Goal: Task Accomplishment & Management: Use online tool/utility

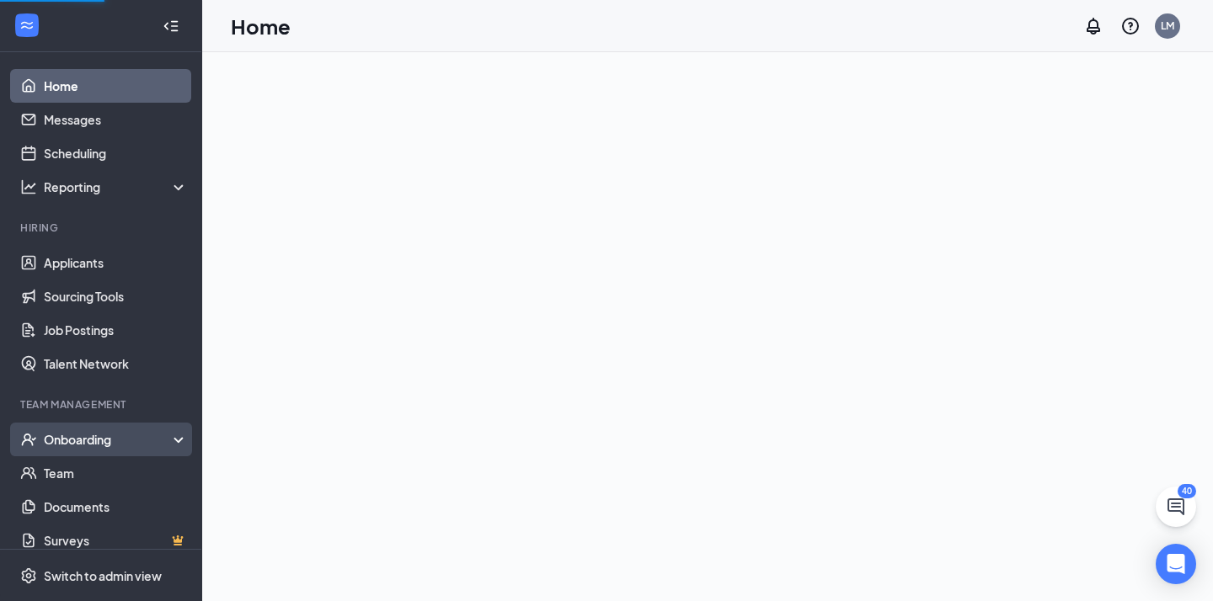
click at [147, 438] on div "Onboarding" at bounding box center [109, 439] width 130 height 17
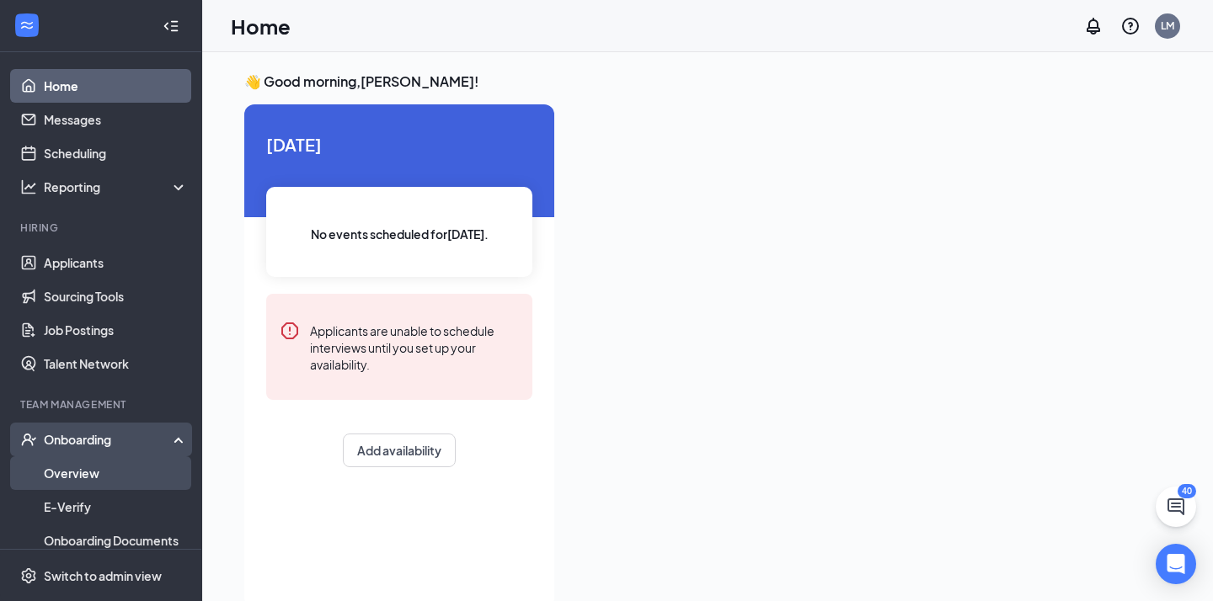
click at [101, 472] on link "Overview" at bounding box center [116, 473] width 144 height 34
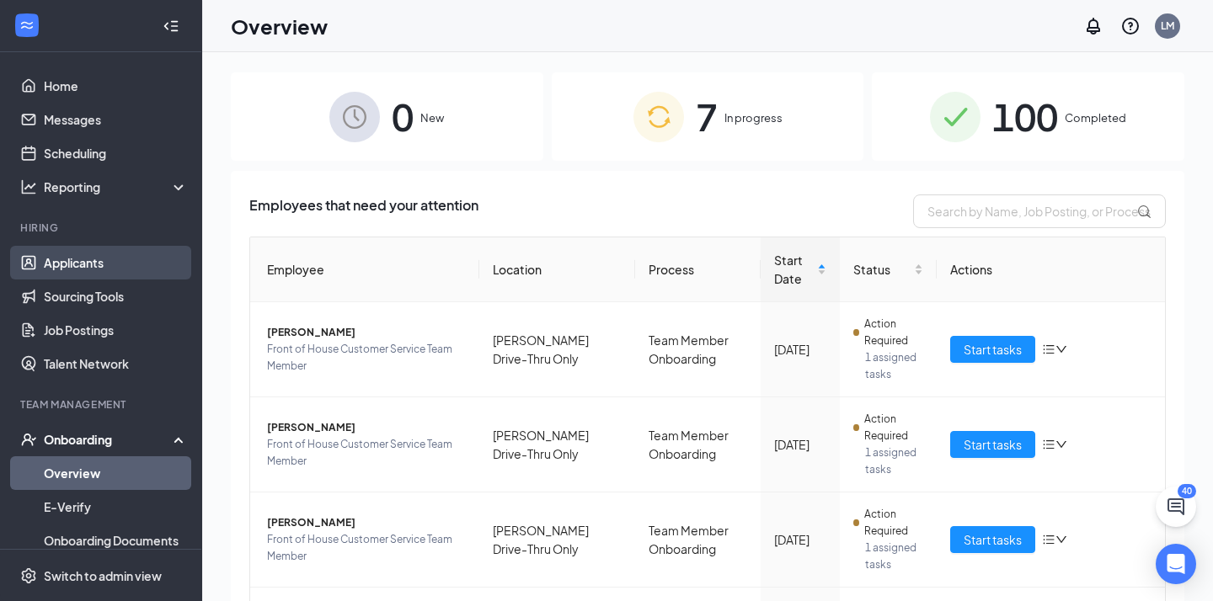
click at [105, 271] on link "Applicants" at bounding box center [116, 263] width 144 height 34
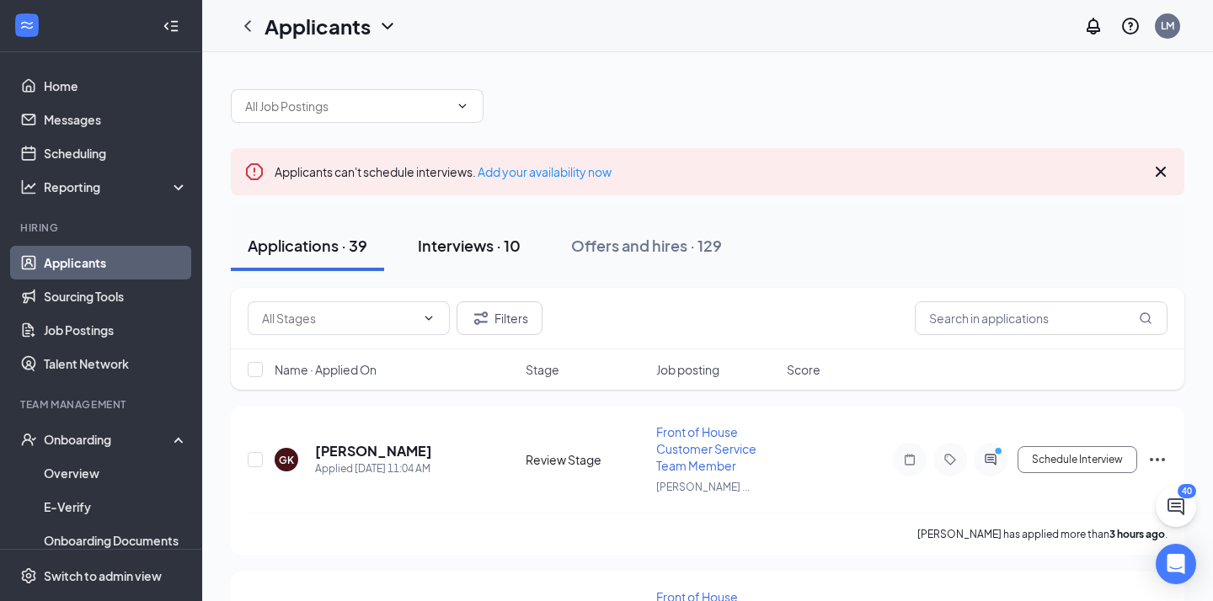
click at [477, 252] on div "Interviews · 10" at bounding box center [469, 245] width 103 height 21
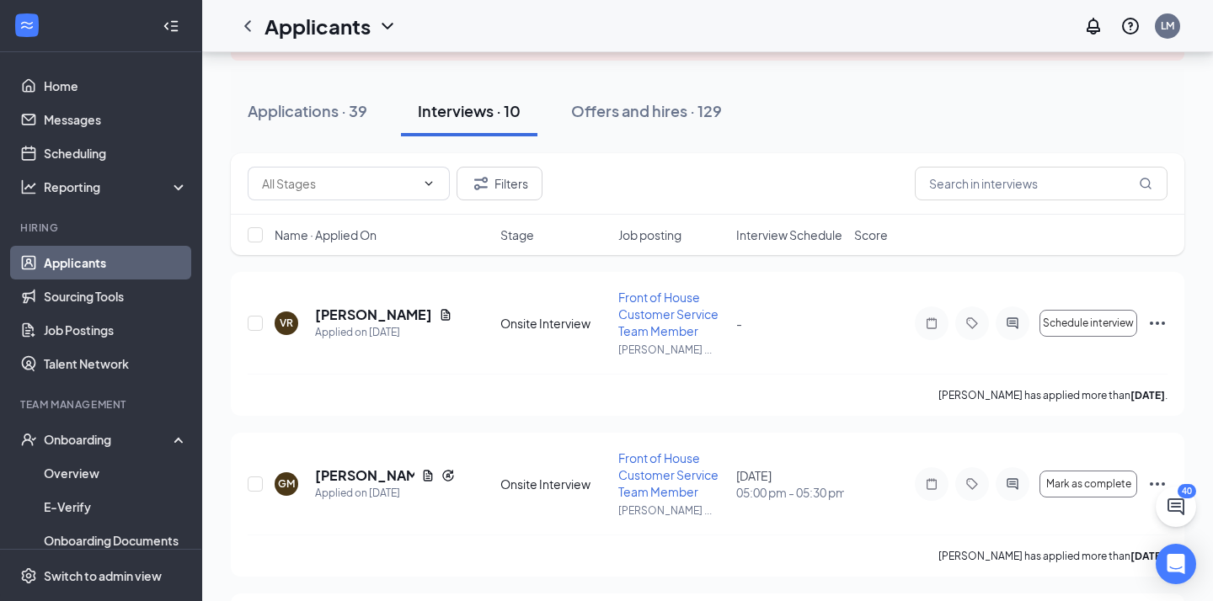
scroll to position [137, 0]
click at [1092, 326] on span "Schedule interview" at bounding box center [1087, 321] width 91 height 12
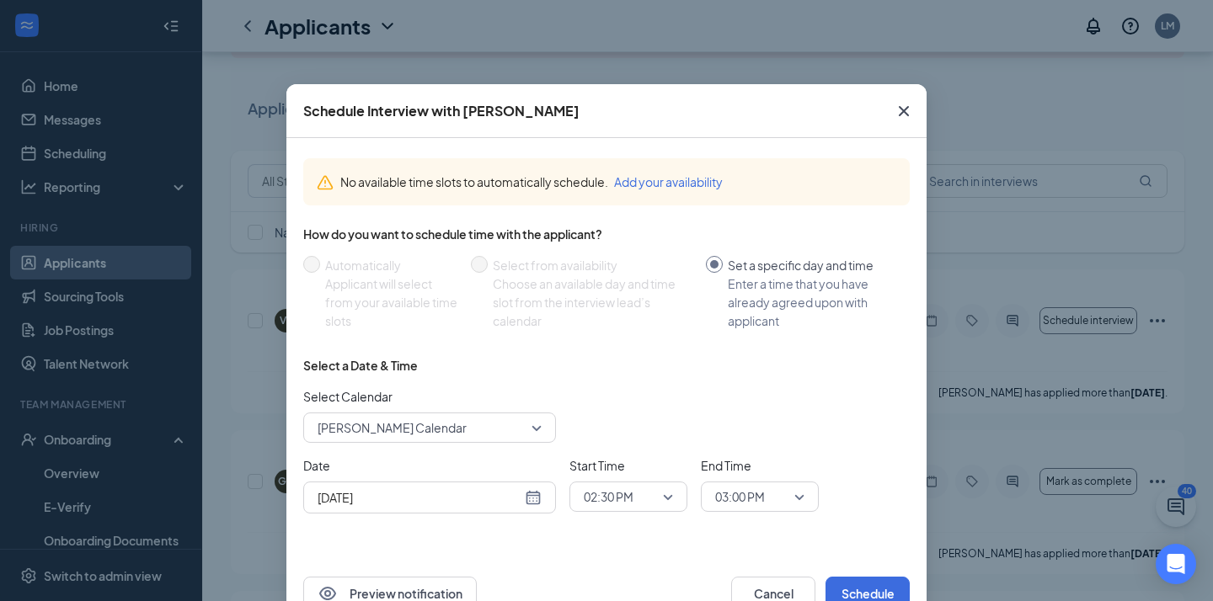
click at [426, 508] on div "[DATE]" at bounding box center [429, 498] width 253 height 32
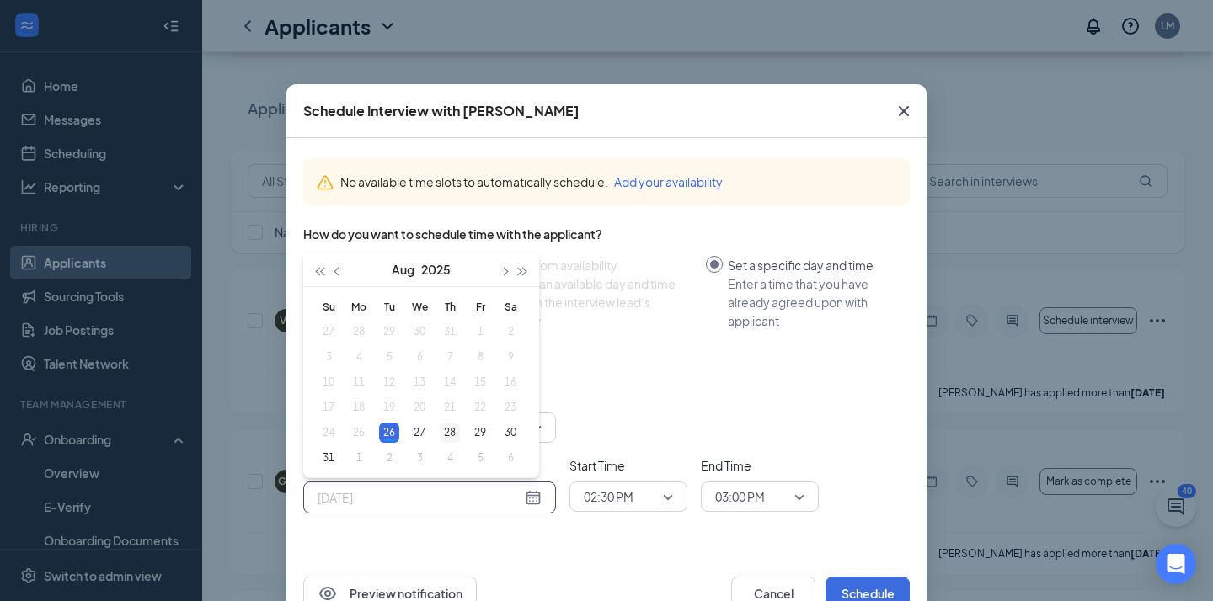
type input "[DATE]"
click at [457, 428] on div "28" at bounding box center [450, 433] width 20 height 20
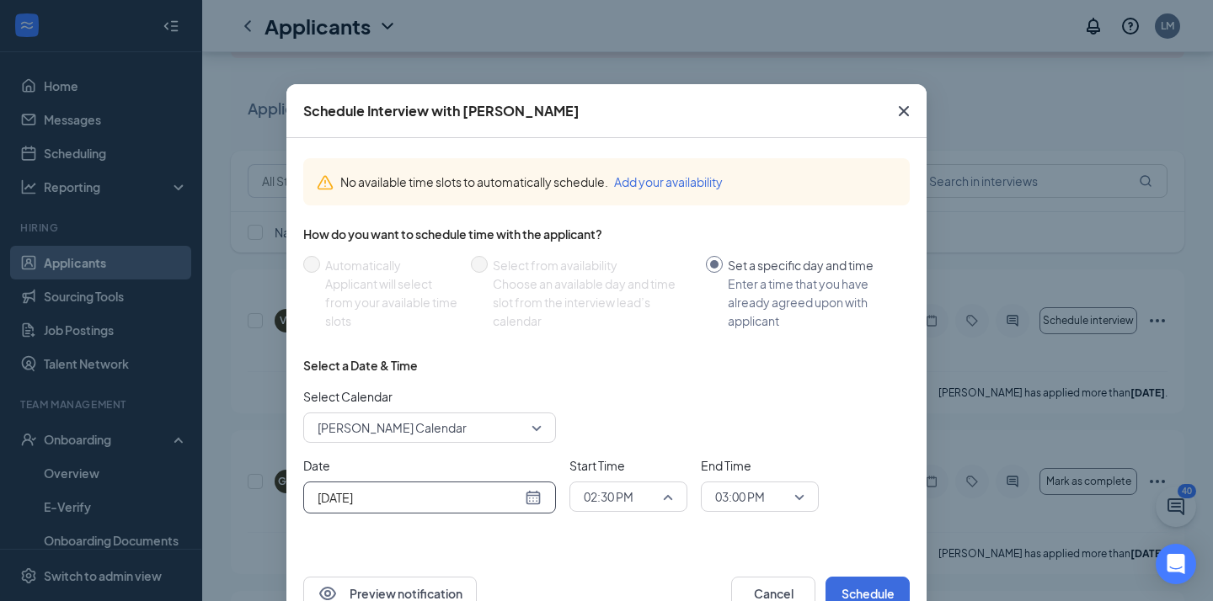
click at [619, 499] on span "02:30 PM" at bounding box center [609, 496] width 50 height 25
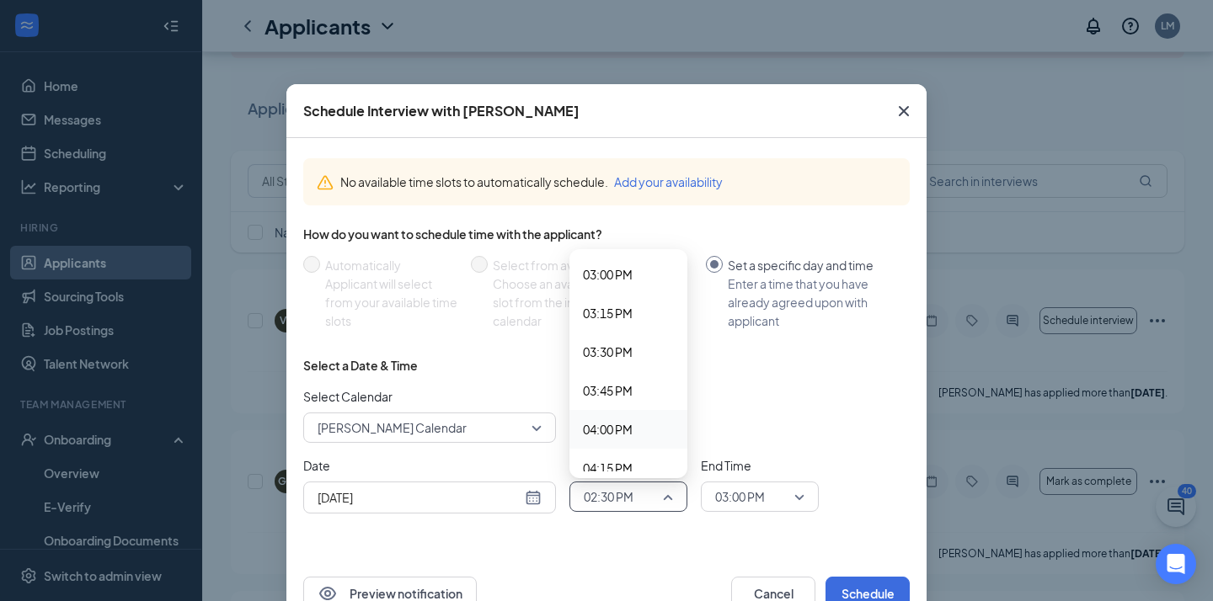
click at [628, 424] on span "04:00 PM" at bounding box center [608, 429] width 50 height 19
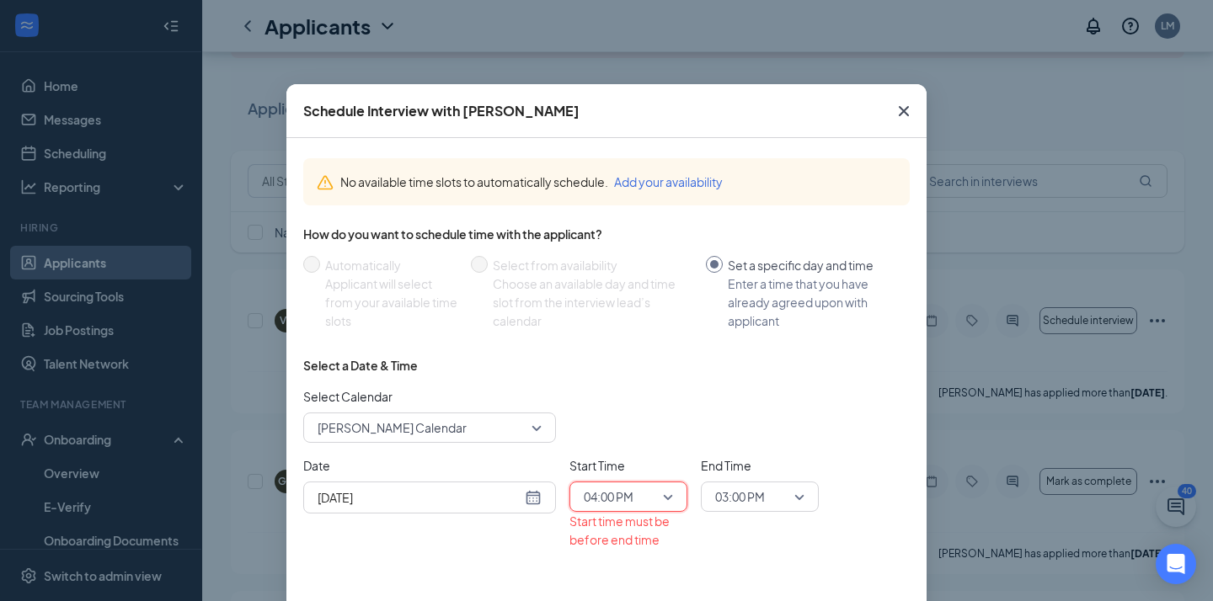
click at [756, 498] on span "03:00 PM" at bounding box center [740, 496] width 50 height 25
click at [757, 489] on span "03:00 PM" at bounding box center [740, 496] width 50 height 25
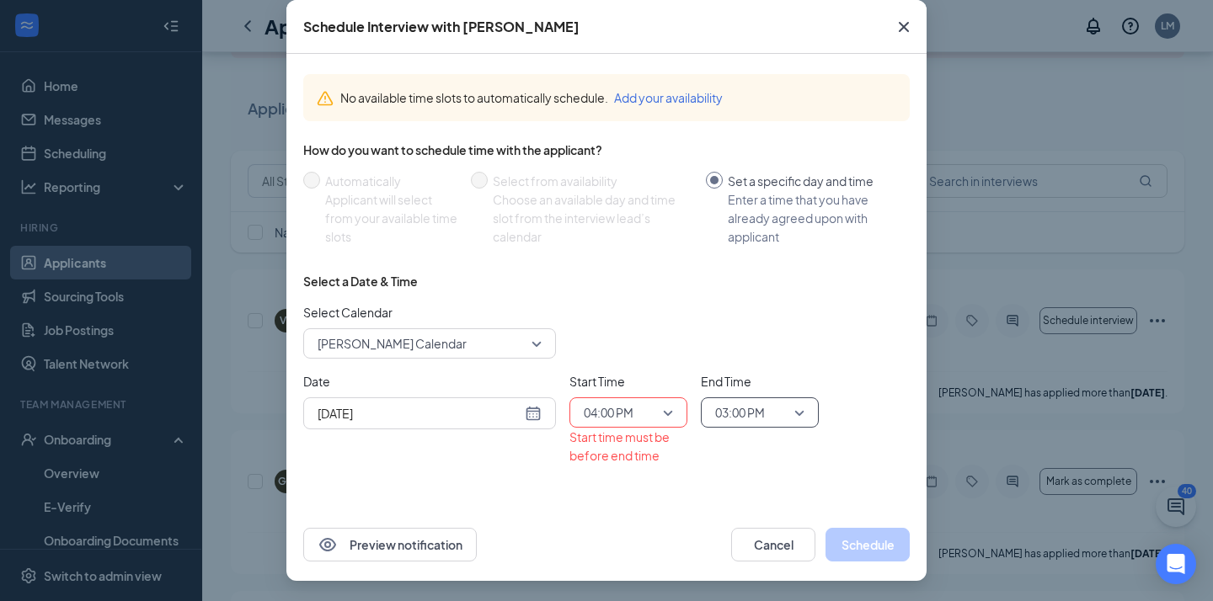
scroll to position [84, 0]
click at [760, 412] on span "03:00 PM" at bounding box center [740, 412] width 50 height 25
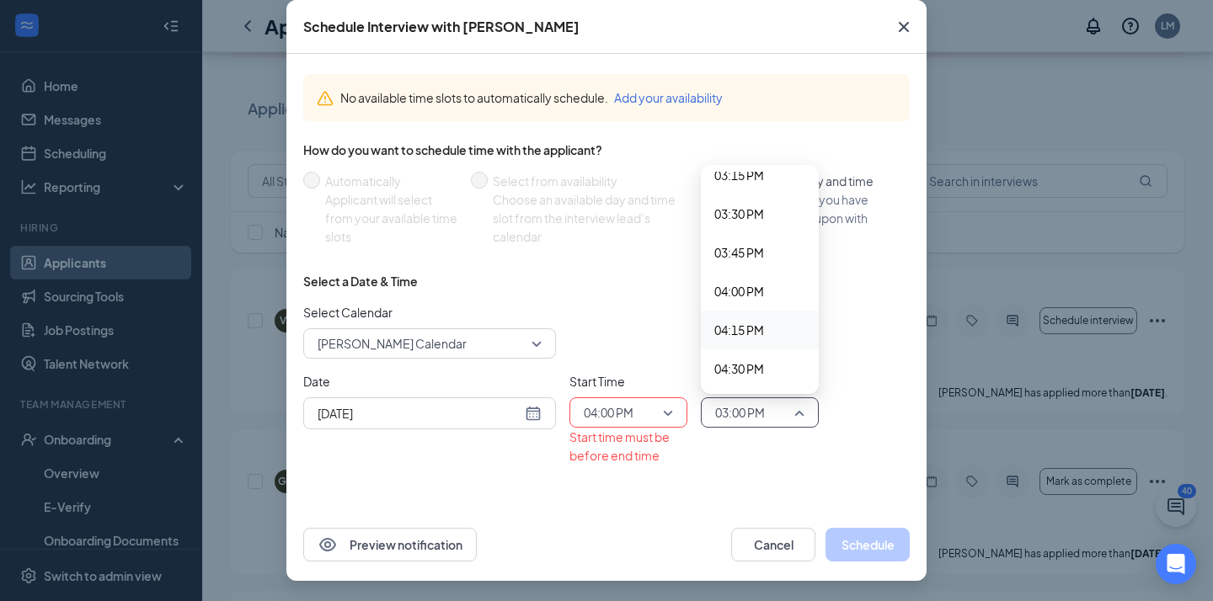
scroll to position [2386, 0]
click at [750, 357] on span "04:30 PM" at bounding box center [739, 363] width 50 height 19
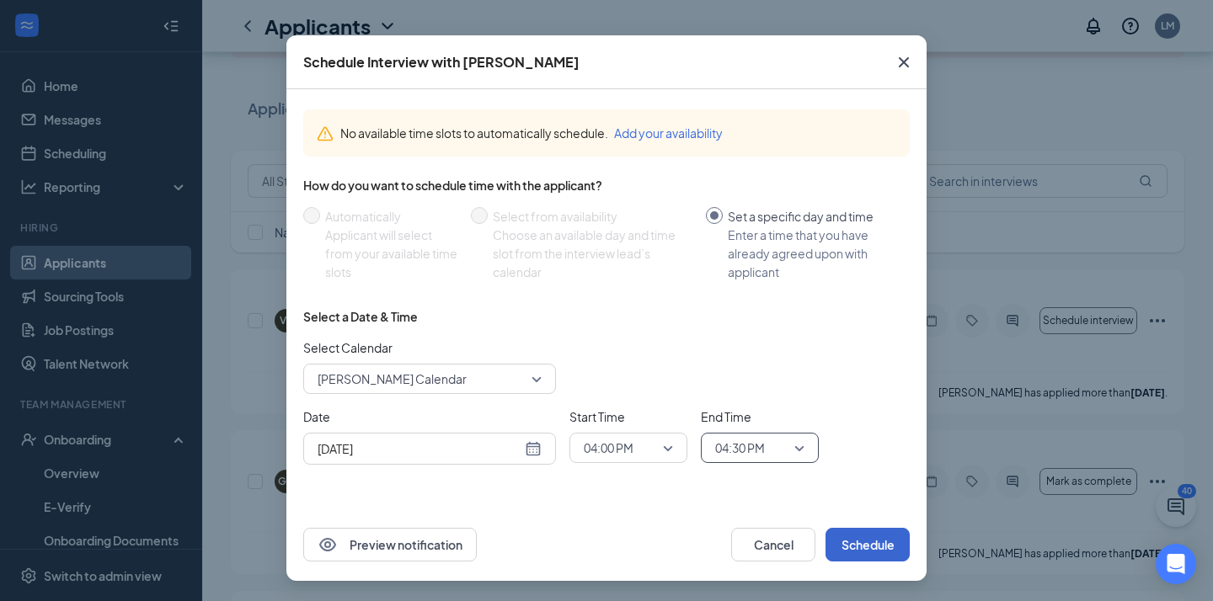
scroll to position [49, 0]
click at [860, 552] on button "Schedule" at bounding box center [867, 545] width 84 height 34
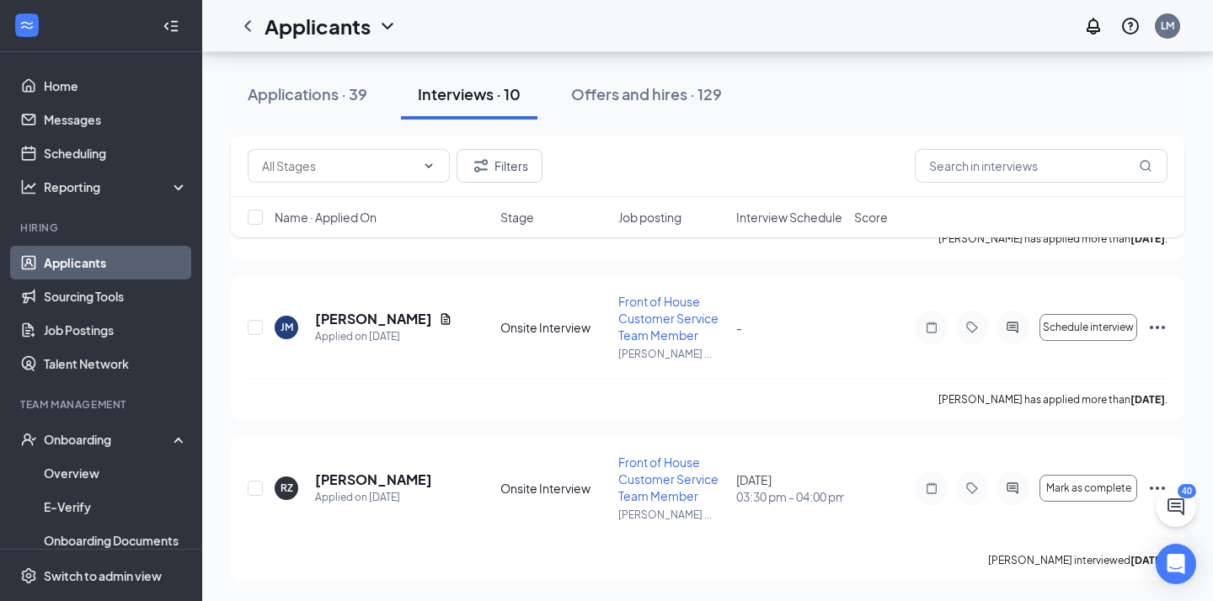
scroll to position [1384, 0]
click at [392, 478] on h5 "[PERSON_NAME]" at bounding box center [373, 480] width 117 height 19
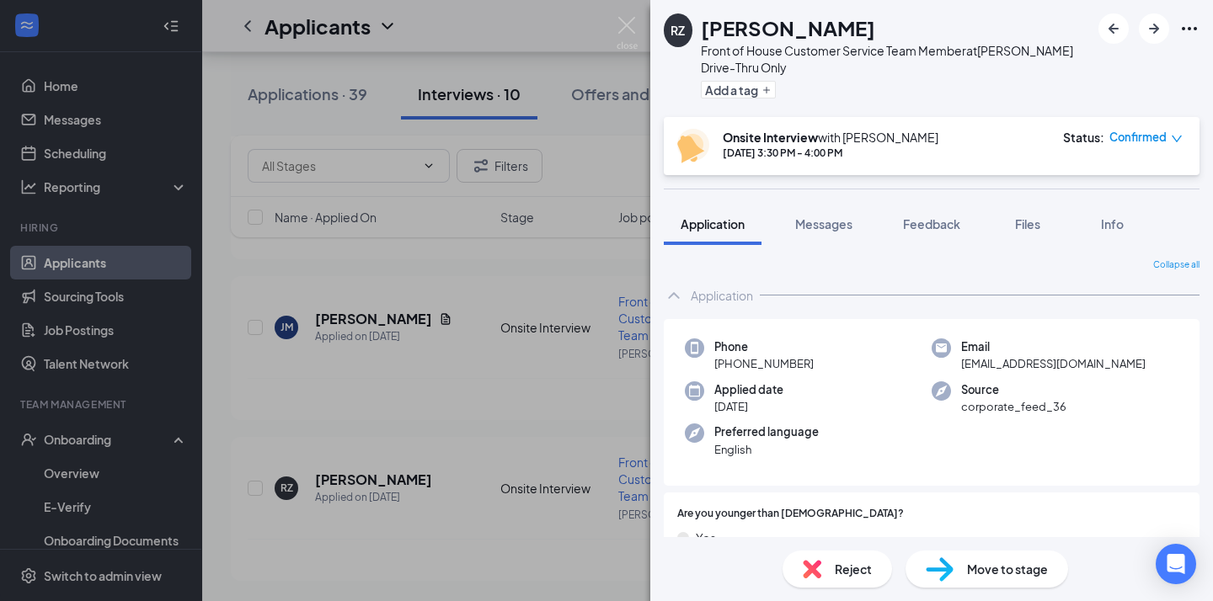
click at [828, 570] on div "Reject" at bounding box center [836, 569] width 109 height 37
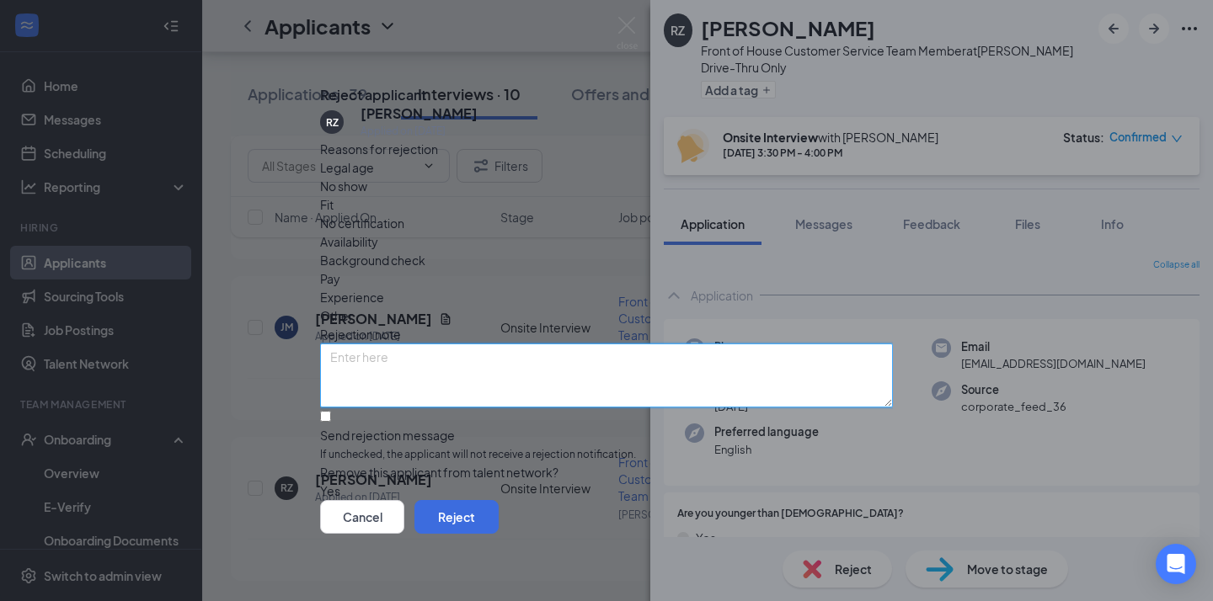
click at [407, 344] on textarea at bounding box center [606, 376] width 573 height 64
paste textarea "Dear [Name], Thank you for taking the time to apply to [DEMOGRAPHIC_DATA]-fil-A…"
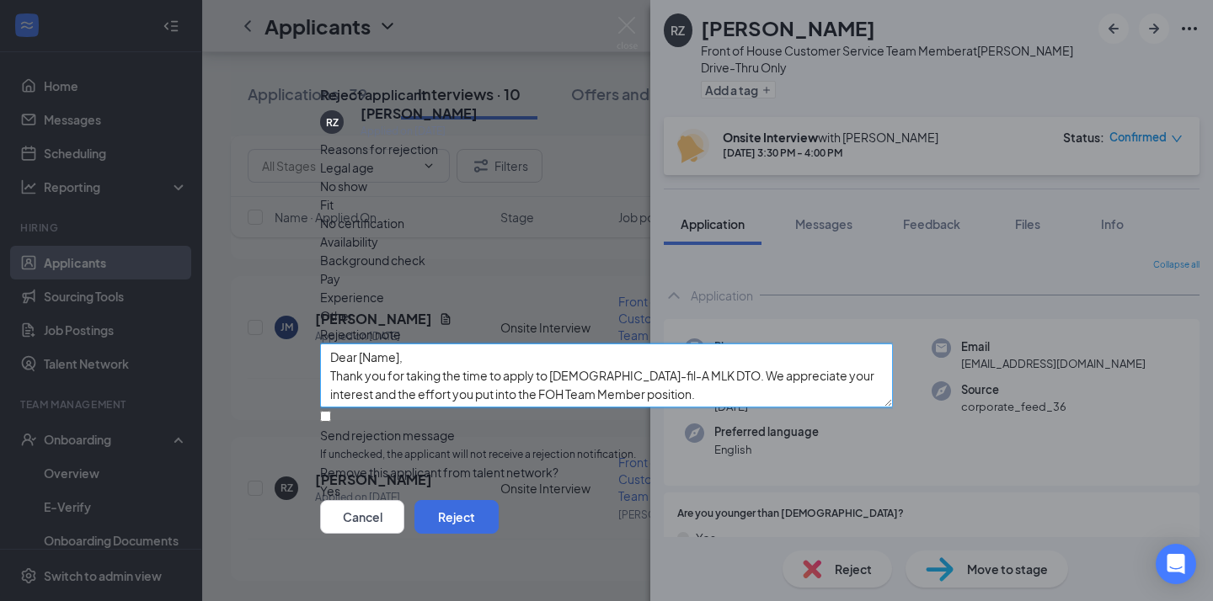
scroll to position [-1, 0]
click at [402, 344] on textarea "Dear [Name], Thank you for taking the time to apply to [DEMOGRAPHIC_DATA]-fil-A…" at bounding box center [606, 376] width 573 height 64
type textarea "Dear [PERSON_NAME], Thank you for taking the time to apply to [DEMOGRAPHIC_DATA…"
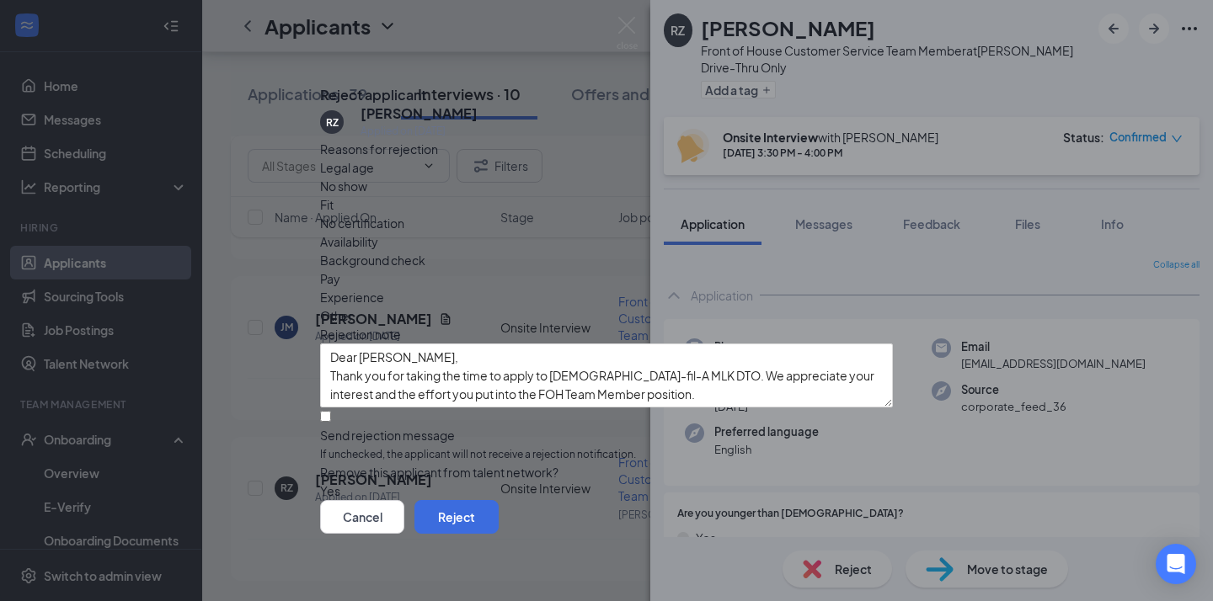
click at [331, 411] on input "Send rejection message If unchecked, the applicant will not receive a rejection…" at bounding box center [325, 416] width 11 height 11
checkbox input "true"
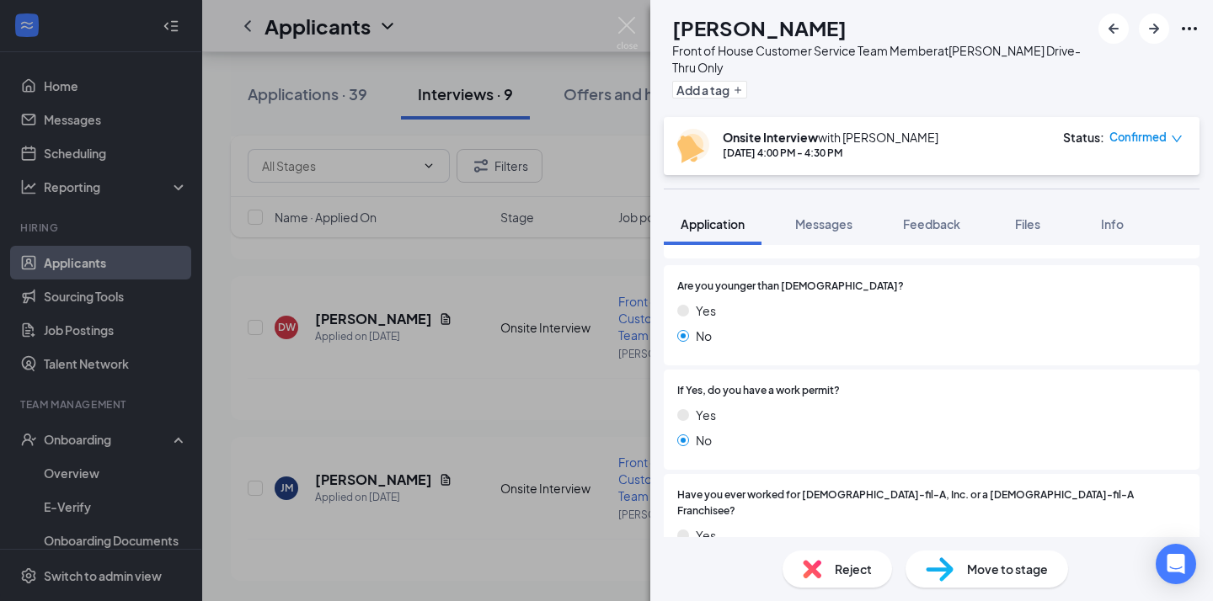
scroll to position [243, 0]
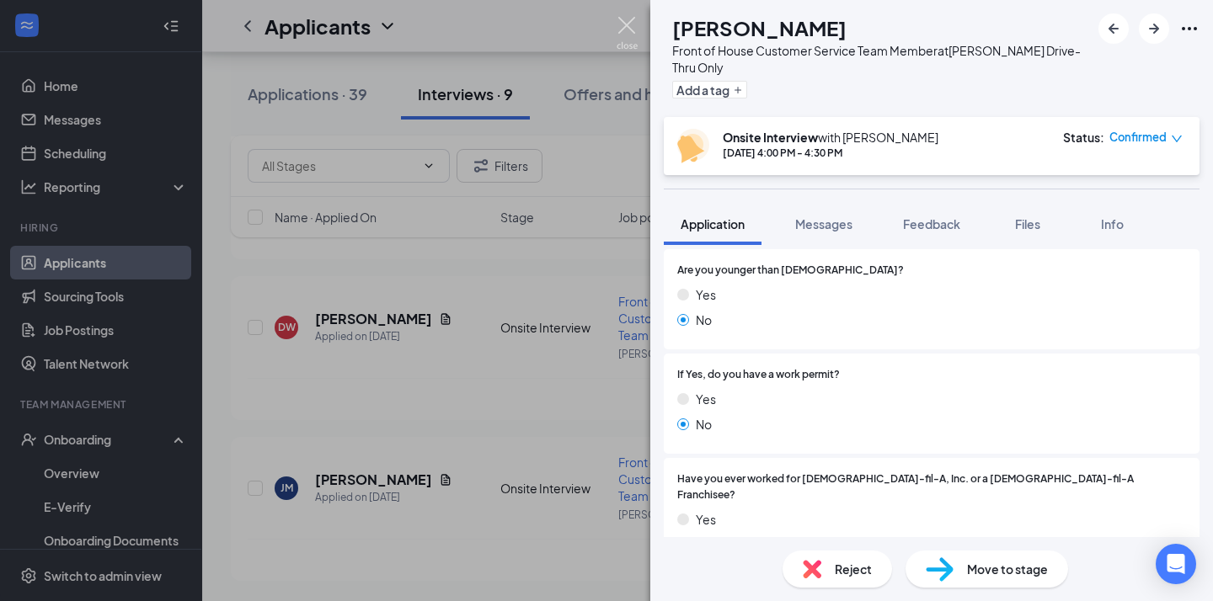
click at [627, 34] on img at bounding box center [626, 33] width 21 height 33
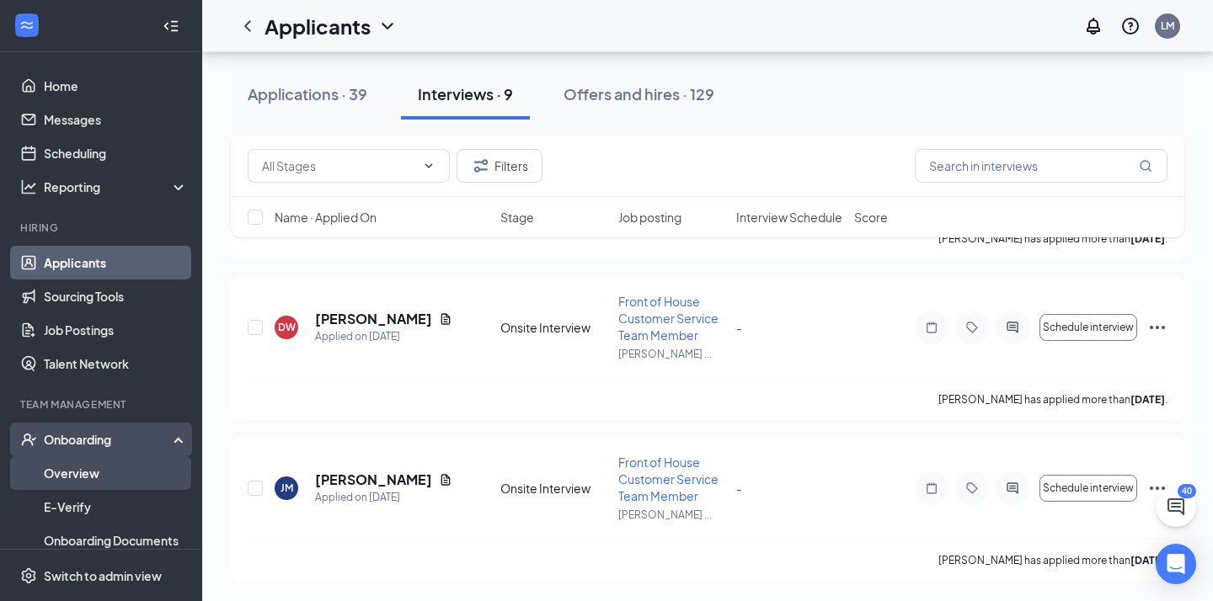
click at [90, 465] on link "Overview" at bounding box center [116, 473] width 144 height 34
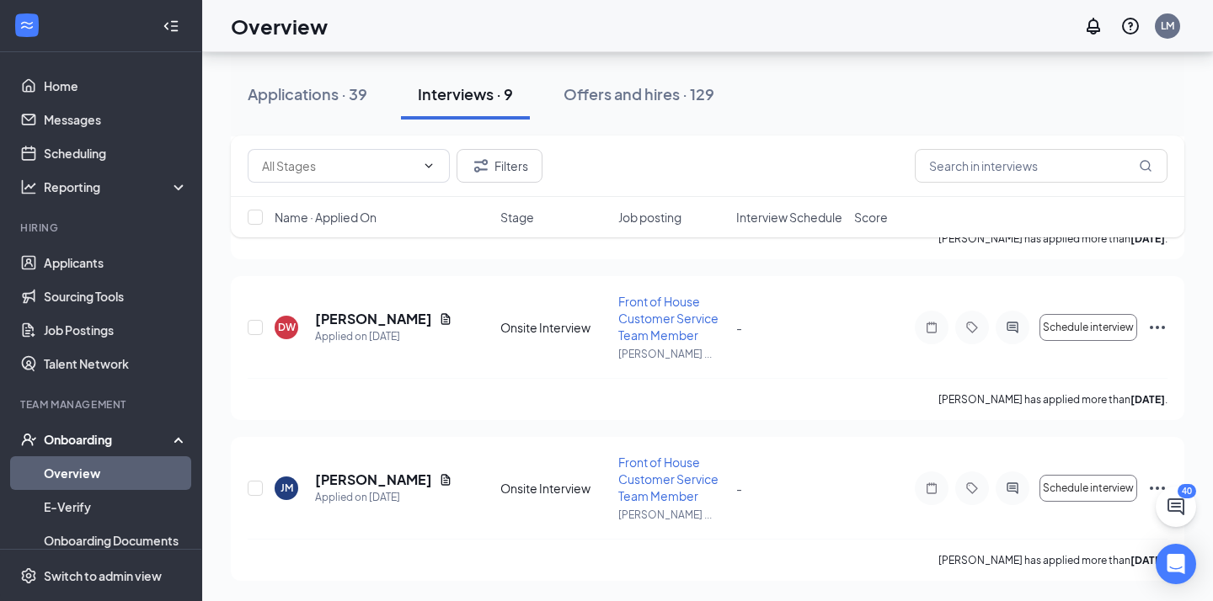
scroll to position [76, 0]
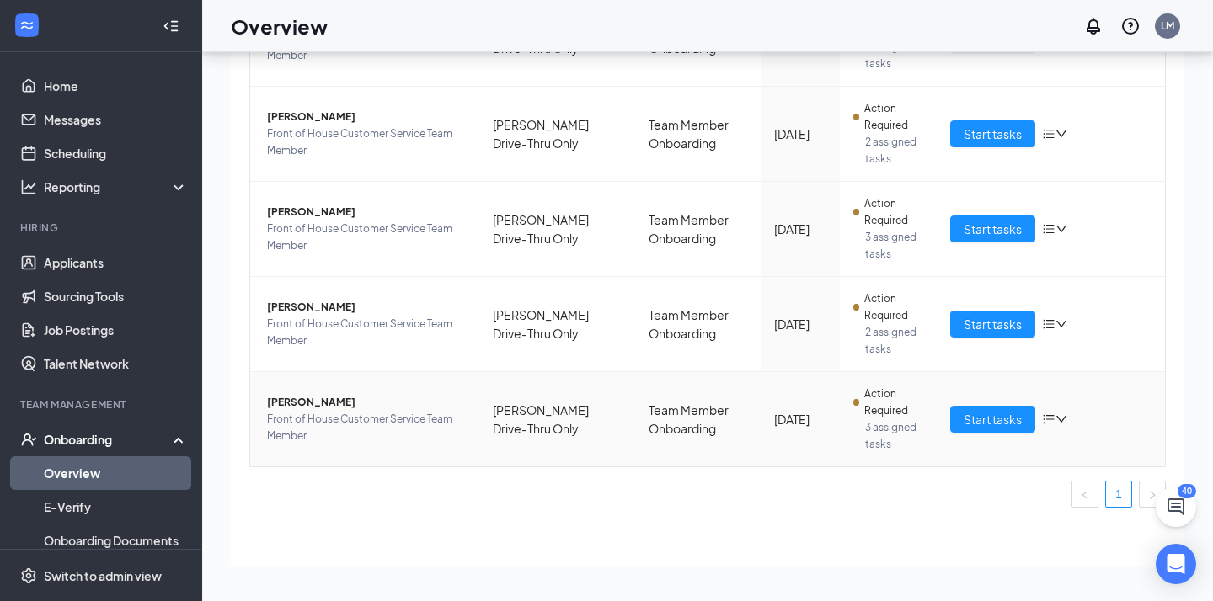
scroll to position [418, 0]
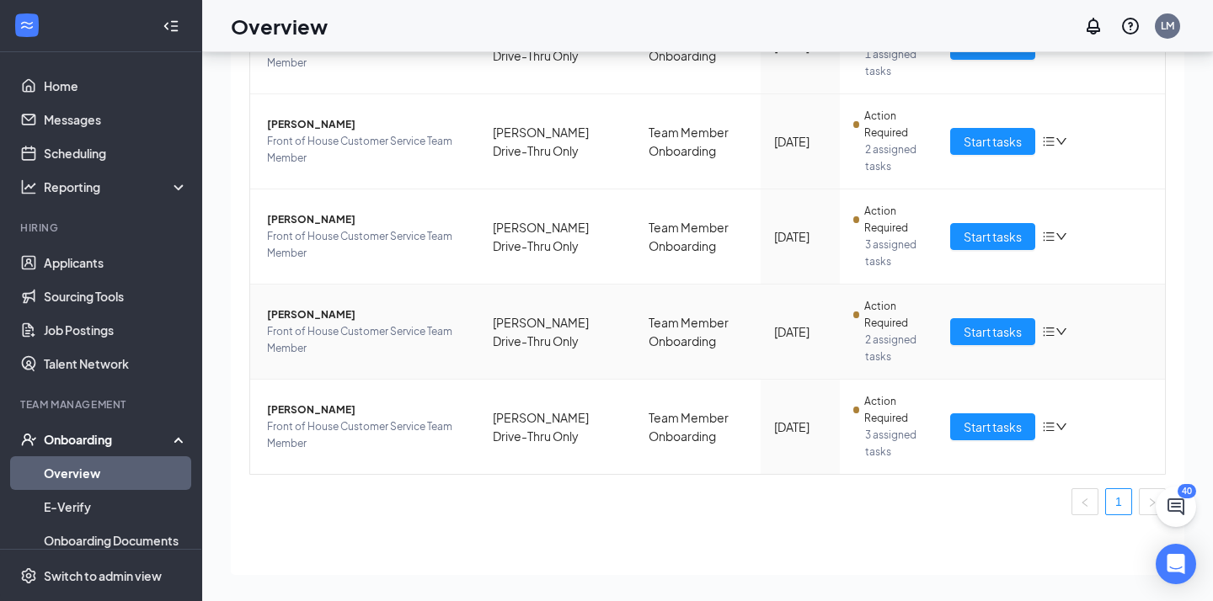
click at [301, 323] on span "[PERSON_NAME]" at bounding box center [366, 315] width 199 height 17
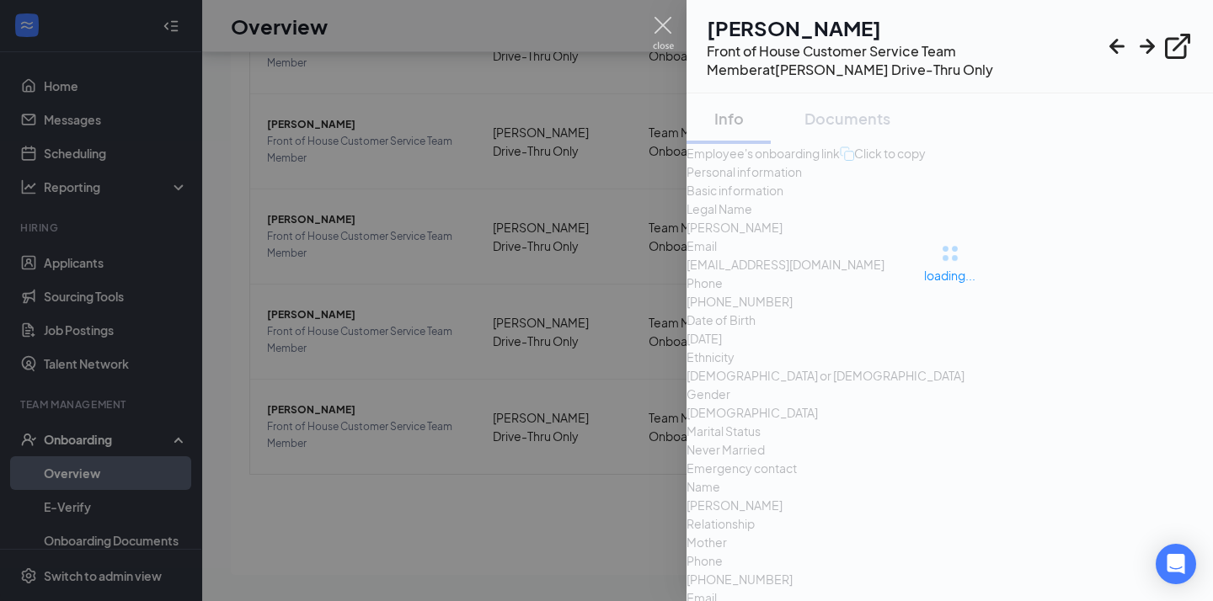
click at [665, 40] on img at bounding box center [663, 33] width 21 height 33
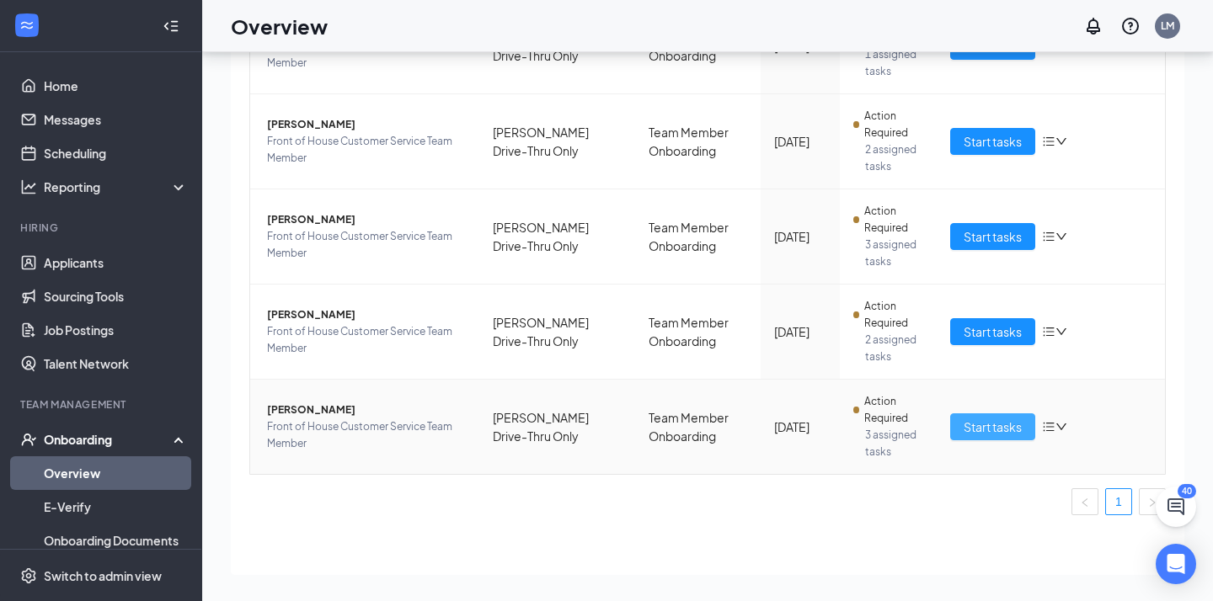
click at [989, 436] on span "Start tasks" at bounding box center [992, 427] width 58 height 19
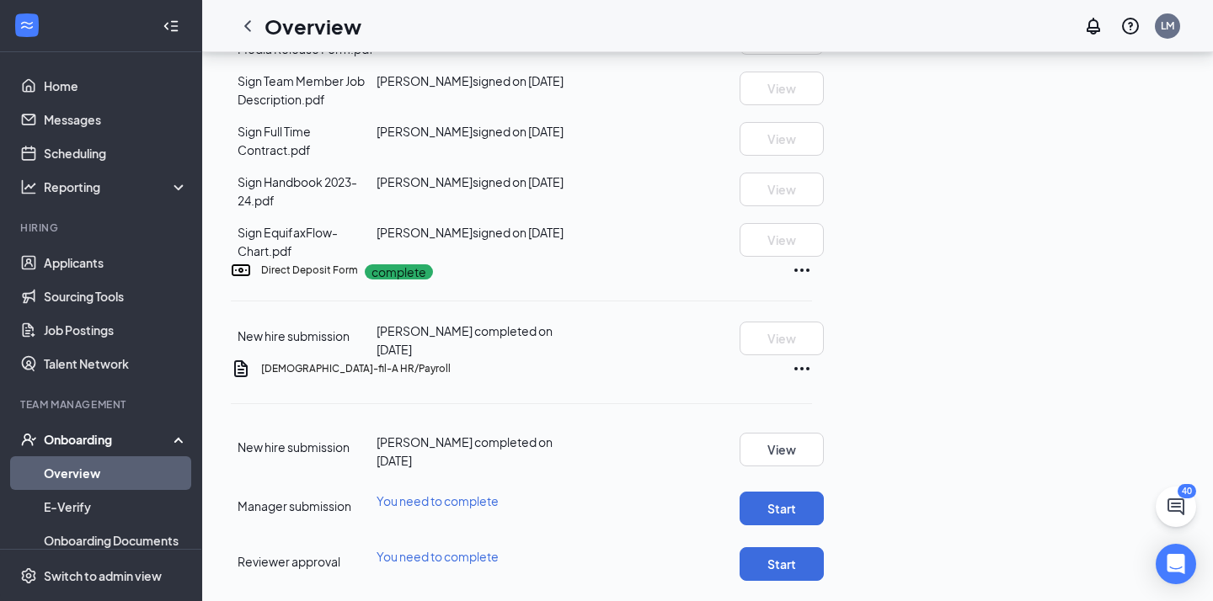
scroll to position [1031, 0]
click at [824, 492] on button "Start" at bounding box center [781, 509] width 84 height 34
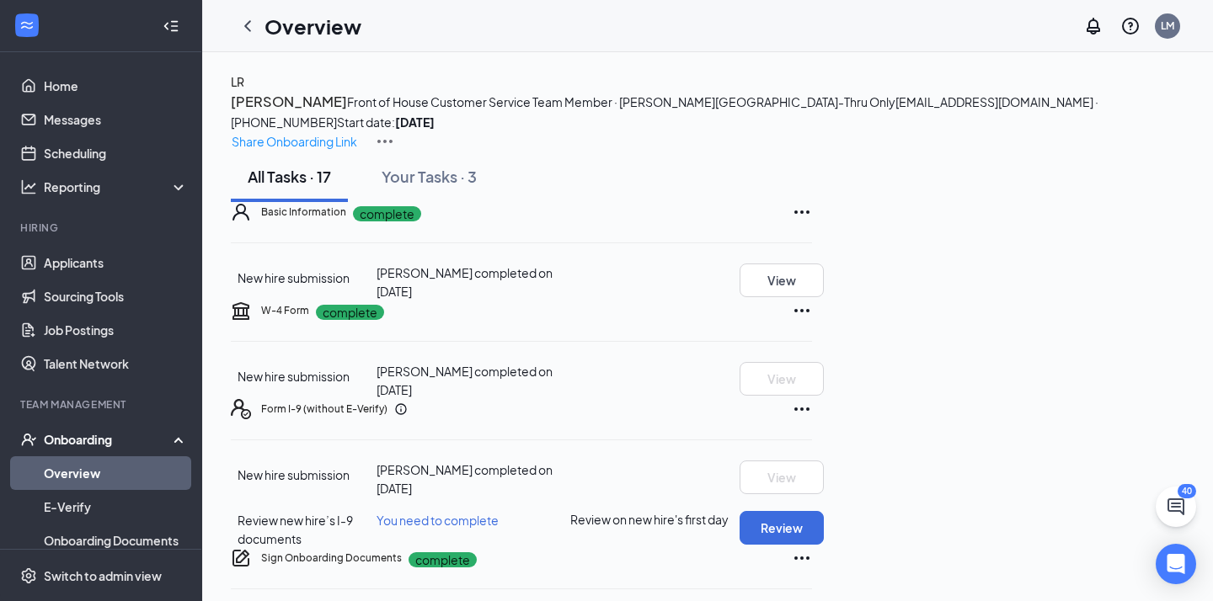
scroll to position [0, 0]
click at [239, 44] on div "Overview LM" at bounding box center [707, 26] width 1010 height 52
click at [246, 36] on div at bounding box center [248, 26] width 34 height 34
click at [250, 29] on icon "ChevronLeft" at bounding box center [247, 26] width 20 height 20
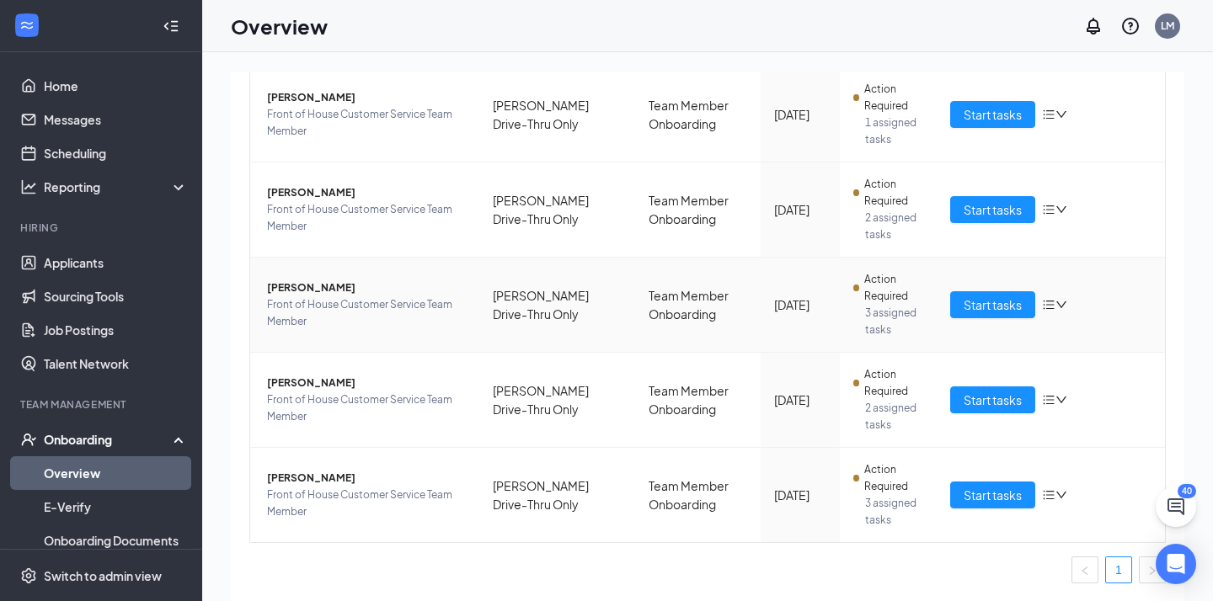
scroll to position [510, 0]
click at [315, 280] on span "[PERSON_NAME]" at bounding box center [366, 288] width 199 height 17
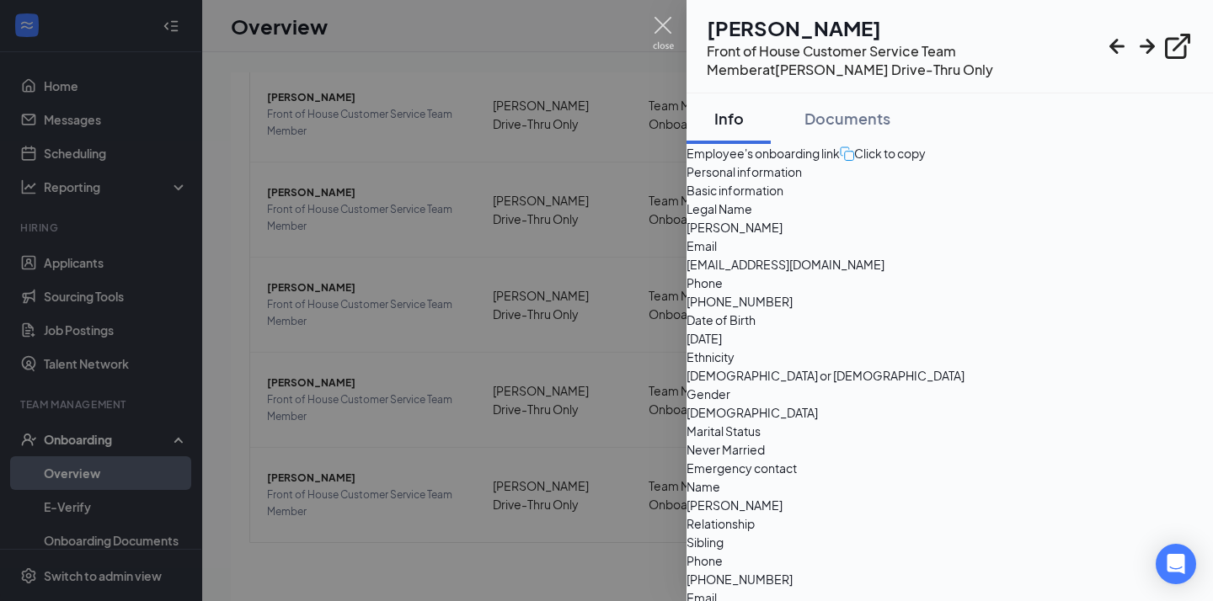
click at [659, 34] on img at bounding box center [663, 33] width 21 height 33
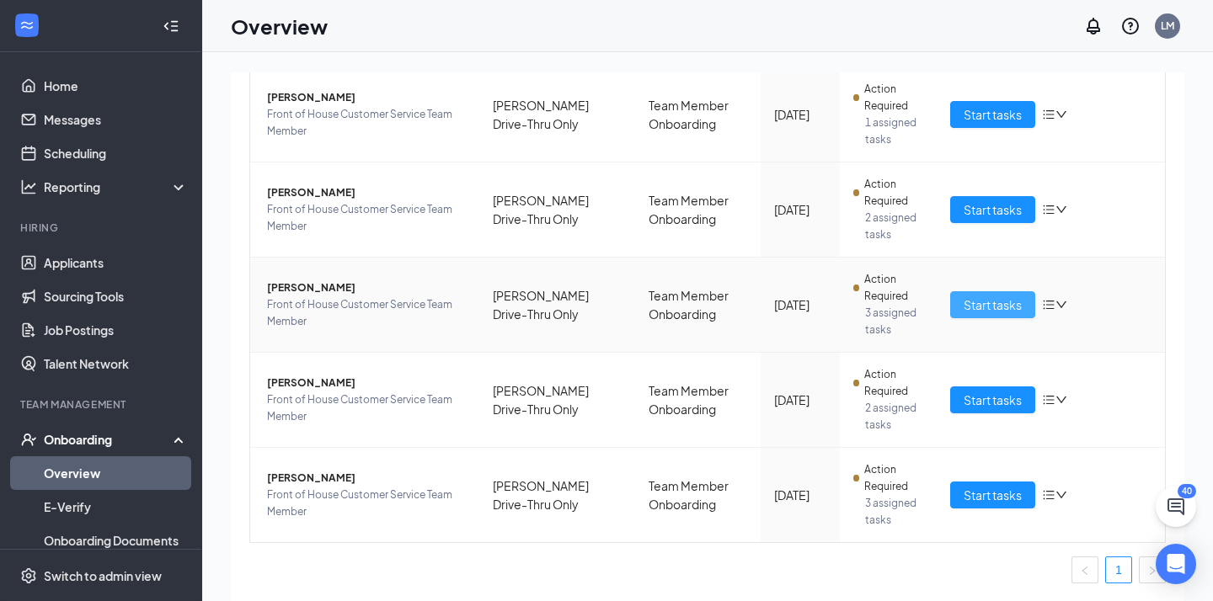
click at [982, 296] on span "Start tasks" at bounding box center [992, 305] width 58 height 19
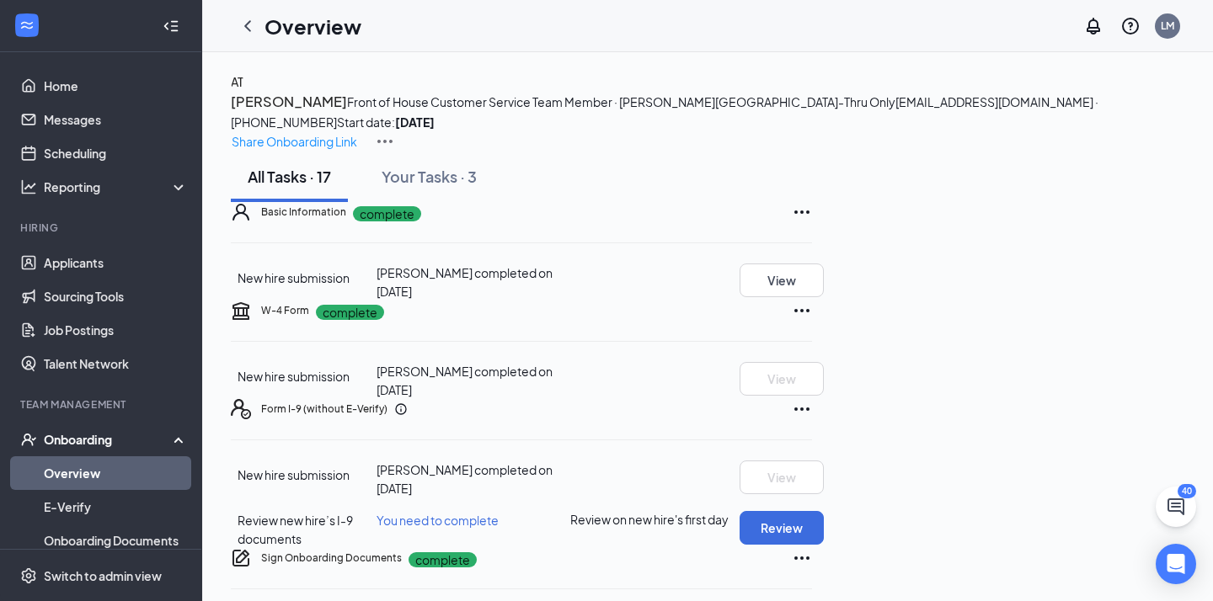
click at [760, 1] on div "Overview LM" at bounding box center [707, 26] width 1010 height 52
click at [94, 261] on link "Applicants" at bounding box center [116, 263] width 144 height 34
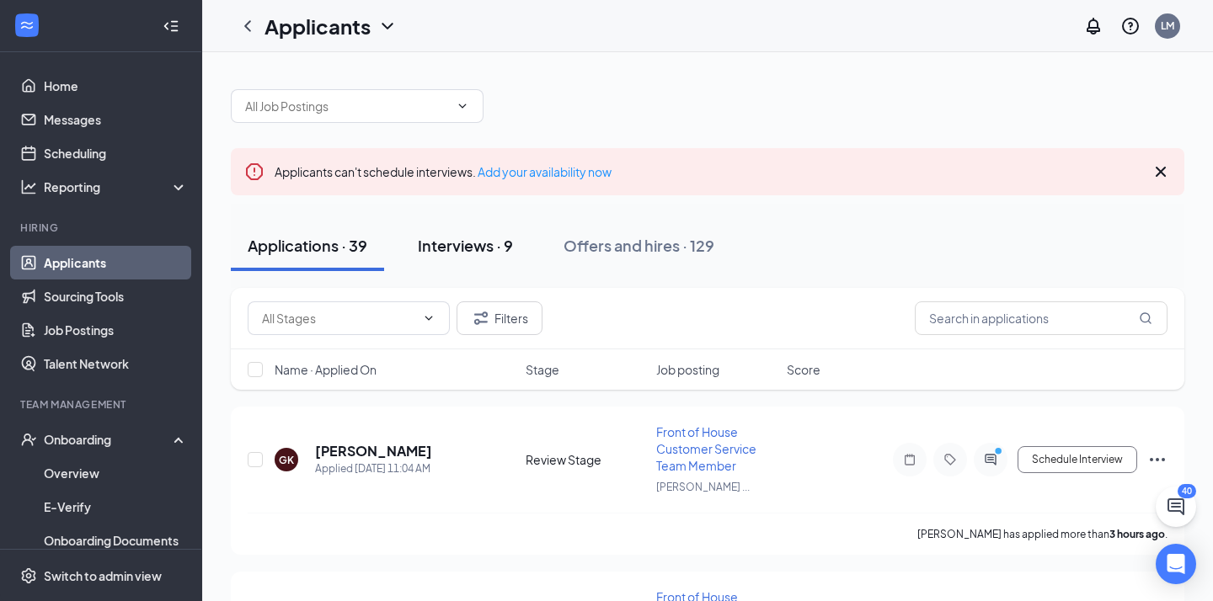
click at [517, 243] on button "Interviews · 9" at bounding box center [465, 246] width 129 height 51
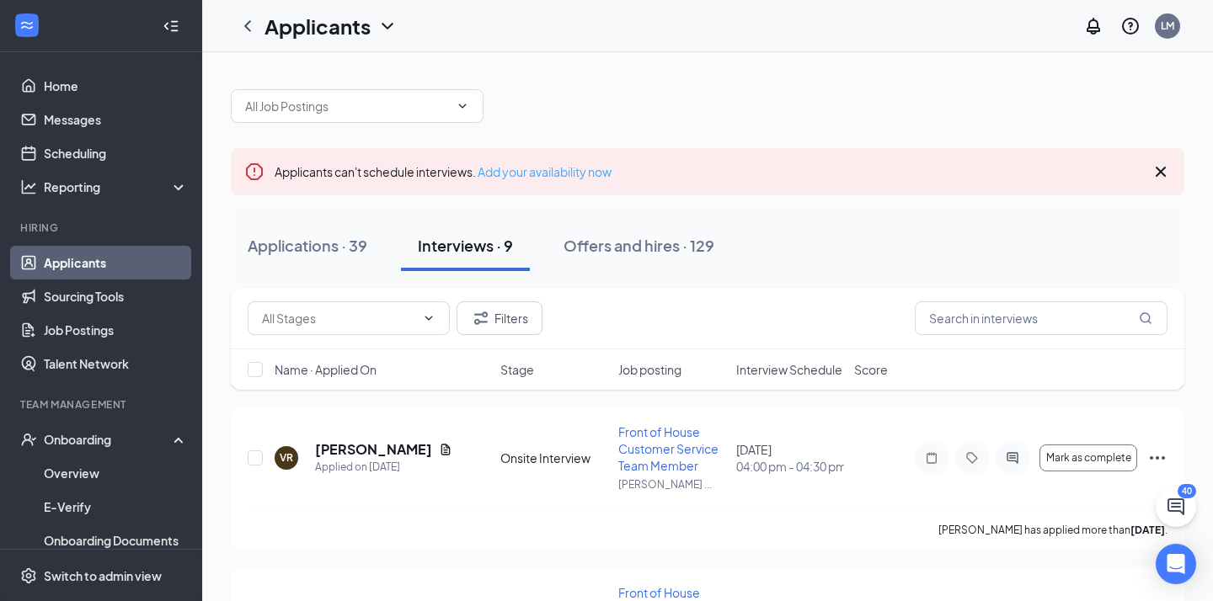
click at [575, 175] on link "Add your availability now" at bounding box center [544, 171] width 134 height 15
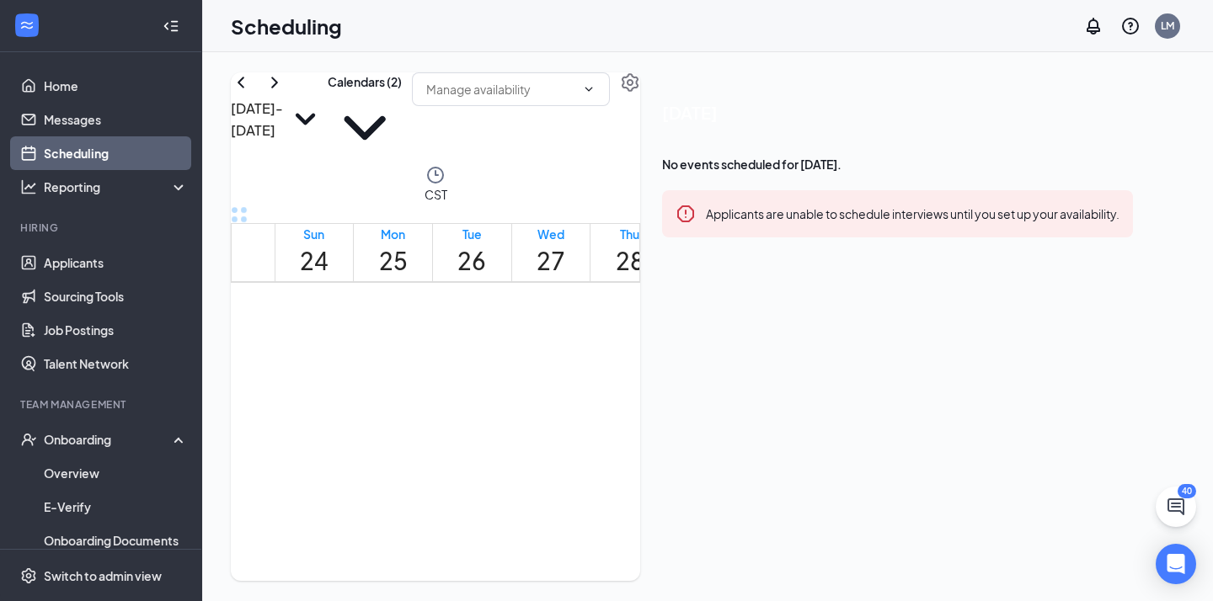
scroll to position [828, 0]
click at [637, 243] on h1 "28" at bounding box center [630, 261] width 29 height 37
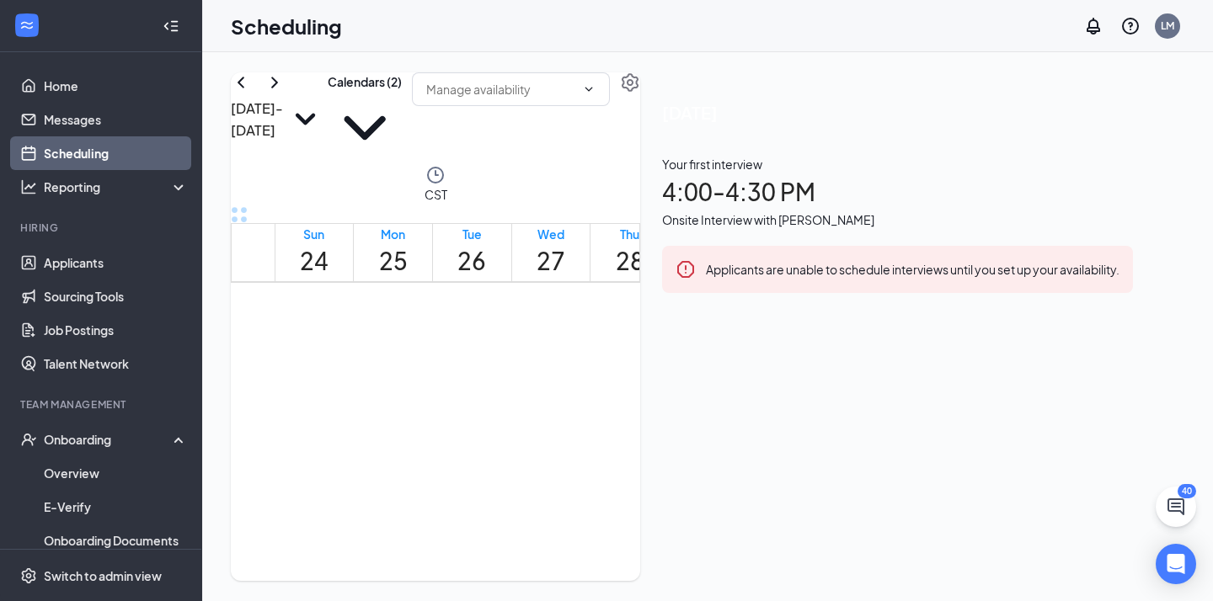
click at [722, 243] on h1 "29" at bounding box center [708, 261] width 29 height 37
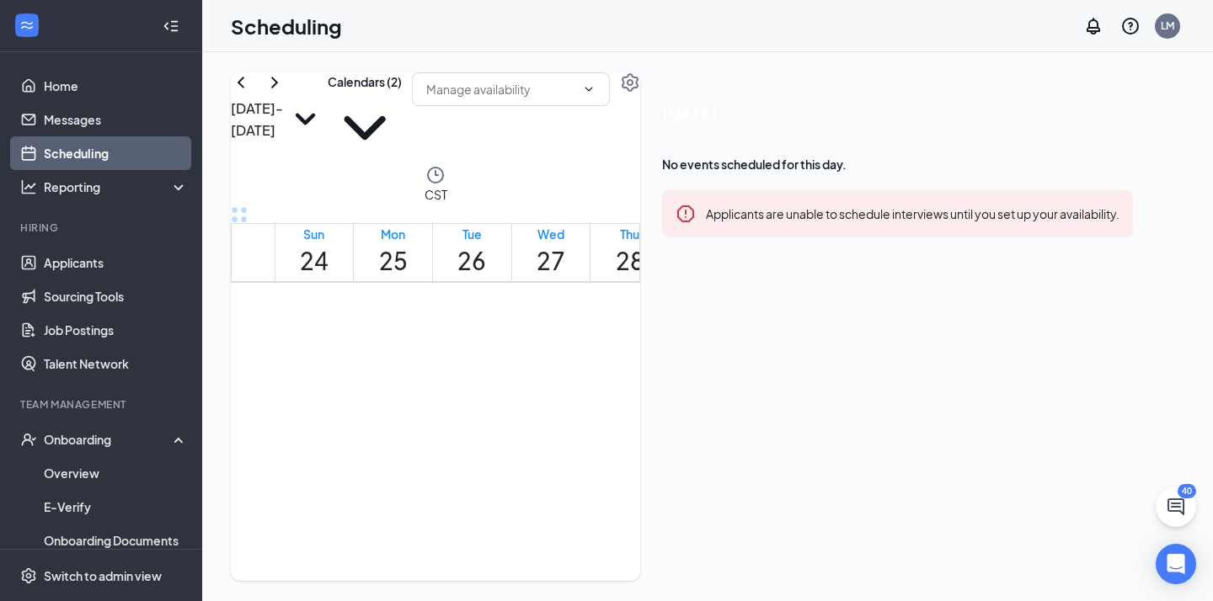
click at [722, 243] on h1 "29" at bounding box center [708, 261] width 29 height 37
drag, startPoint x: 708, startPoint y: 291, endPoint x: 723, endPoint y: 496, distance: 205.2
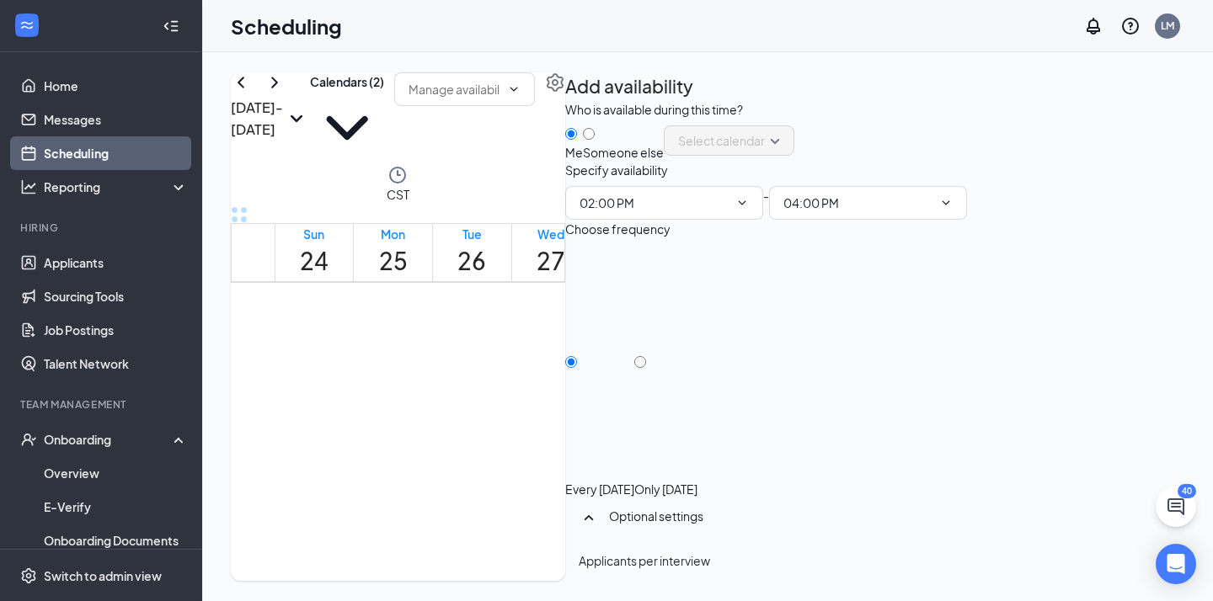
type input "02:00 PM"
type input "04:00 PM"
click at [646, 368] on input "Only [DATE]" at bounding box center [640, 362] width 12 height 12
radio input "true"
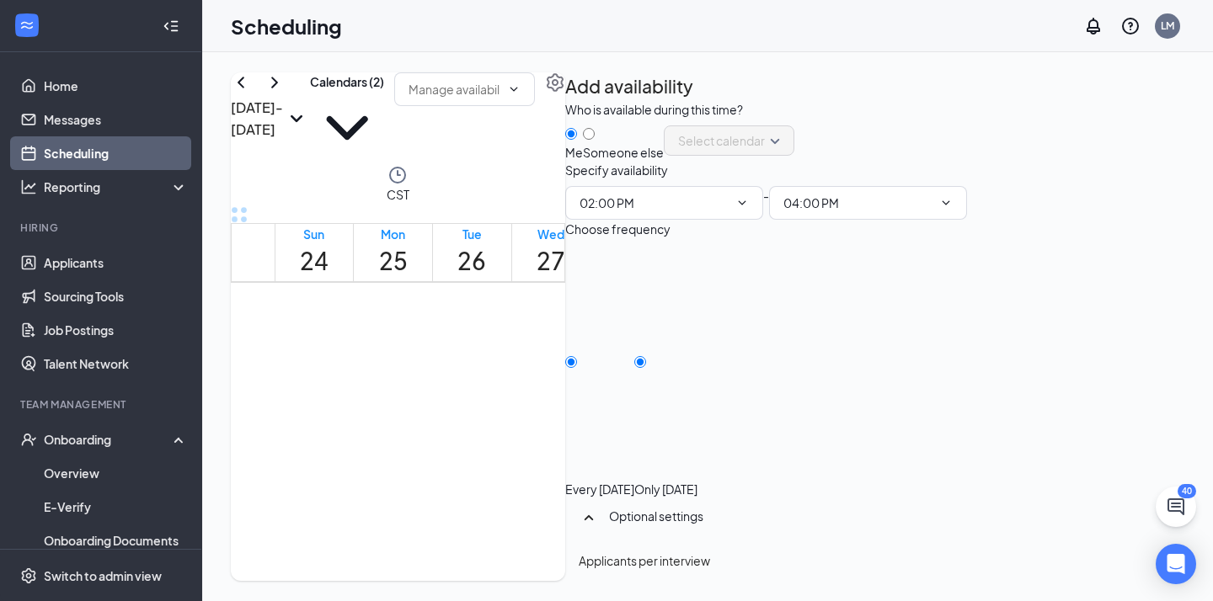
radio input "false"
drag, startPoint x: 566, startPoint y: 322, endPoint x: 567, endPoint y: 418, distance: 96.0
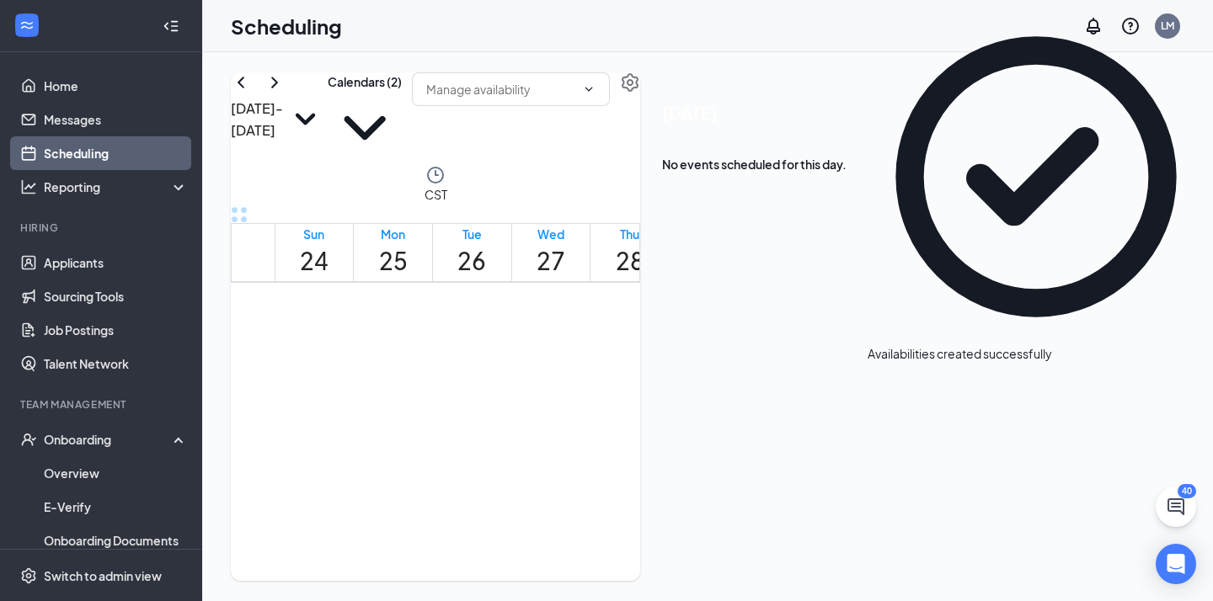
click at [578, 384] on div at bounding box center [578, 392] width 0 height 16
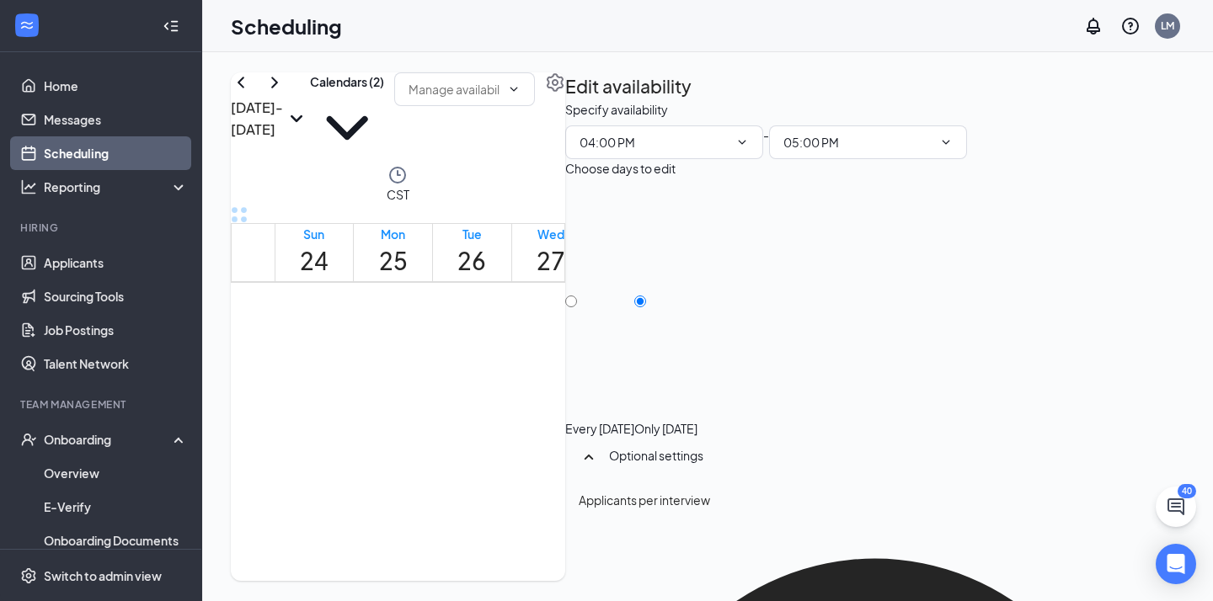
click at [83, 269] on link "Applicants" at bounding box center [116, 263] width 144 height 34
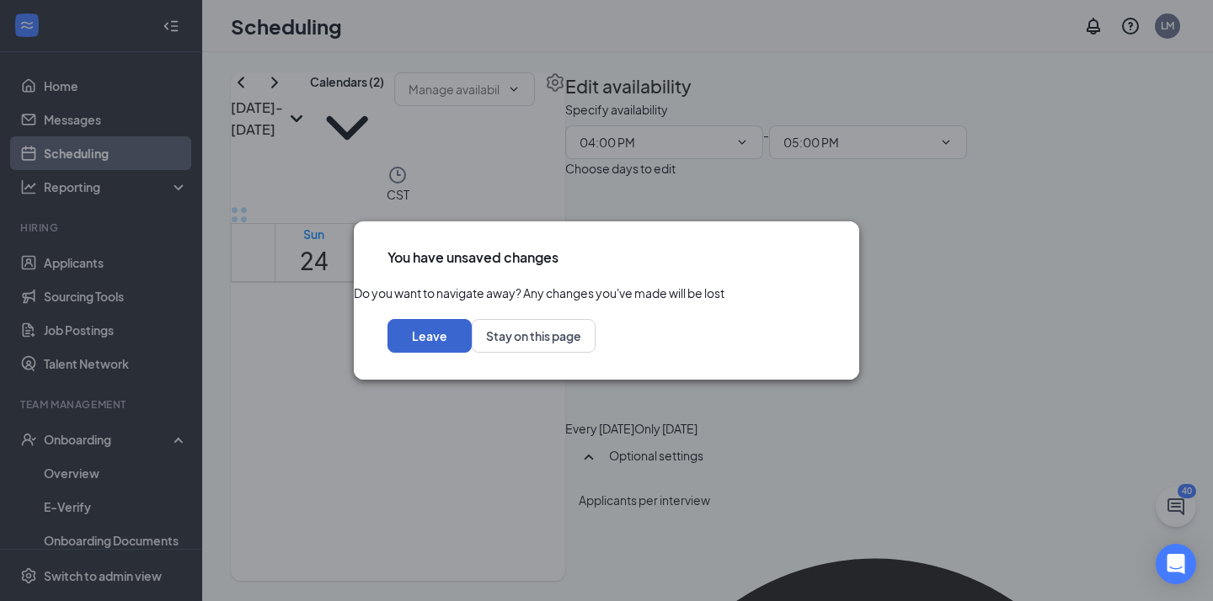
click at [472, 353] on button "Leave" at bounding box center [429, 336] width 84 height 34
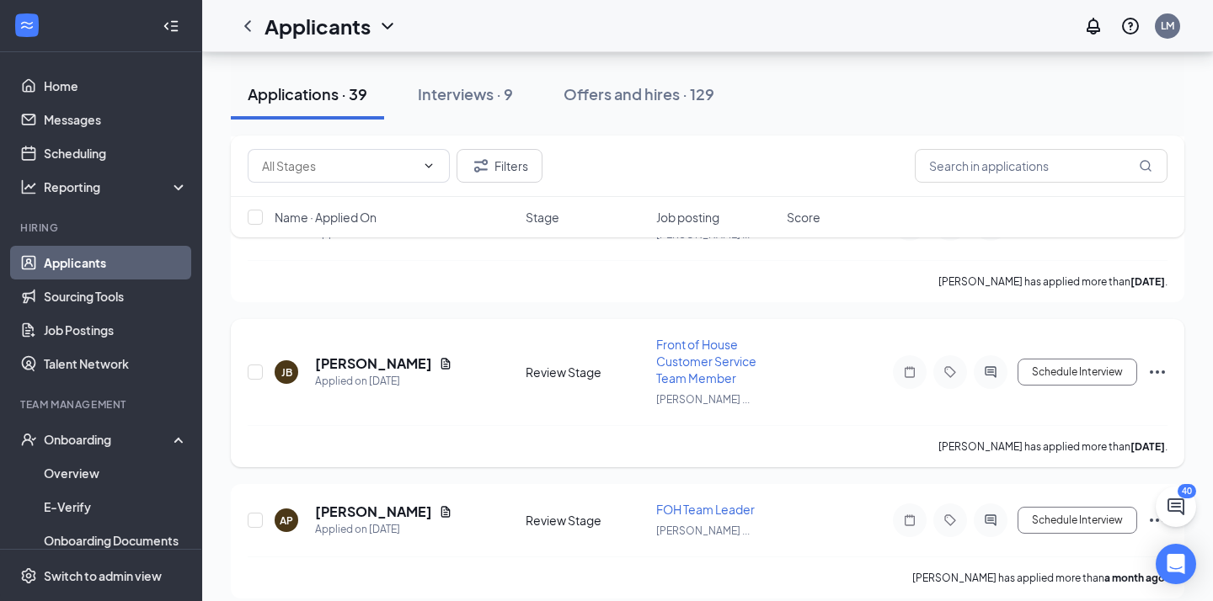
scroll to position [6005, 0]
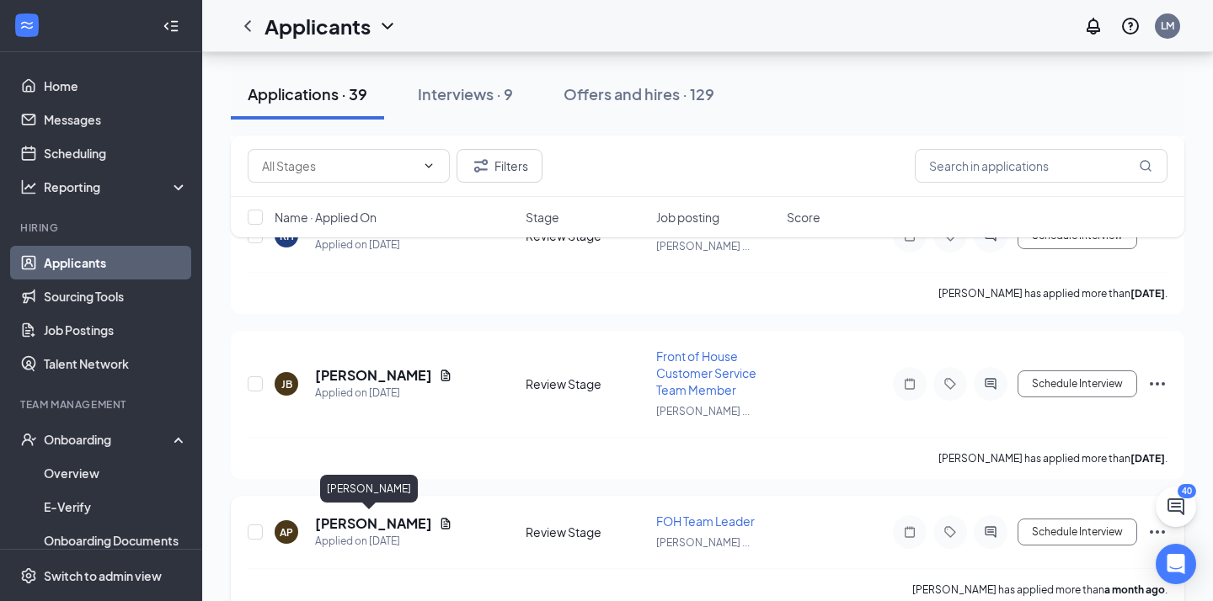
click at [365, 517] on h5 "[PERSON_NAME]" at bounding box center [373, 523] width 117 height 19
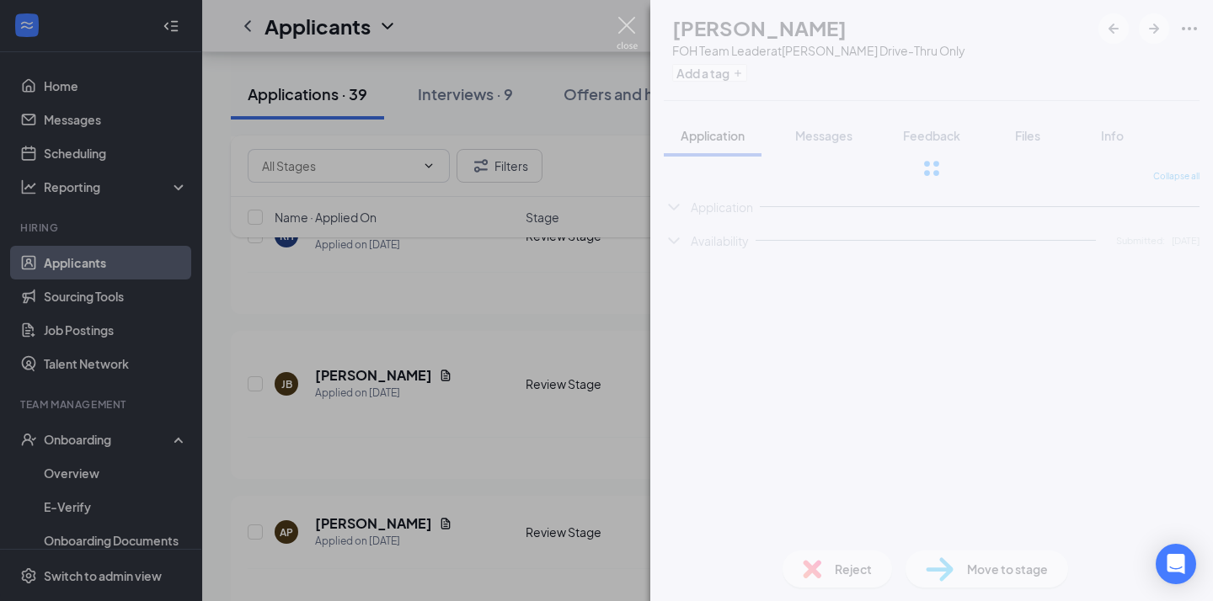
click at [623, 32] on img at bounding box center [626, 33] width 21 height 33
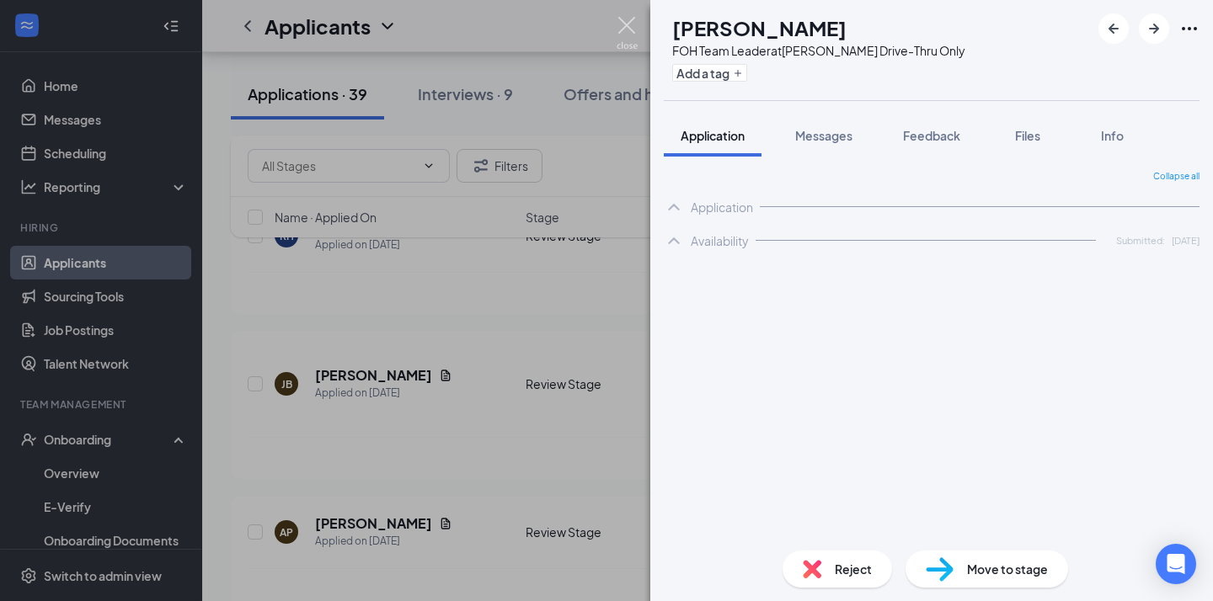
click at [623, 32] on img at bounding box center [626, 33] width 21 height 33
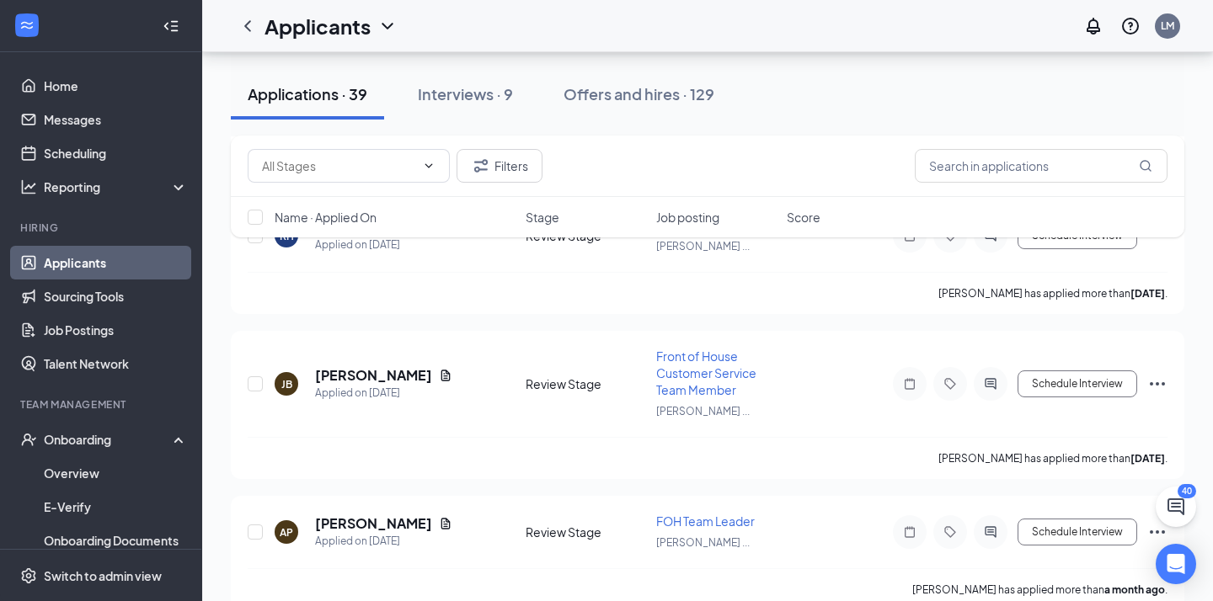
scroll to position [6032, 0]
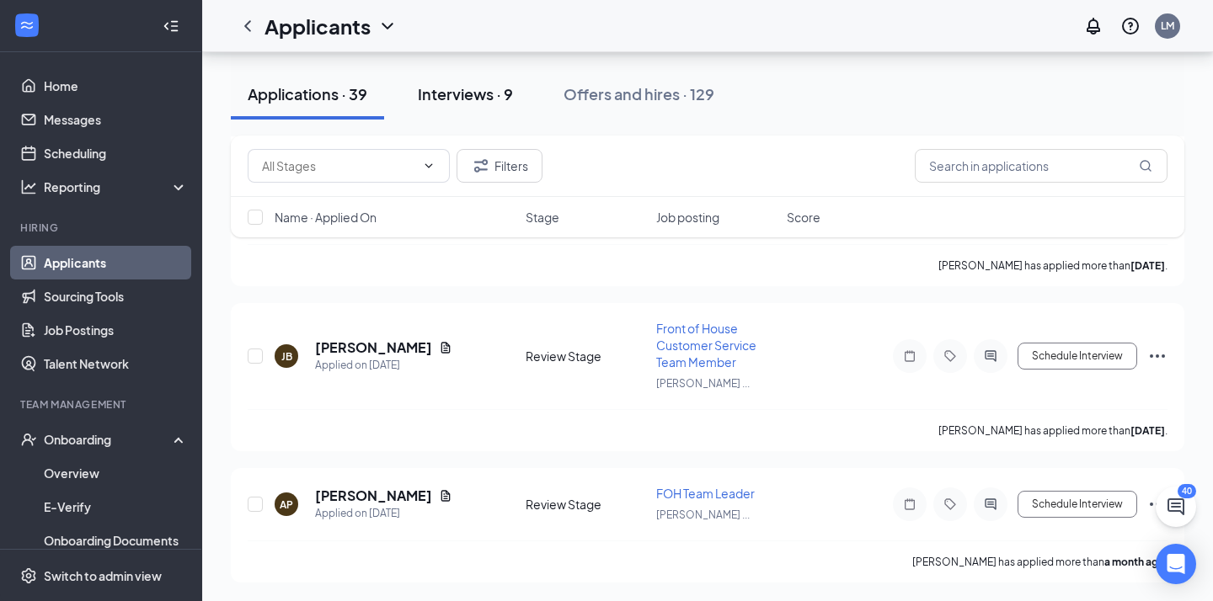
click at [466, 94] on div "Interviews · 9" at bounding box center [465, 93] width 95 height 21
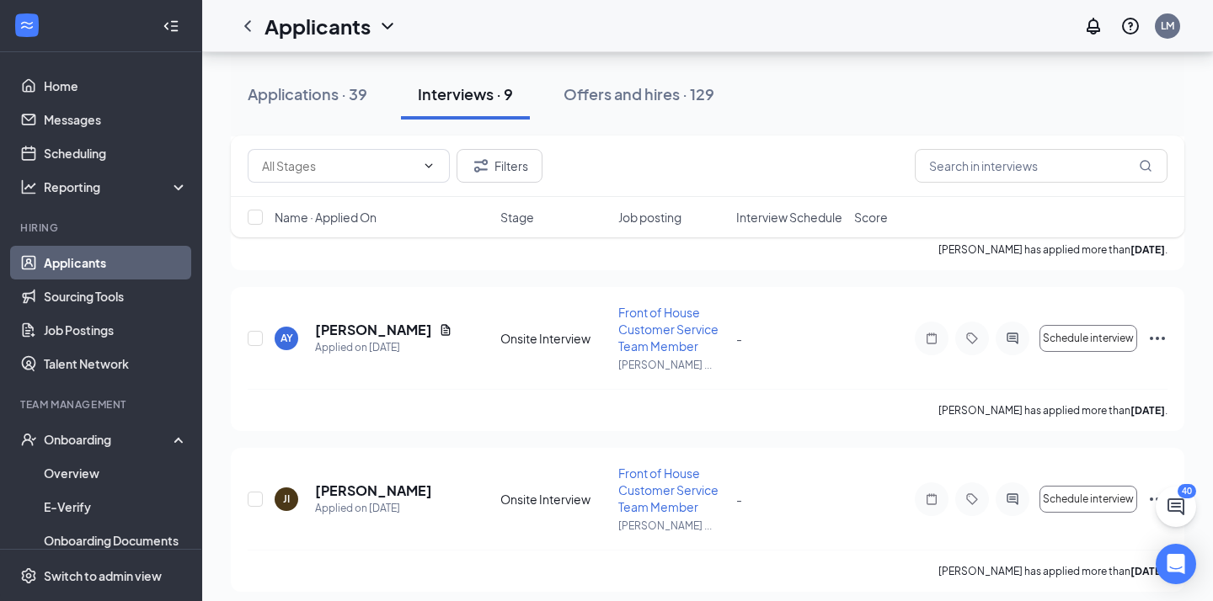
scroll to position [357, 0]
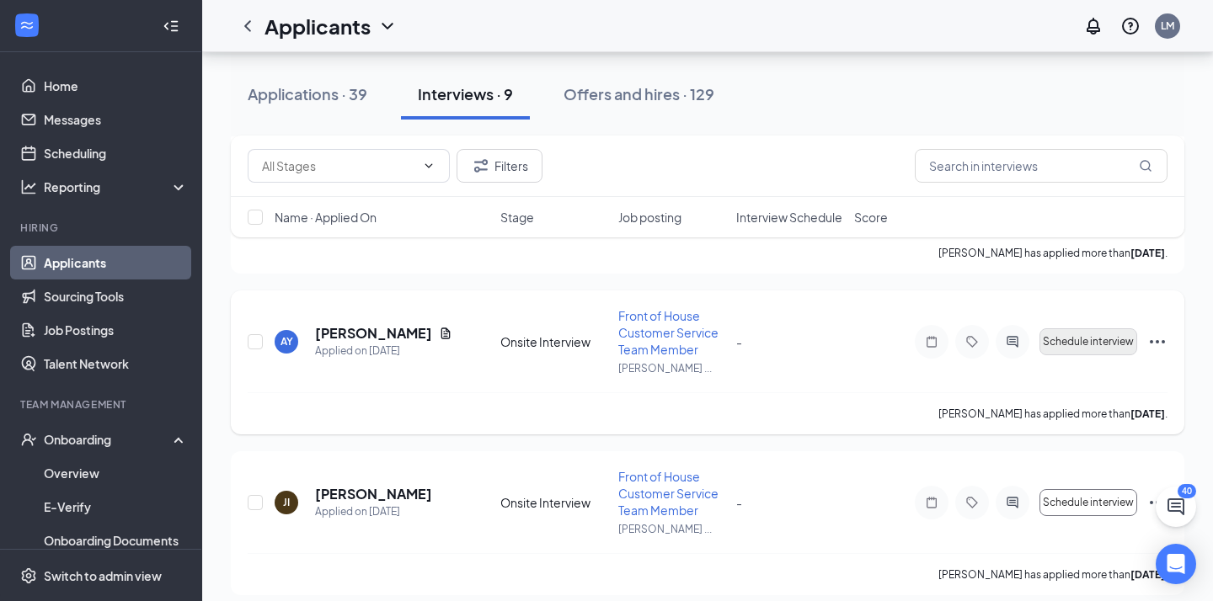
click at [1074, 346] on span "Schedule interview" at bounding box center [1087, 342] width 91 height 12
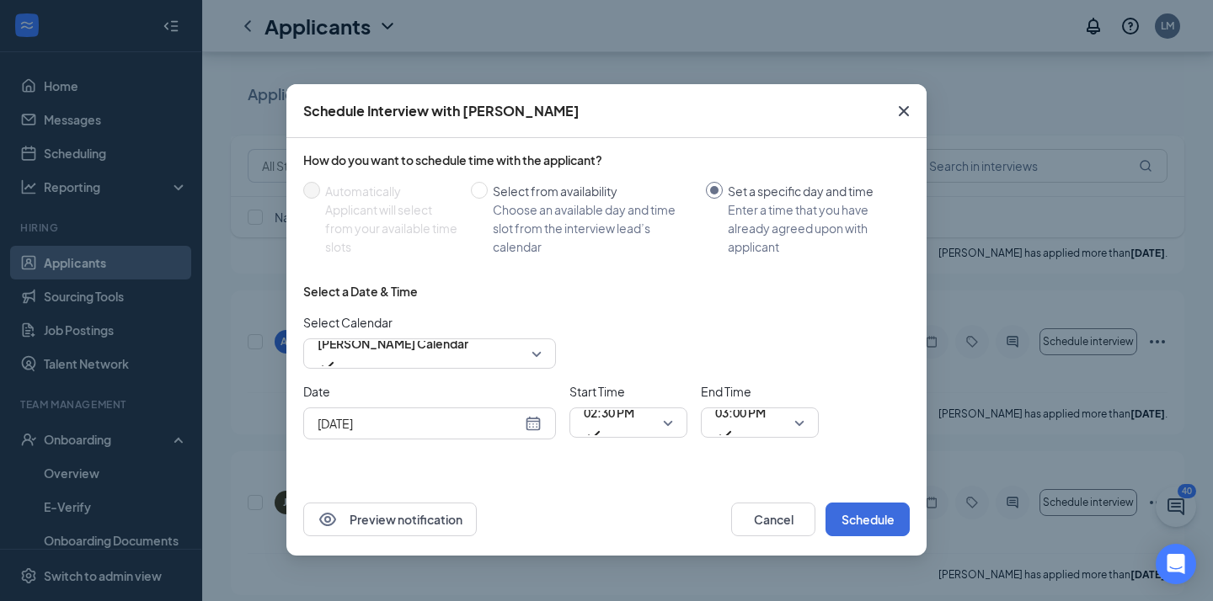
click at [456, 421] on input "[DATE]" at bounding box center [419, 423] width 204 height 19
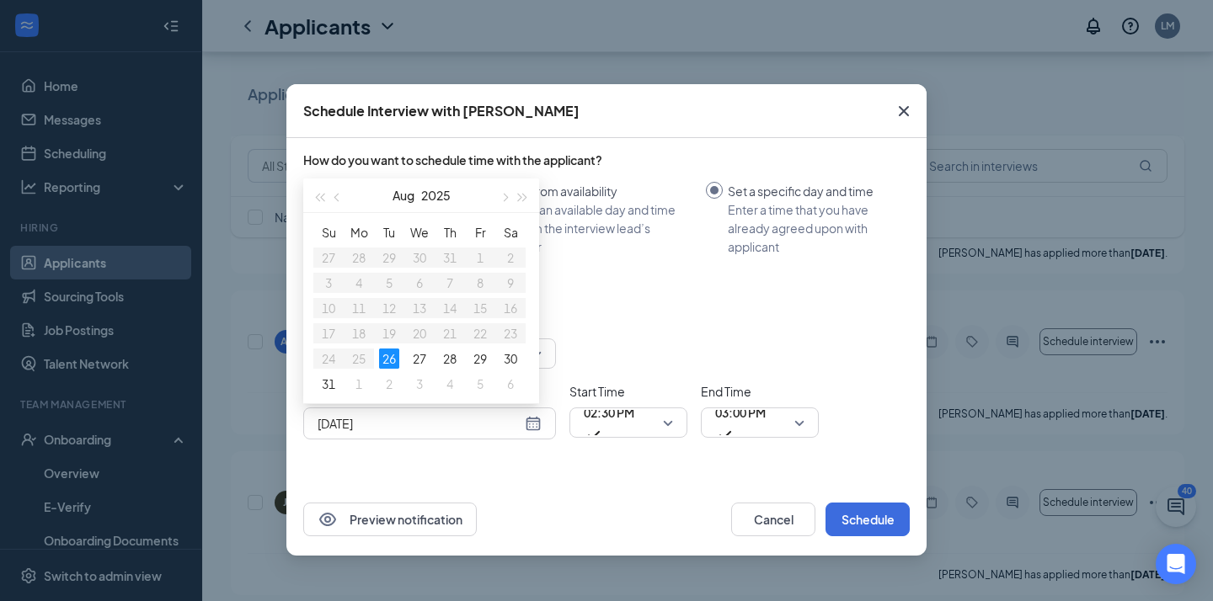
click at [675, 350] on div "Select Calendar [PERSON_NAME] Calendar" at bounding box center [606, 341] width 606 height 56
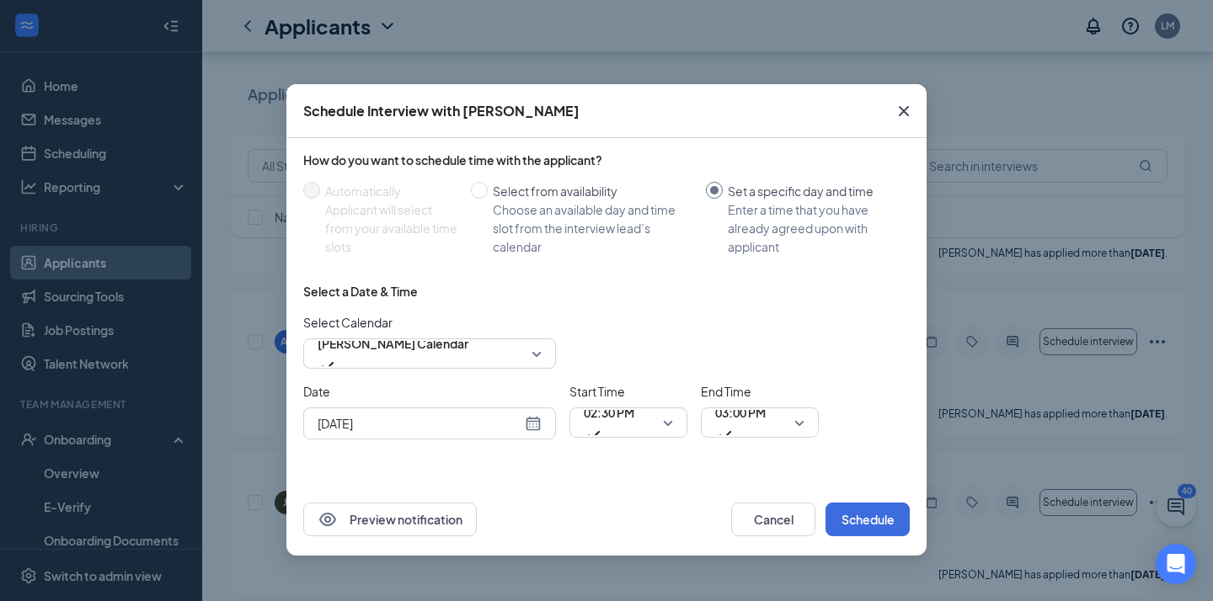
click at [472, 424] on input "[DATE]" at bounding box center [419, 423] width 204 height 19
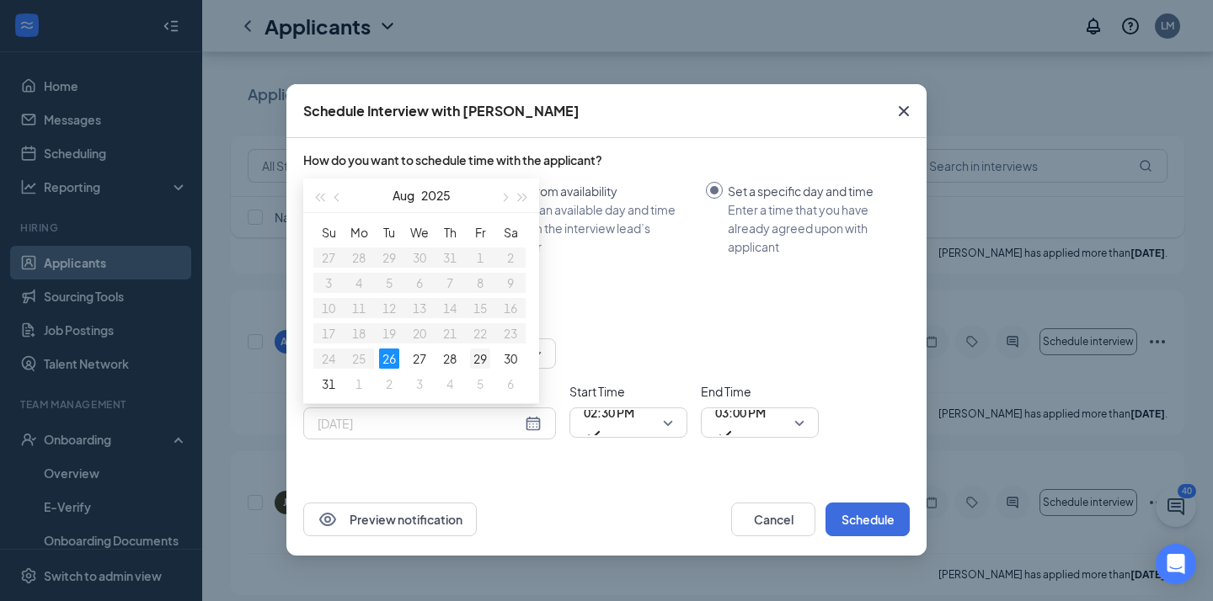
click at [470, 352] on div "29" at bounding box center [480, 359] width 20 height 20
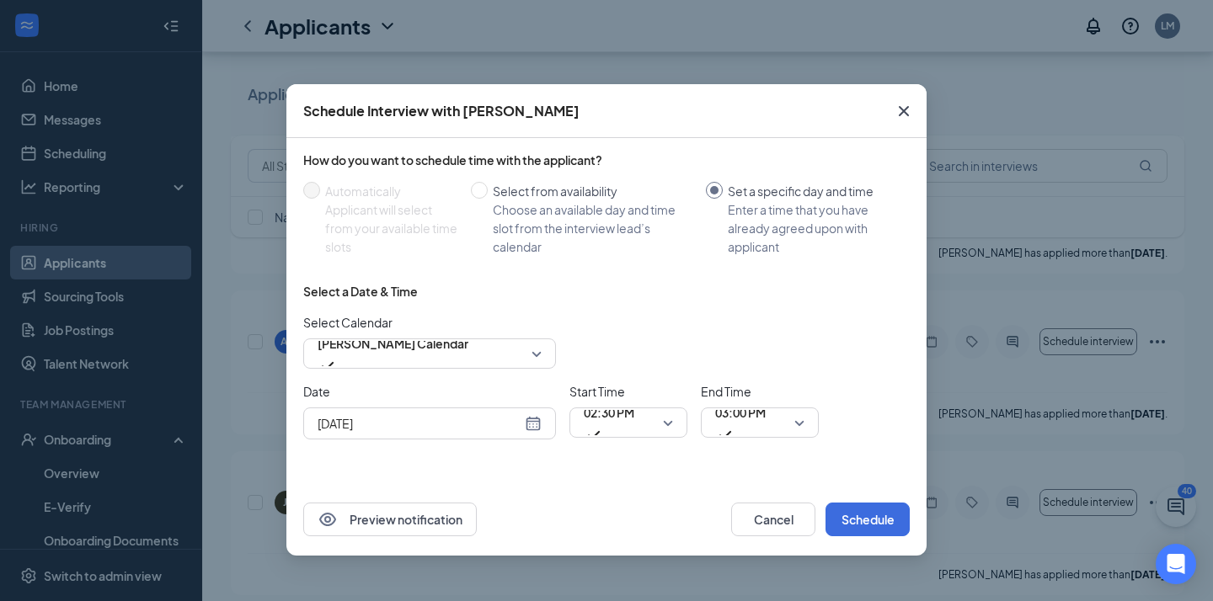
click at [461, 434] on div "[DATE]" at bounding box center [429, 424] width 253 height 32
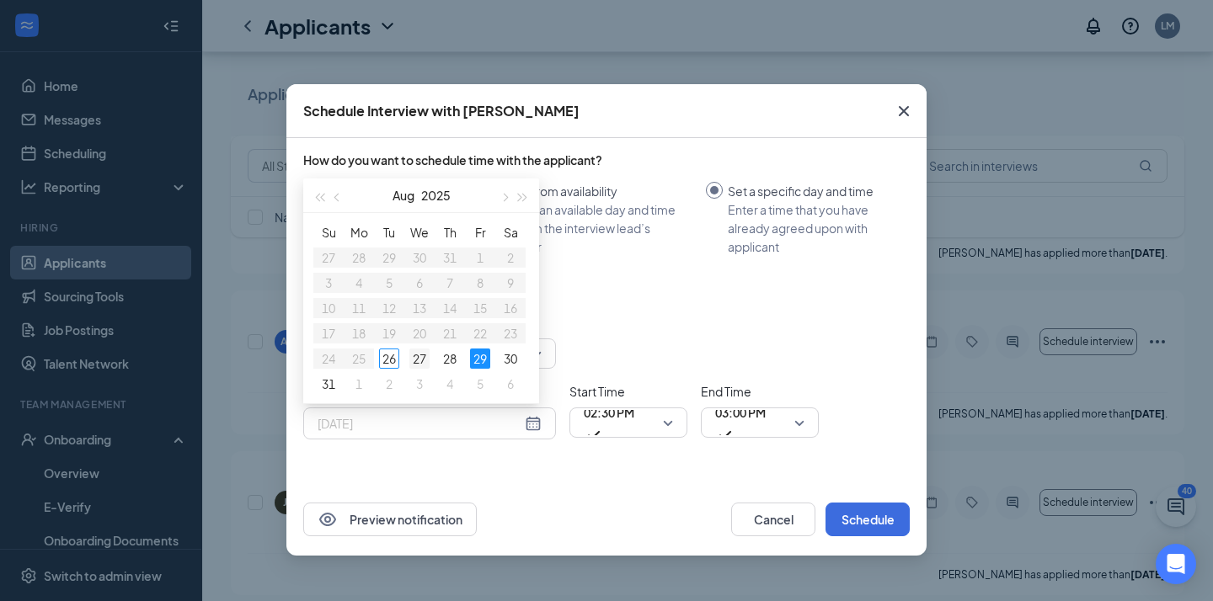
type input "[DATE]"
click at [419, 354] on div "27" at bounding box center [419, 359] width 20 height 20
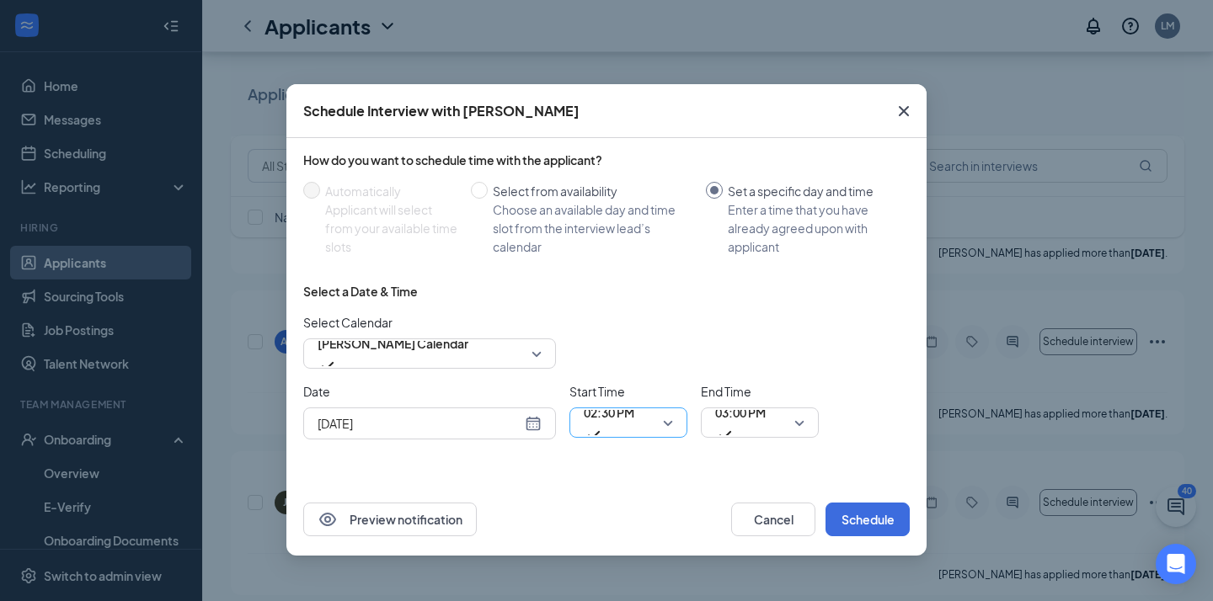
click at [634, 423] on span "02:30 PM" at bounding box center [609, 422] width 51 height 45
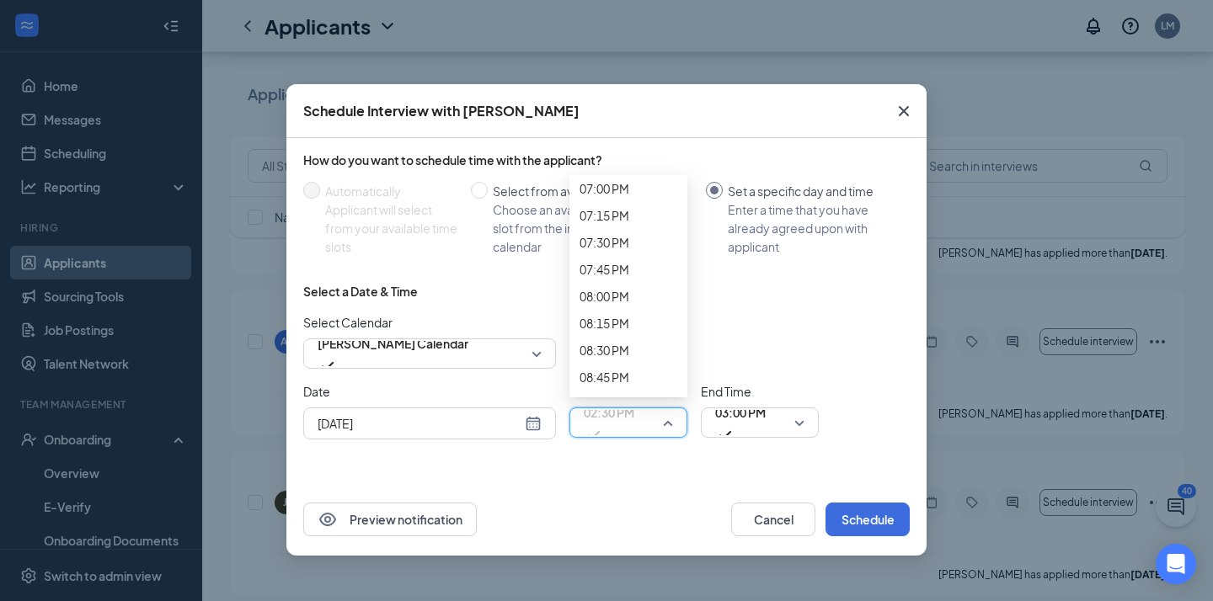
click at [662, 423] on span "02:30 PM" at bounding box center [628, 422] width 89 height 25
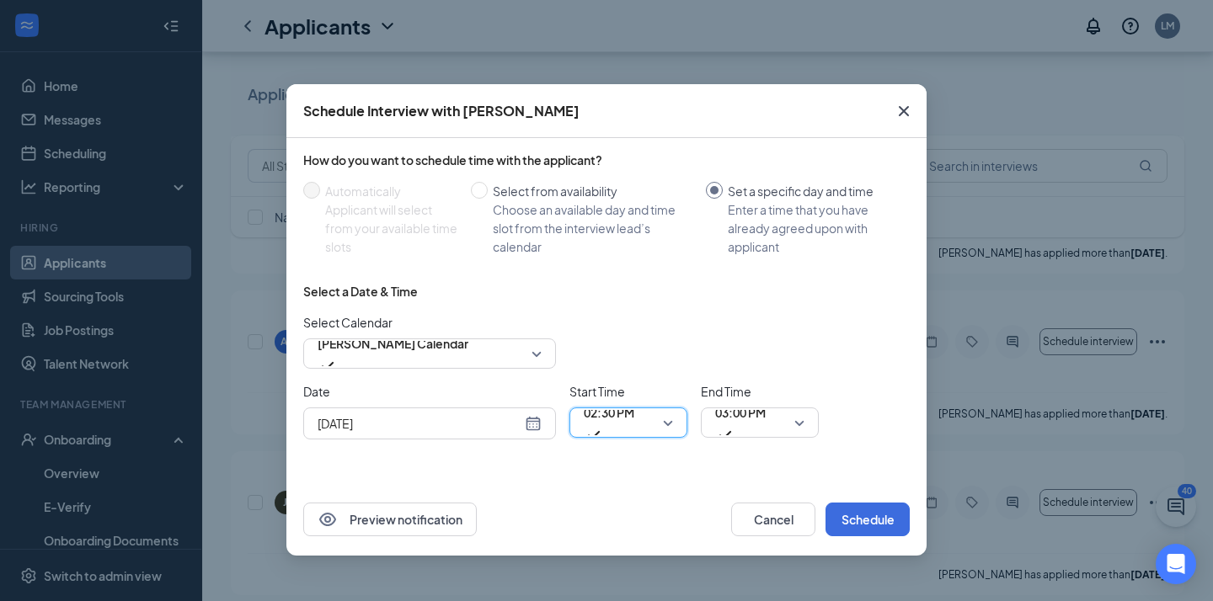
click at [634, 424] on span "02:30 PM" at bounding box center [609, 412] width 51 height 25
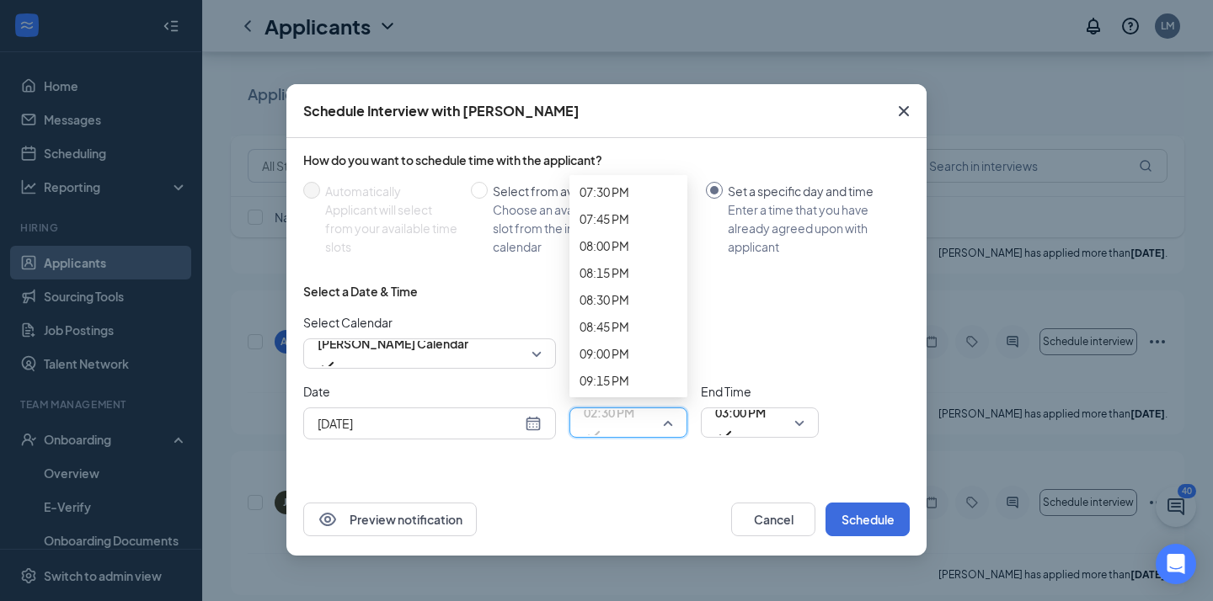
scroll to position [2172, 0]
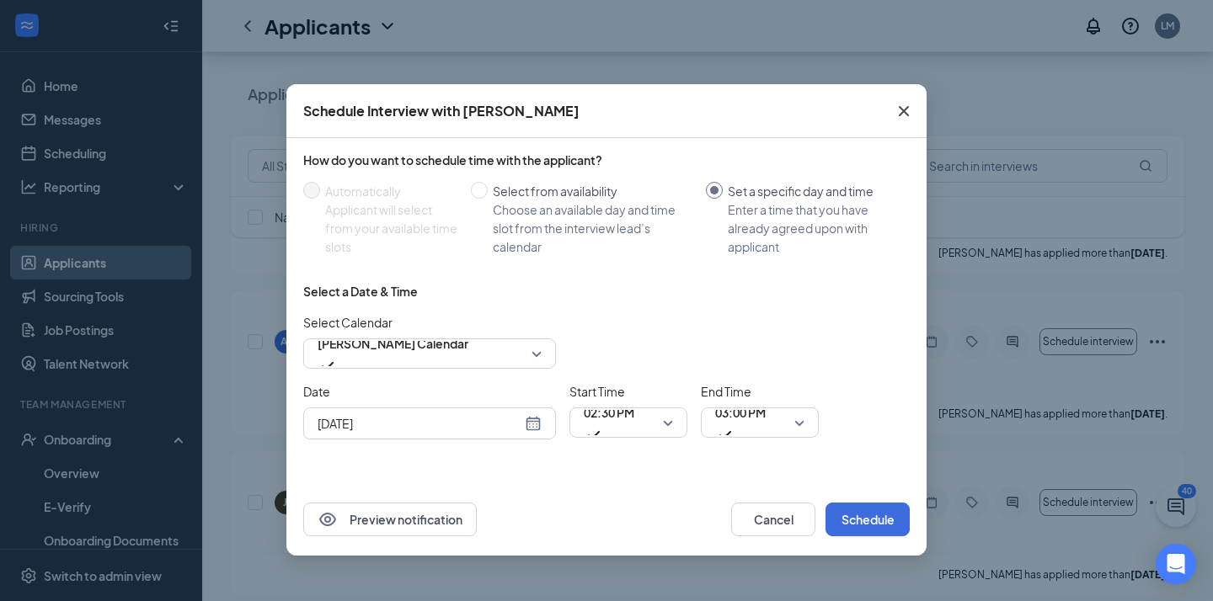
click at [753, 330] on div "Select Calendar [PERSON_NAME] Calendar" at bounding box center [606, 341] width 606 height 56
click at [548, 200] on div "Choose an available day and time slot from the interview lead’s calendar" at bounding box center [593, 228] width 200 height 56
click at [488, 199] on input "Select from availability Choose an available day and time slot from the intervi…" at bounding box center [479, 190] width 17 height 17
radio input "true"
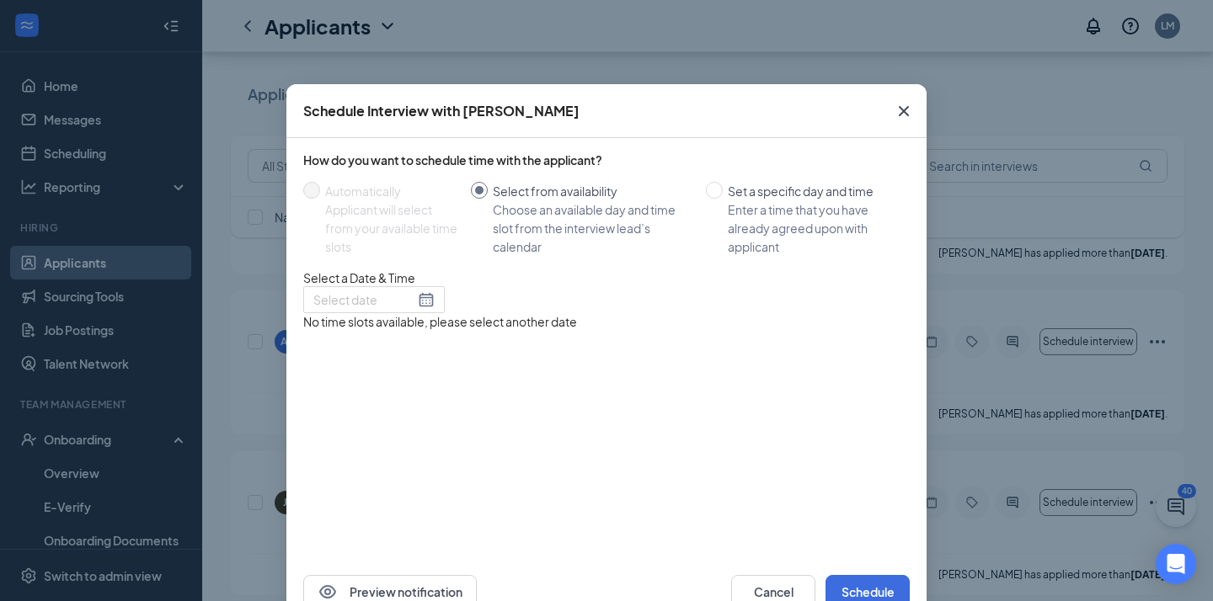
radio input "false"
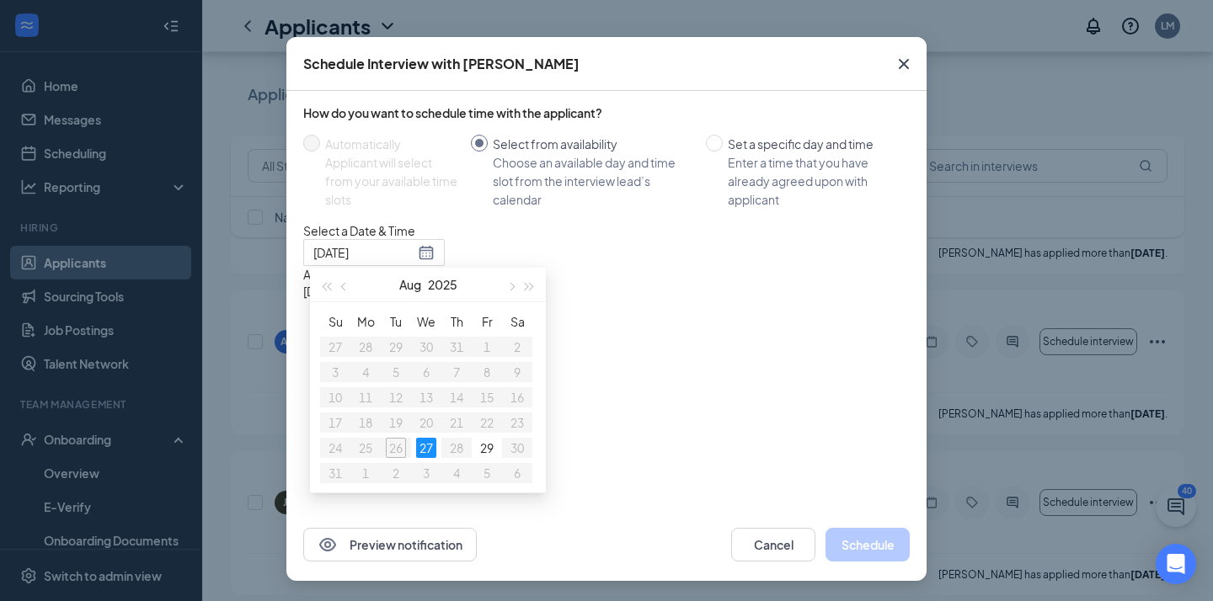
scroll to position [74, 0]
type input "[DATE]"
click at [626, 301] on div "4:00PM - 4:30PM" at bounding box center [464, 308] width 322 height 17
click at [852, 549] on button "Schedule" at bounding box center [867, 545] width 84 height 34
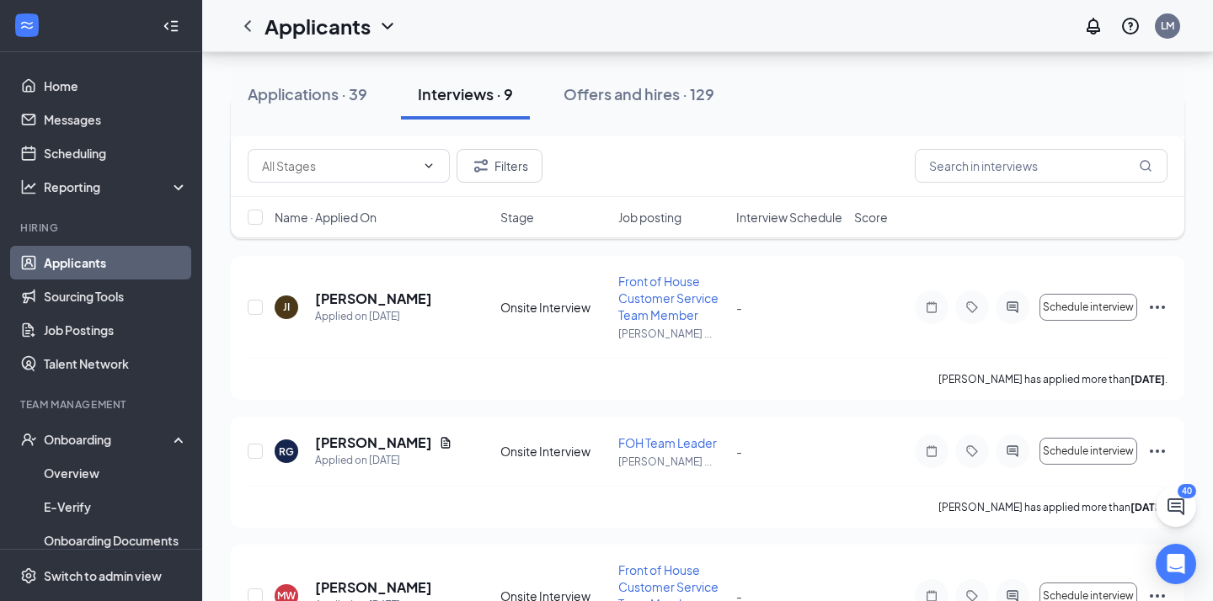
scroll to position [554, 0]
click at [1085, 316] on button "Schedule interview" at bounding box center [1088, 305] width 98 height 27
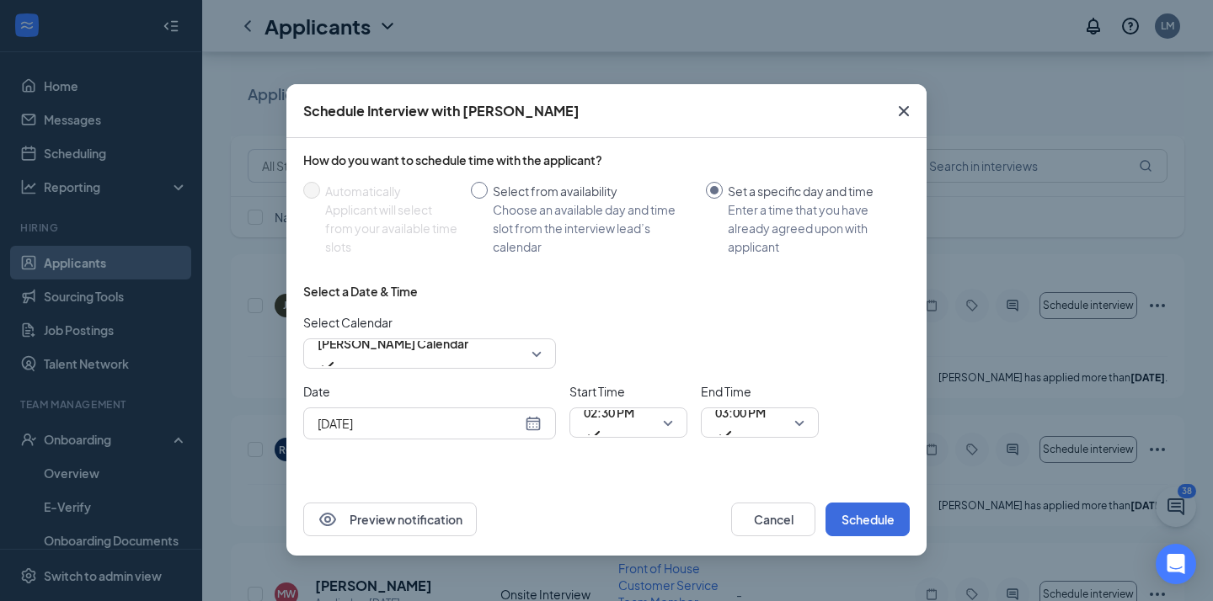
click at [480, 201] on label "Select from availability Choose an available day and time slot from the intervi…" at bounding box center [585, 219] width 228 height 74
click at [480, 199] on input "Select from availability Choose an available day and time slot from the intervi…" at bounding box center [479, 190] width 17 height 17
radio input "true"
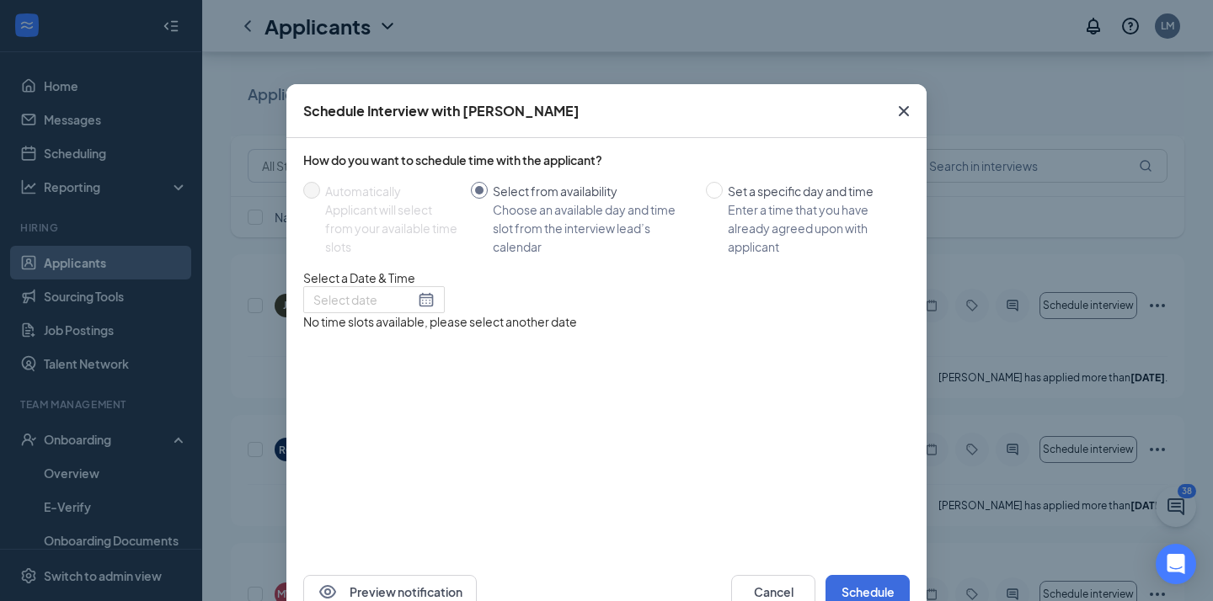
radio input "false"
type input "[DATE]"
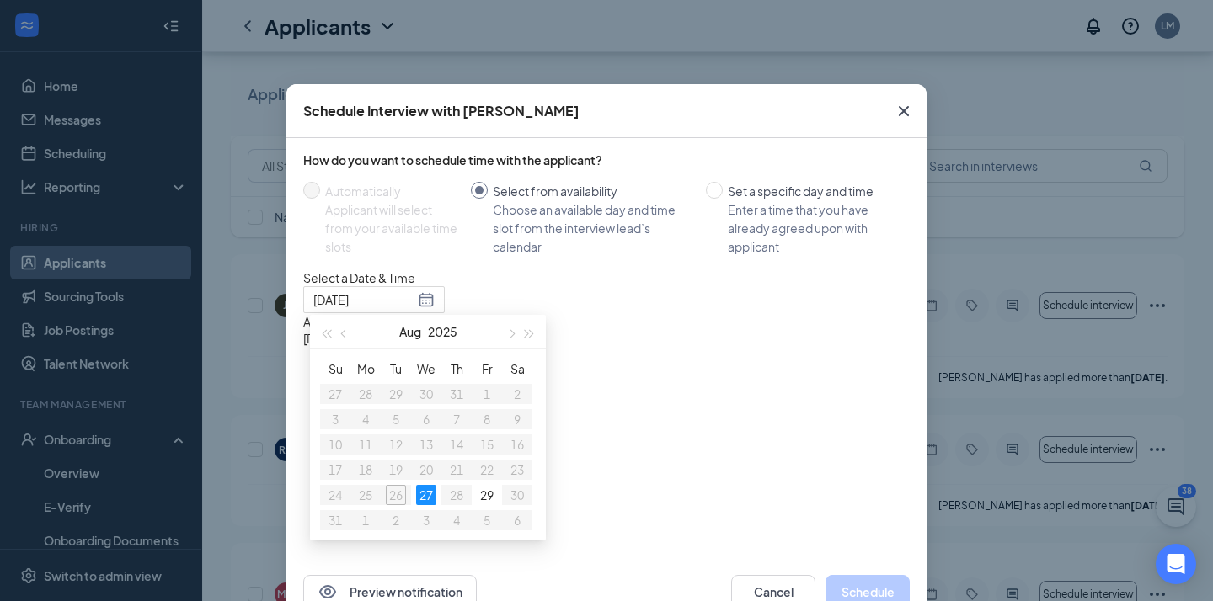
click at [626, 364] on div "4:30PM - 5:00PM" at bounding box center [464, 355] width 322 height 17
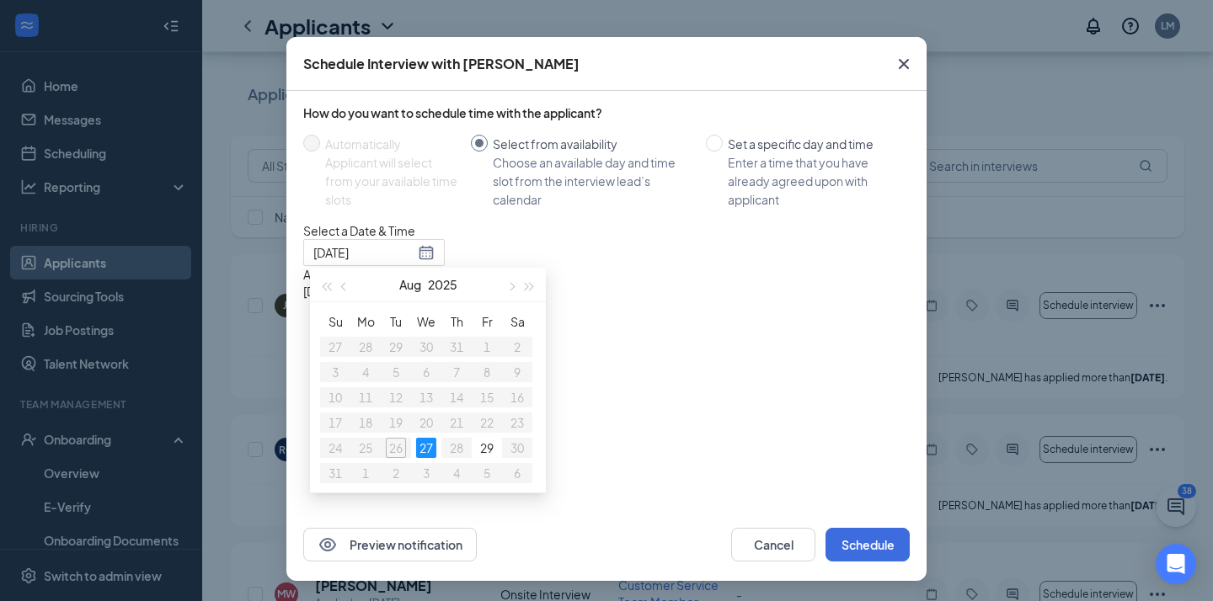
scroll to position [74, 0]
click at [872, 541] on button "Schedule" at bounding box center [867, 545] width 84 height 34
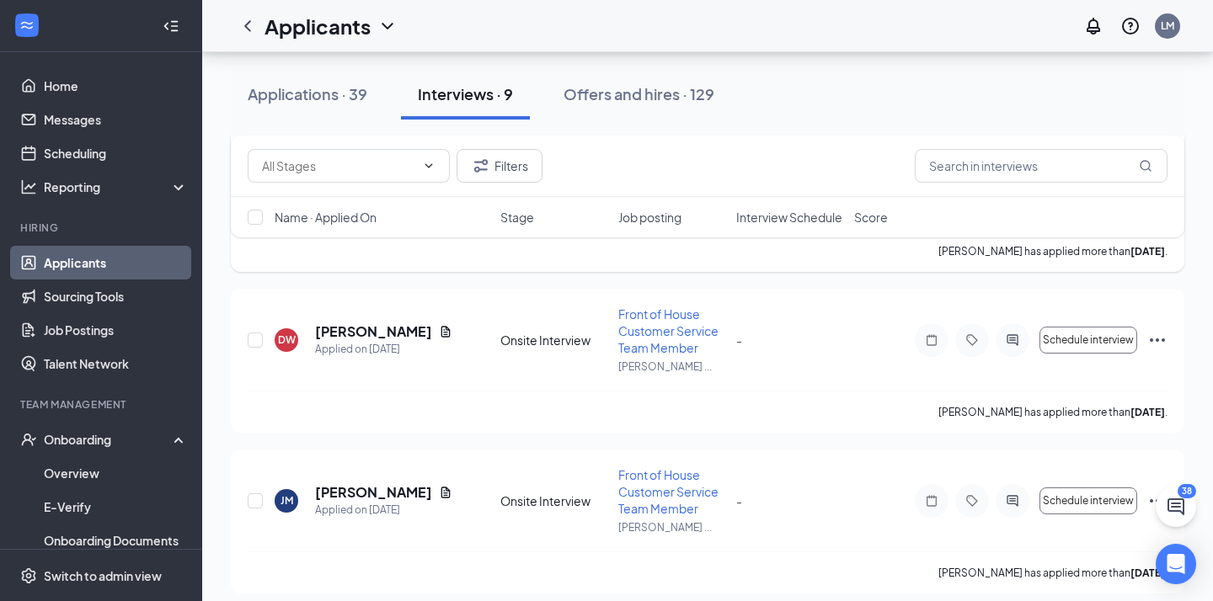
scroll to position [1141, 0]
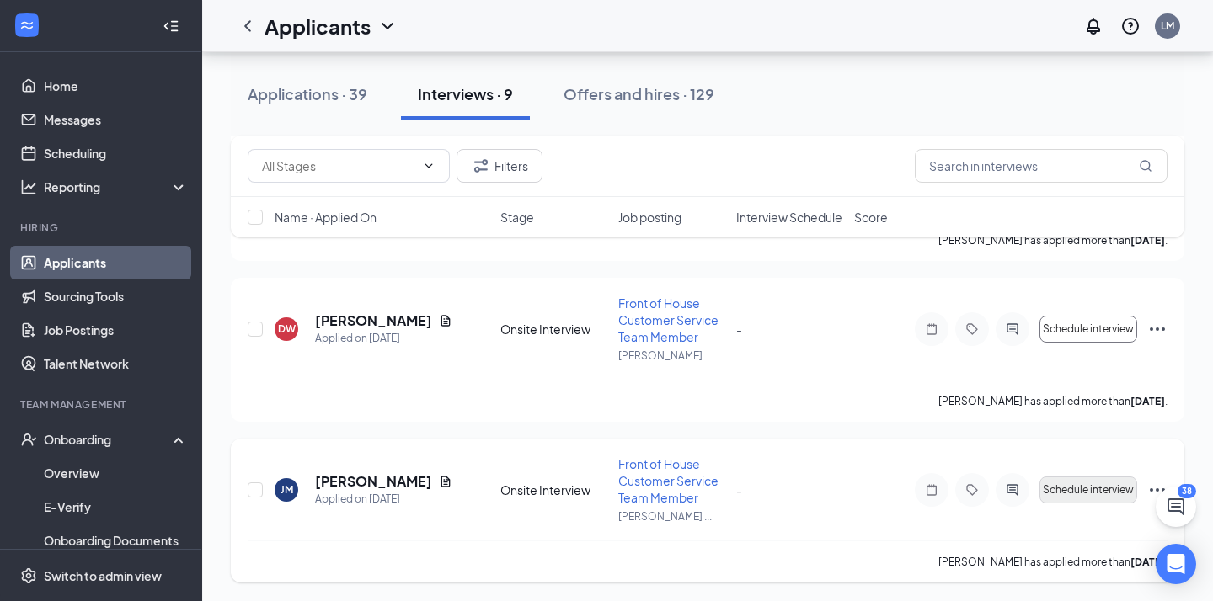
click at [1096, 501] on button "Schedule interview" at bounding box center [1088, 490] width 98 height 27
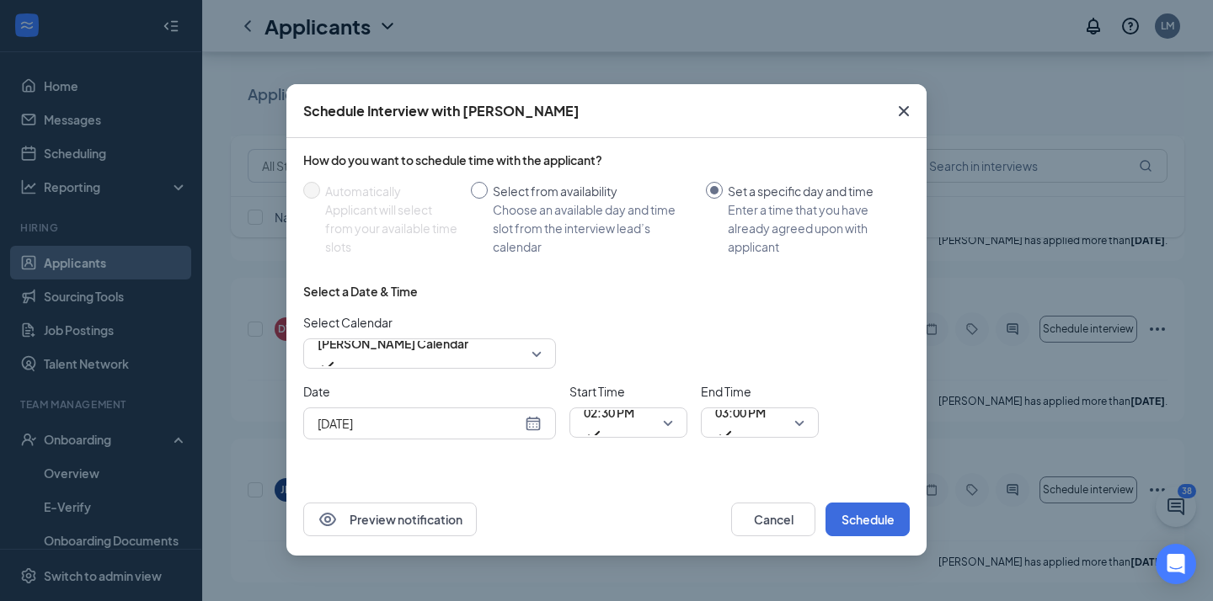
click at [515, 187] on div "Select from availability" at bounding box center [593, 191] width 200 height 19
click at [488, 187] on input "Select from availability Choose an available day and time slot from the intervi…" at bounding box center [479, 190] width 17 height 17
radio input "true"
radio input "false"
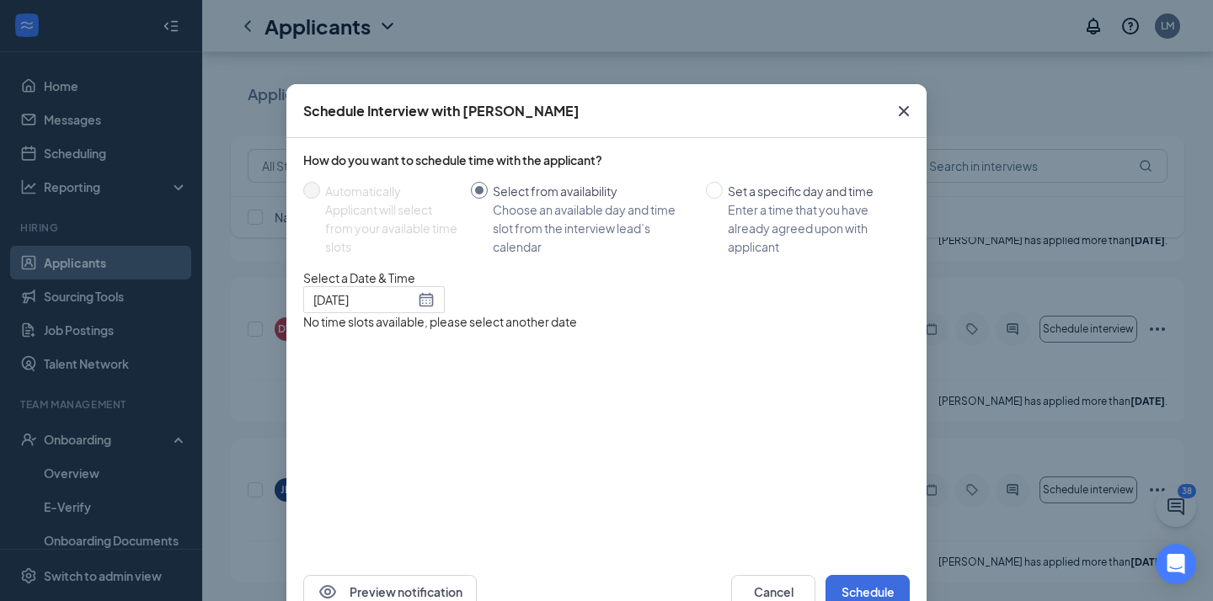
type input "[DATE]"
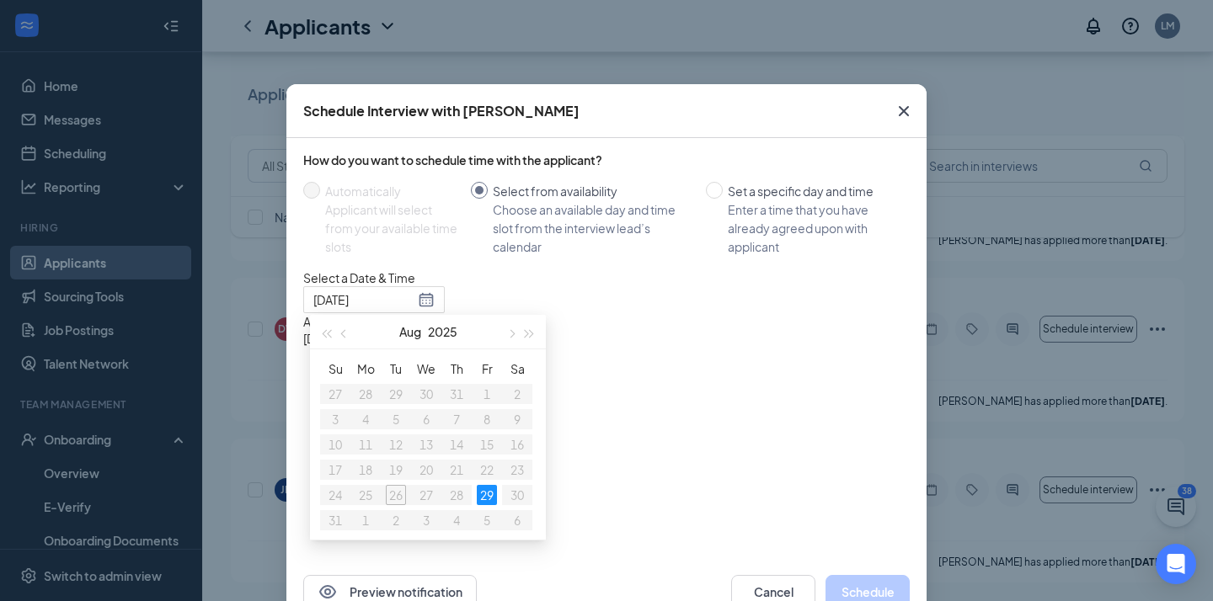
click at [626, 364] on div "2:00PM - 2:30PM" at bounding box center [464, 355] width 322 height 17
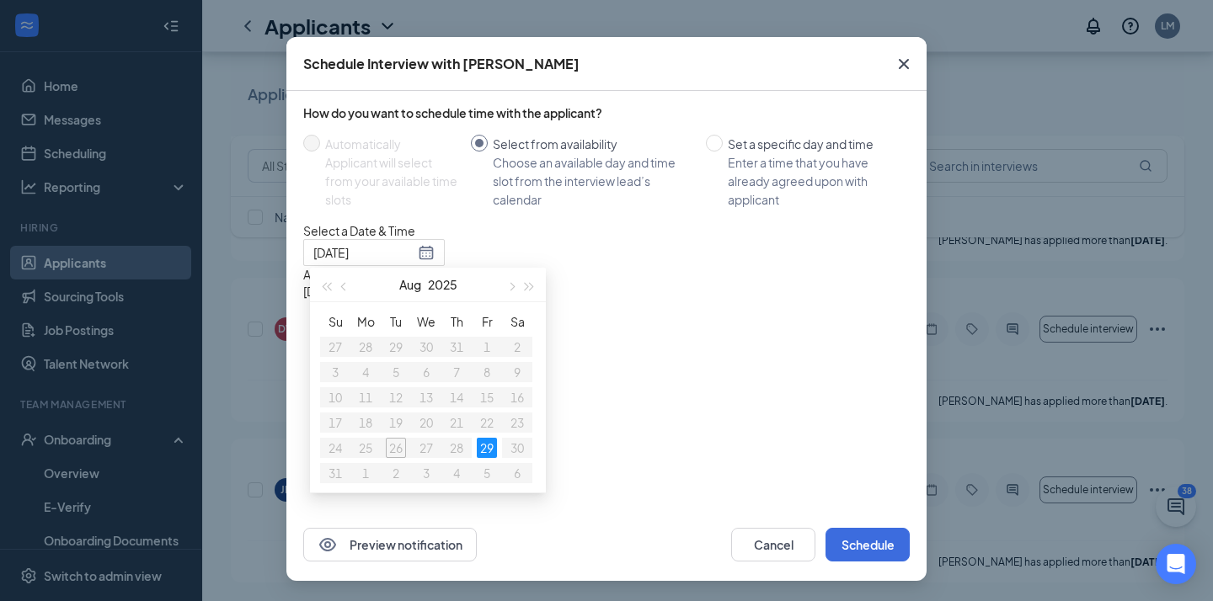
scroll to position [74, 0]
click at [849, 537] on button "Schedule" at bounding box center [867, 545] width 84 height 34
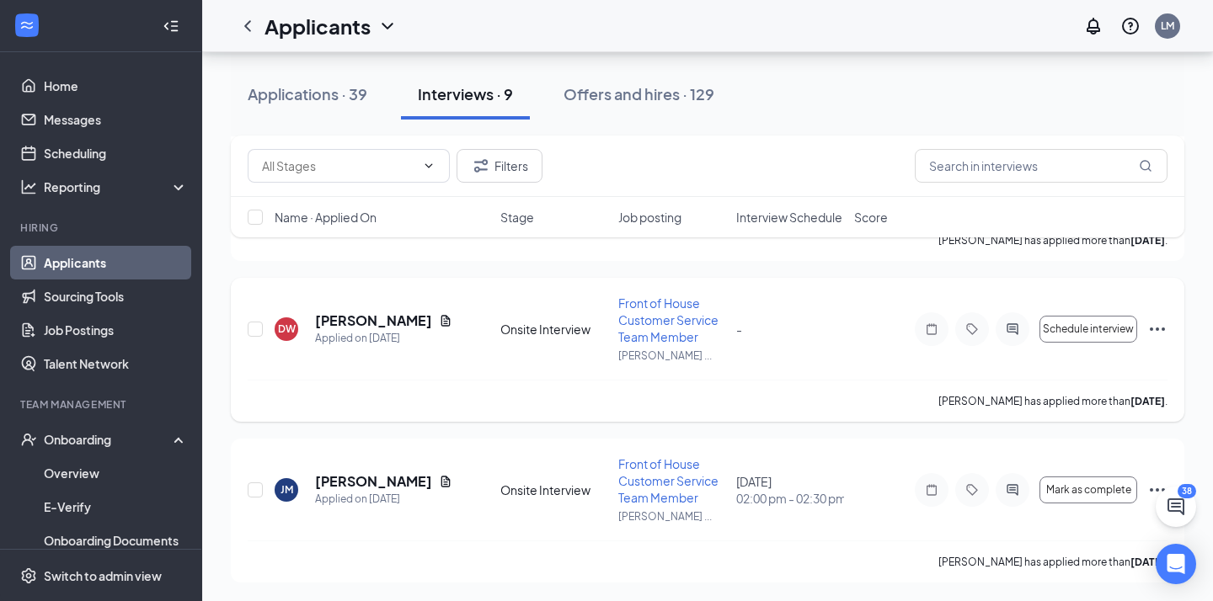
click at [1064, 344] on div "Schedule interview" at bounding box center [1040, 329] width 253 height 34
click at [1073, 336] on button "Schedule interview" at bounding box center [1088, 329] width 98 height 27
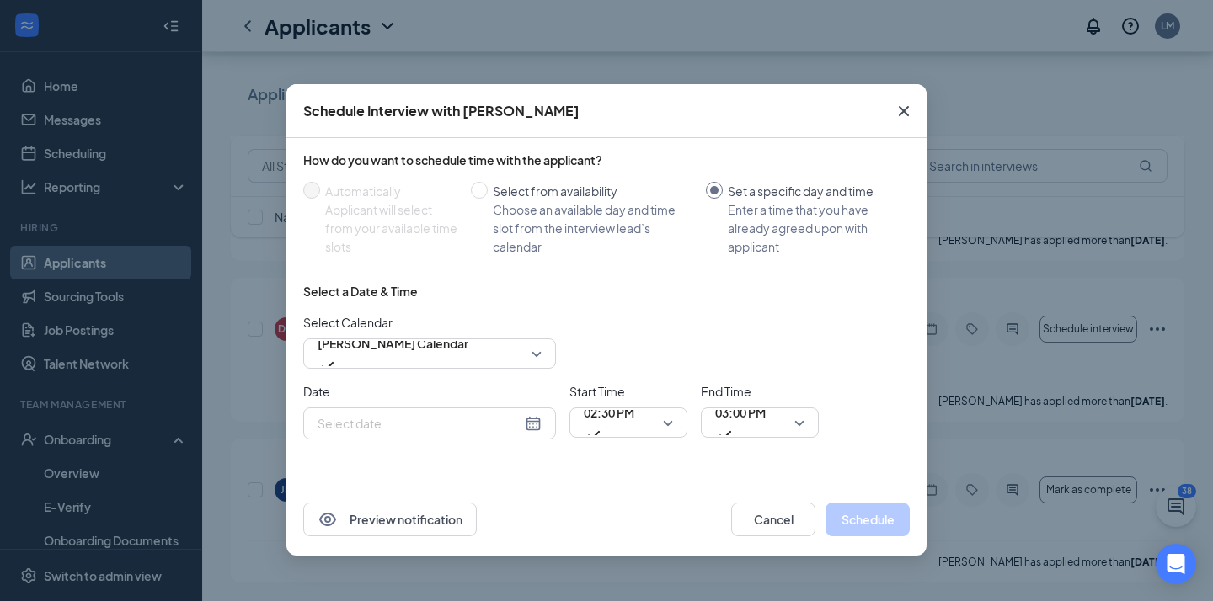
type input "[DATE]"
click at [562, 214] on div "Choose an available day and time slot from the interview lead’s calendar" at bounding box center [593, 228] width 200 height 56
click at [488, 199] on input "Select from availability Choose an available day and time slot from the intervi…" at bounding box center [479, 190] width 17 height 17
radio input "true"
radio input "false"
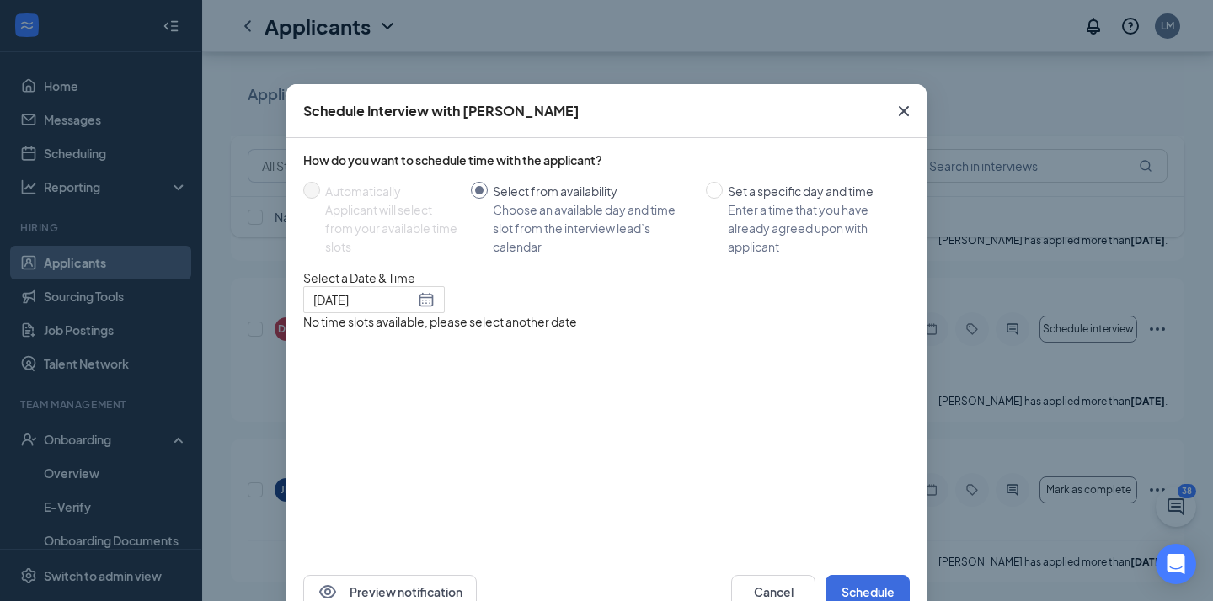
type input "[DATE]"
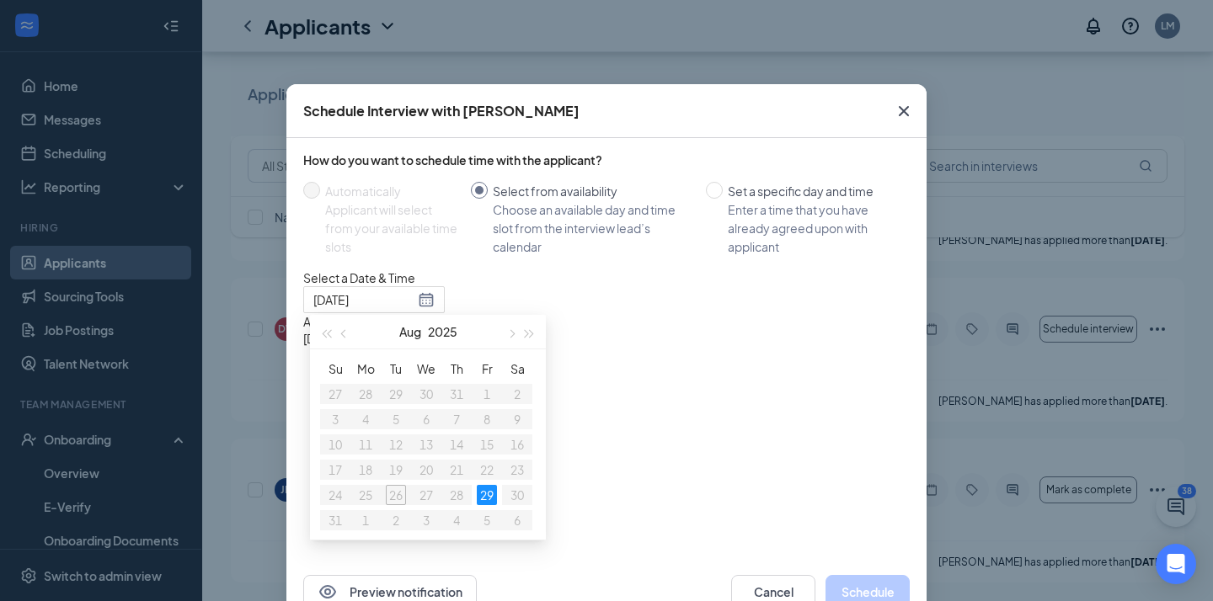
click at [626, 364] on div "2:30PM - 3:00PM" at bounding box center [464, 355] width 322 height 17
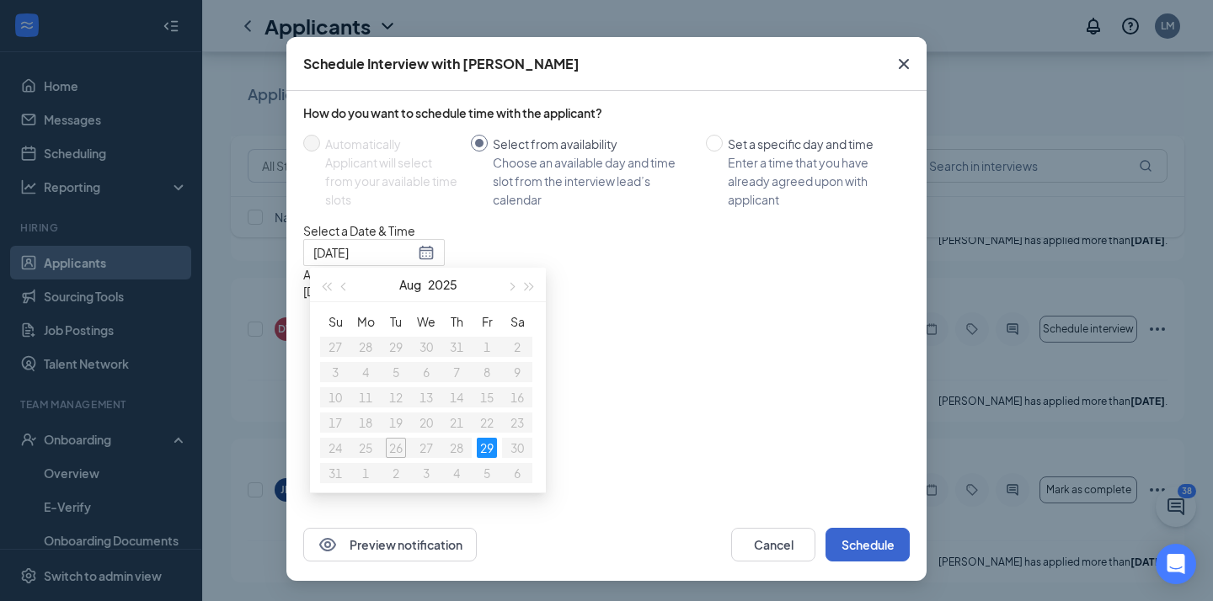
click at [847, 536] on button "Schedule" at bounding box center [867, 545] width 84 height 34
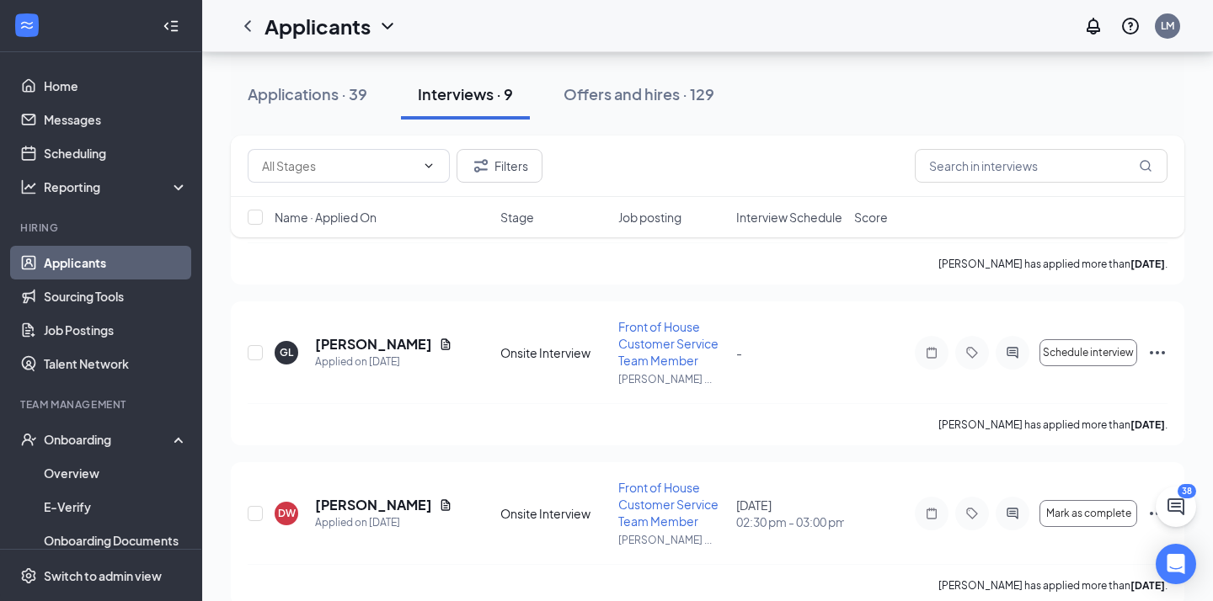
scroll to position [935, 0]
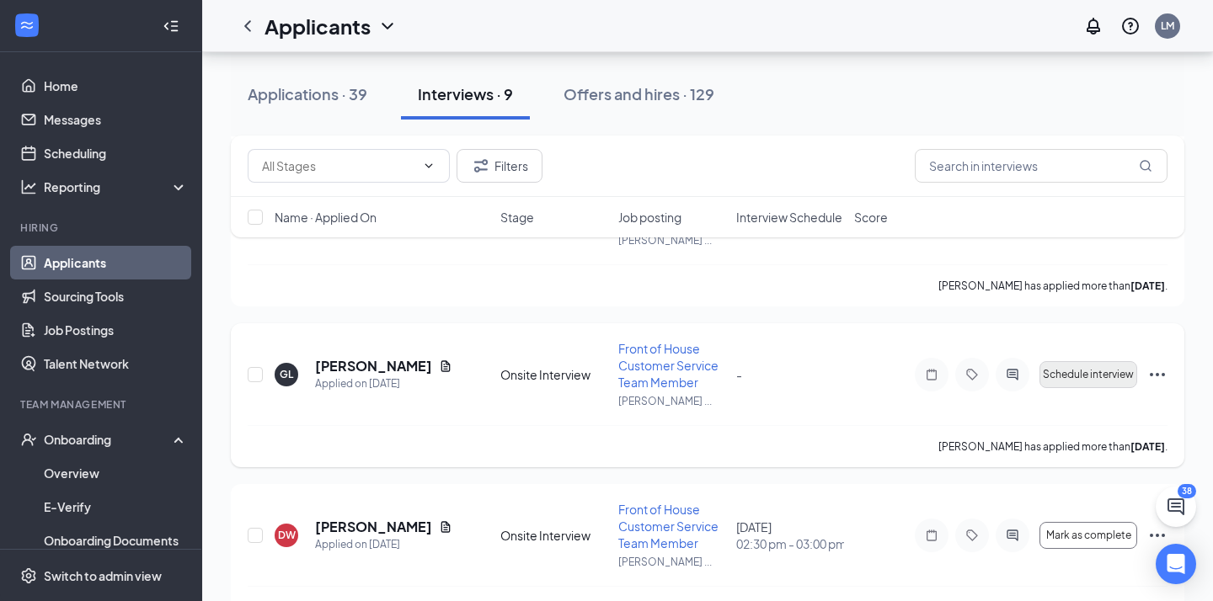
click at [1107, 375] on span "Schedule interview" at bounding box center [1087, 375] width 91 height 12
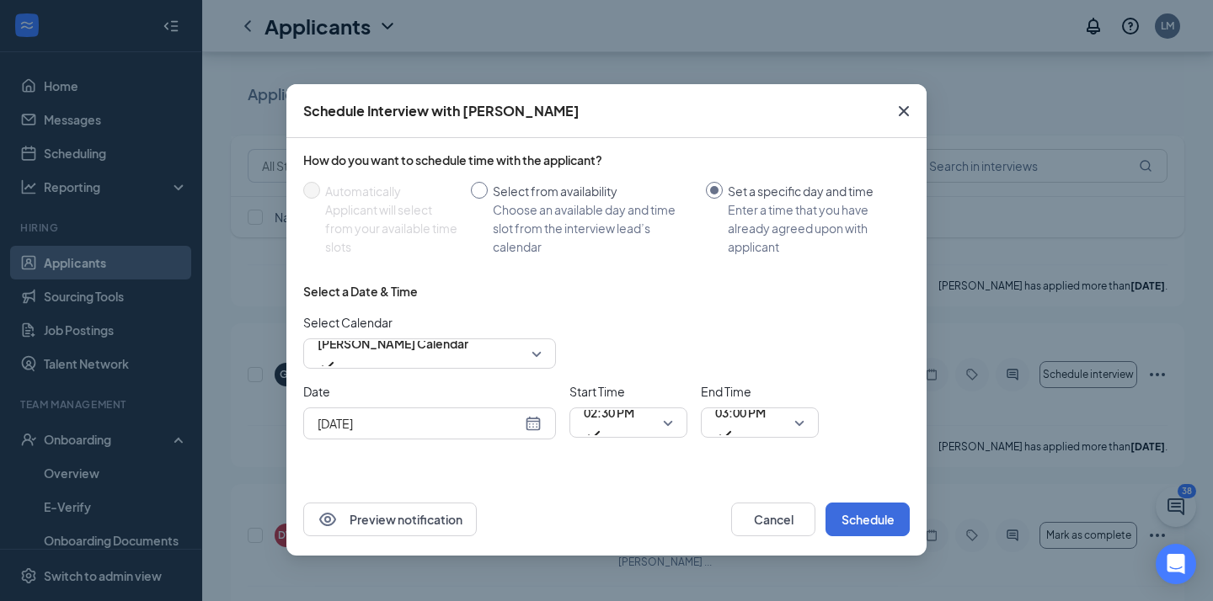
click at [620, 219] on div "Choose an available day and time slot from the interview lead’s calendar" at bounding box center [593, 228] width 200 height 56
click at [488, 199] on input "Select from availability Choose an available day and time slot from the intervi…" at bounding box center [479, 190] width 17 height 17
radio input "true"
radio input "false"
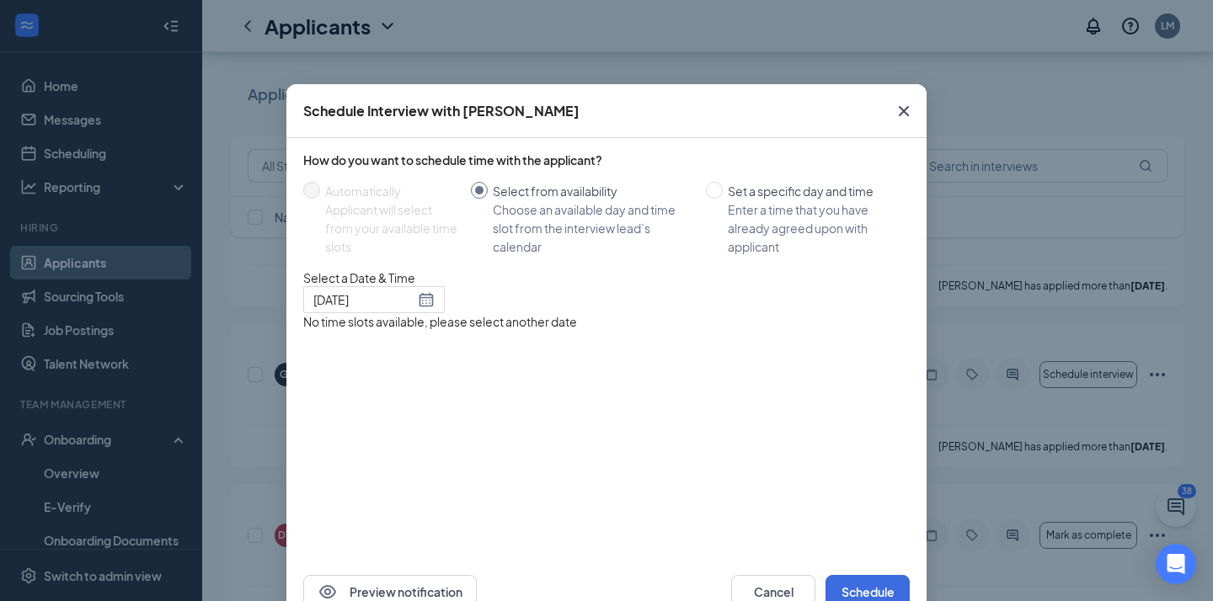
type input "[DATE]"
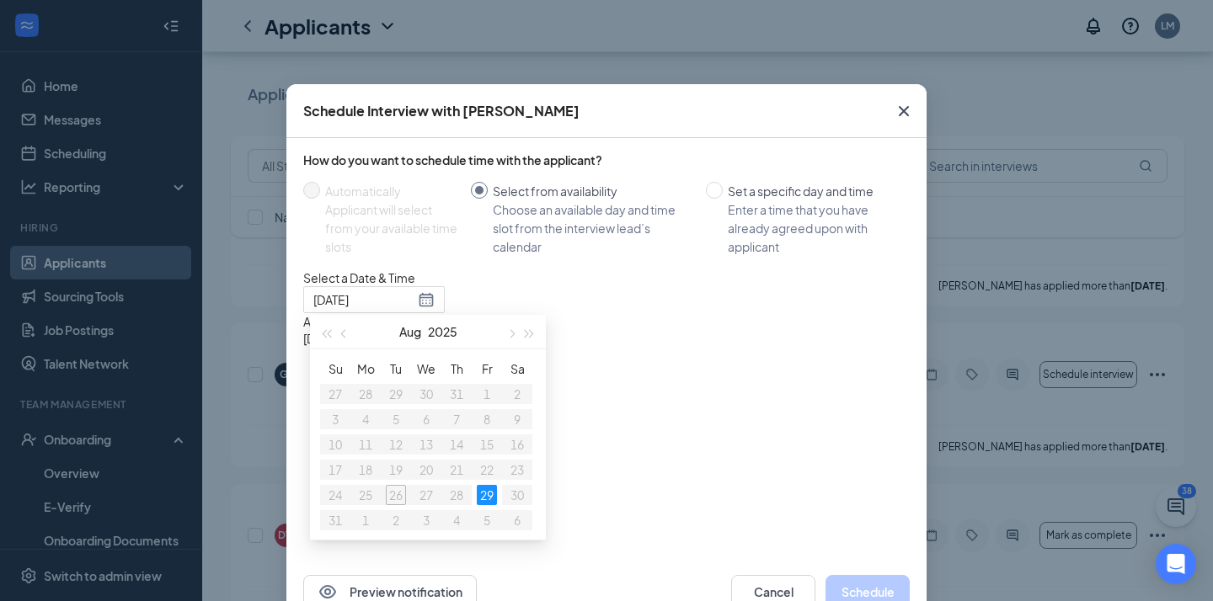
click at [626, 364] on div "3:00PM - 3:30PM" at bounding box center [464, 355] width 322 height 17
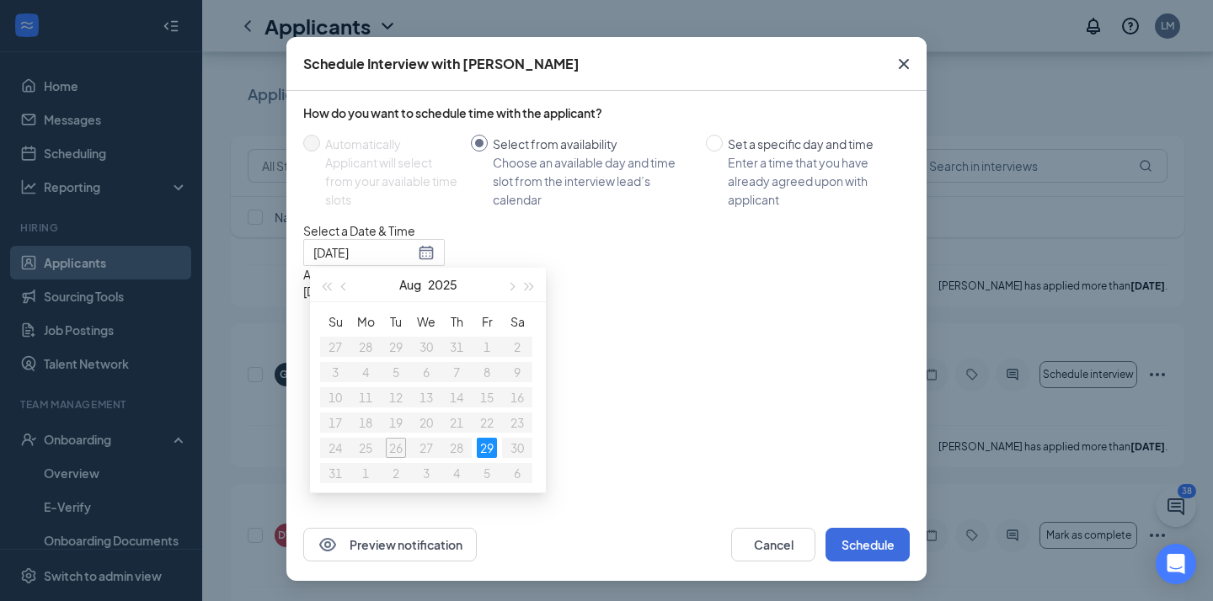
scroll to position [74, 0]
click at [864, 562] on div "Preview notification Cancel Schedule" at bounding box center [606, 545] width 640 height 72
click at [866, 552] on button "Schedule" at bounding box center [867, 545] width 84 height 34
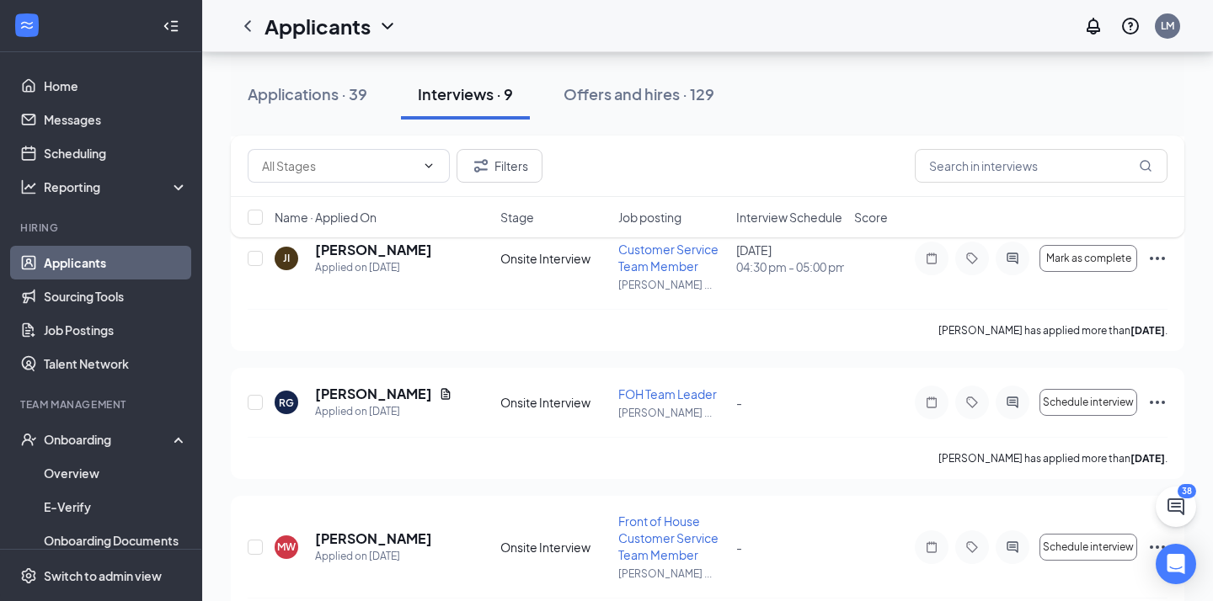
scroll to position [646, 0]
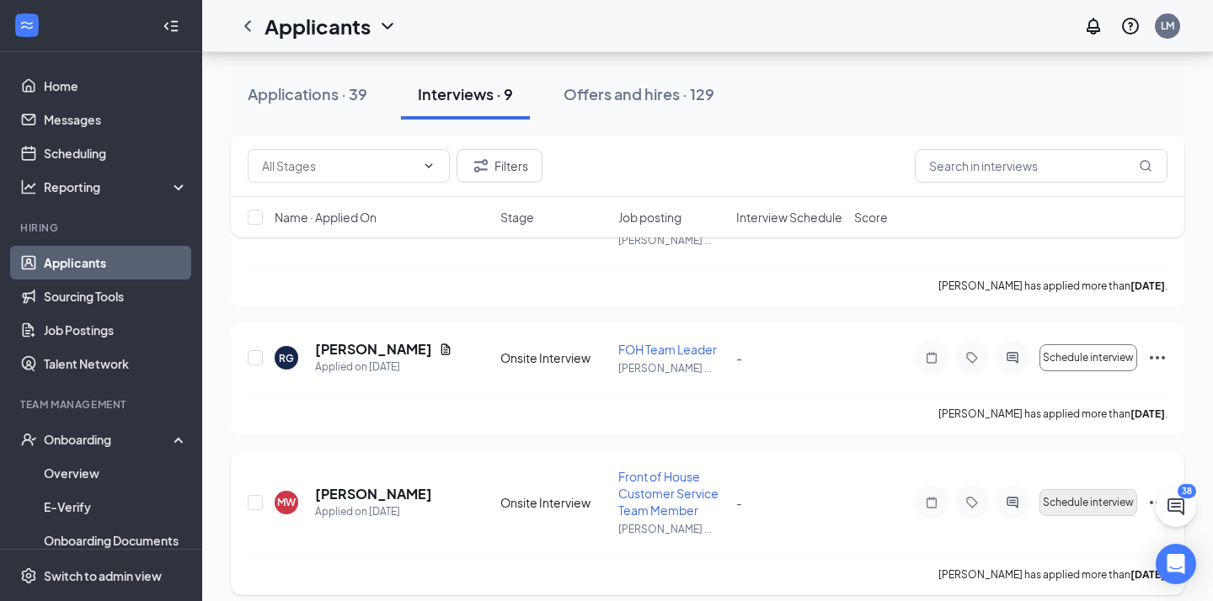
click at [1074, 504] on span "Schedule interview" at bounding box center [1087, 503] width 91 height 12
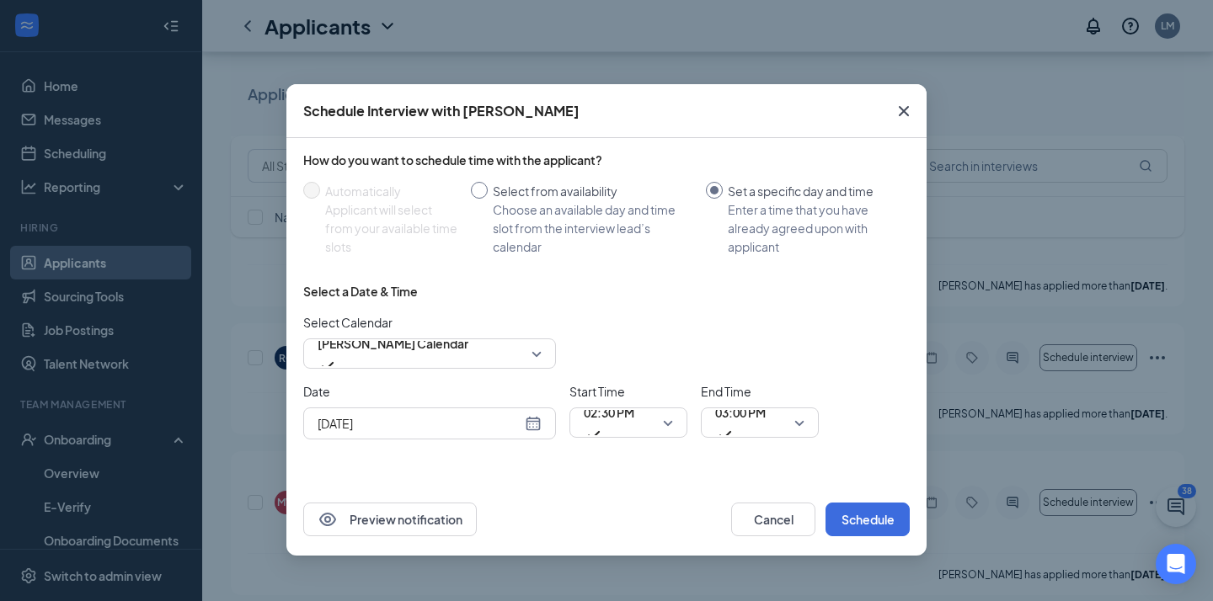
click at [543, 197] on div "Select from availability" at bounding box center [593, 191] width 200 height 19
click at [488, 197] on input "Select from availability Choose an available day and time slot from the intervi…" at bounding box center [479, 190] width 17 height 17
radio input "true"
radio input "false"
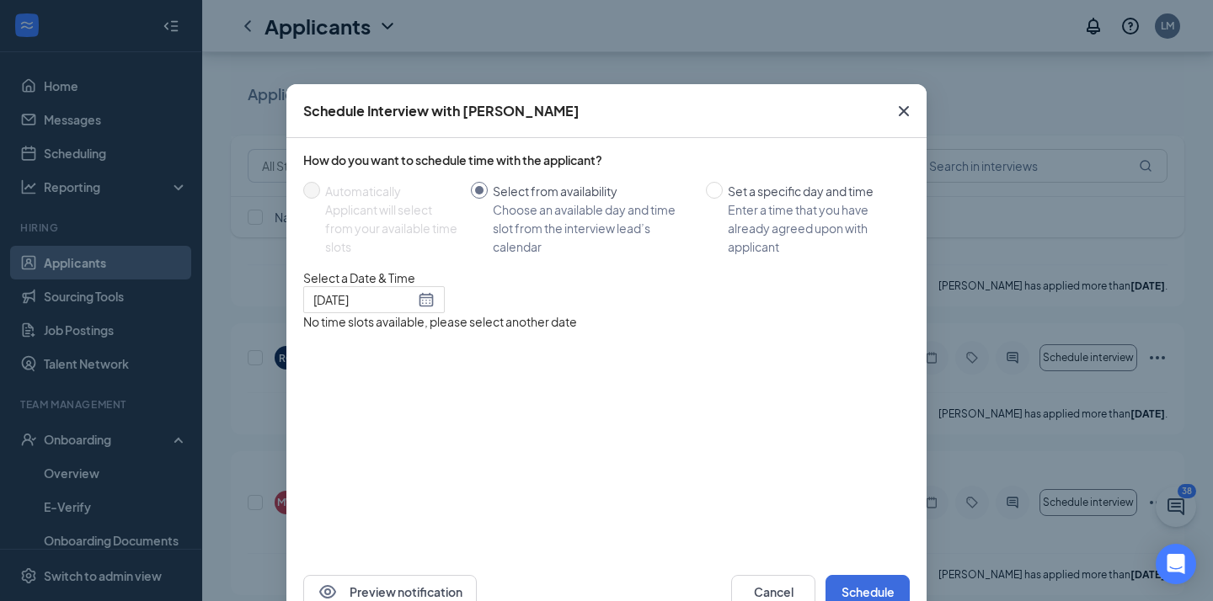
type input "[DATE]"
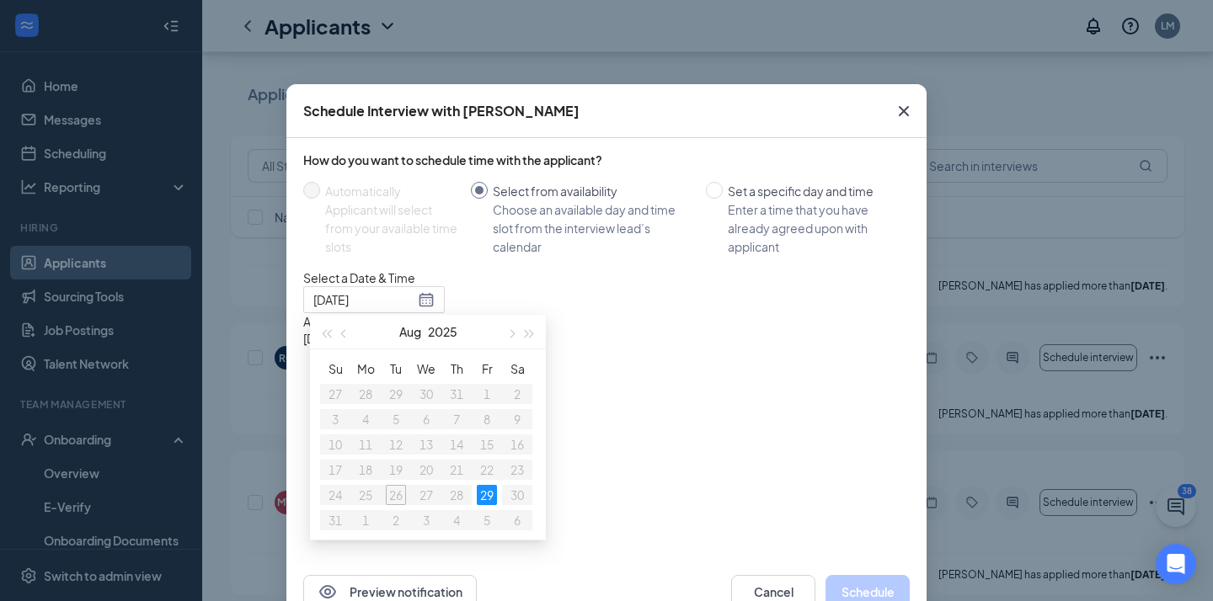
click at [626, 364] on div "3:30PM - 4:00PM" at bounding box center [464, 355] width 322 height 17
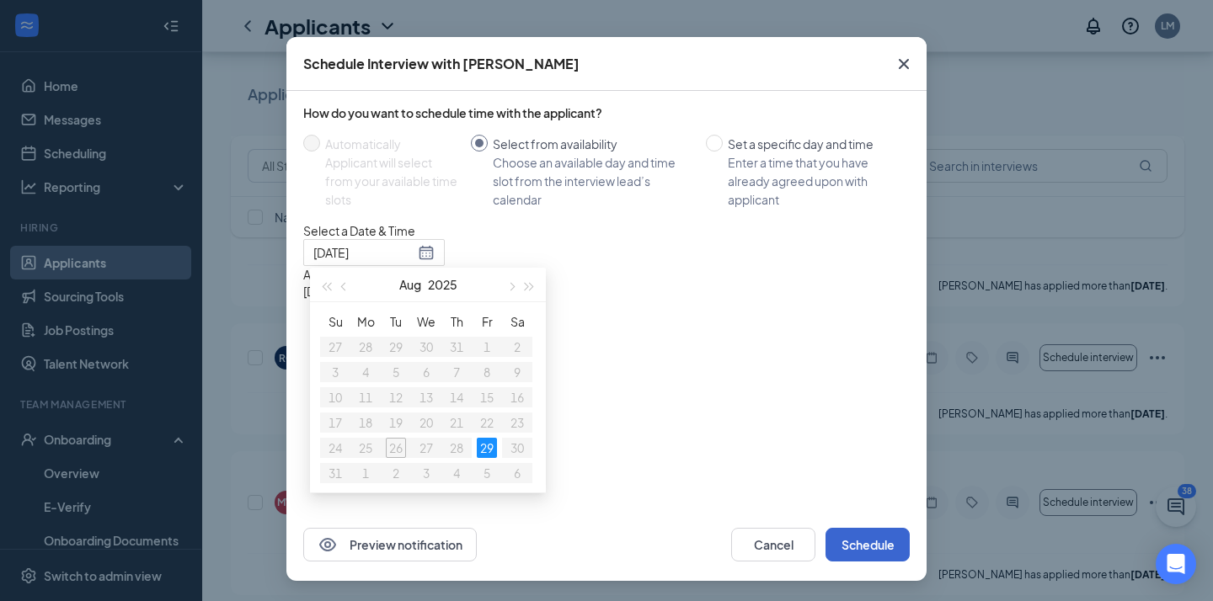
scroll to position [74, 0]
click at [877, 556] on button "Schedule" at bounding box center [867, 545] width 84 height 34
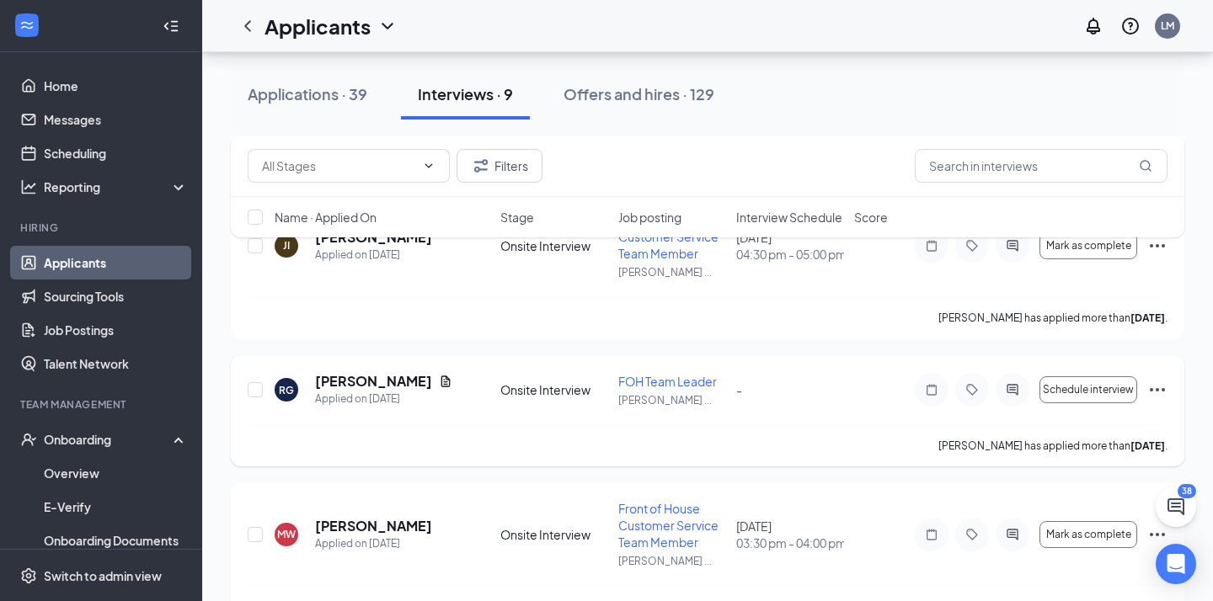
scroll to position [589, 0]
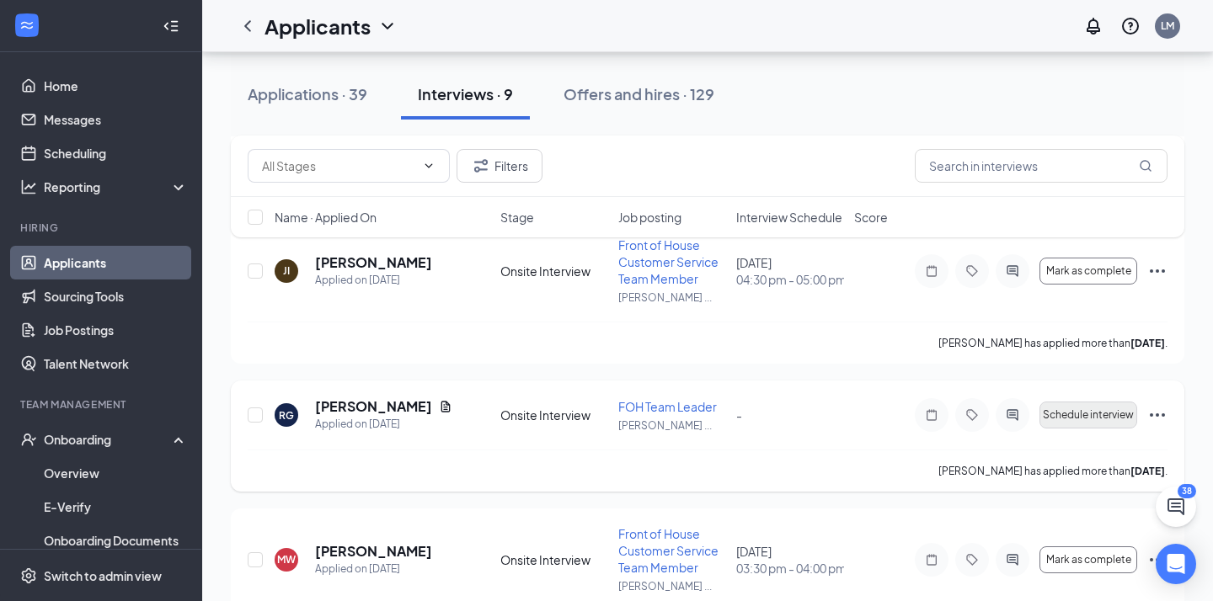
click at [1087, 416] on span "Schedule interview" at bounding box center [1087, 415] width 91 height 12
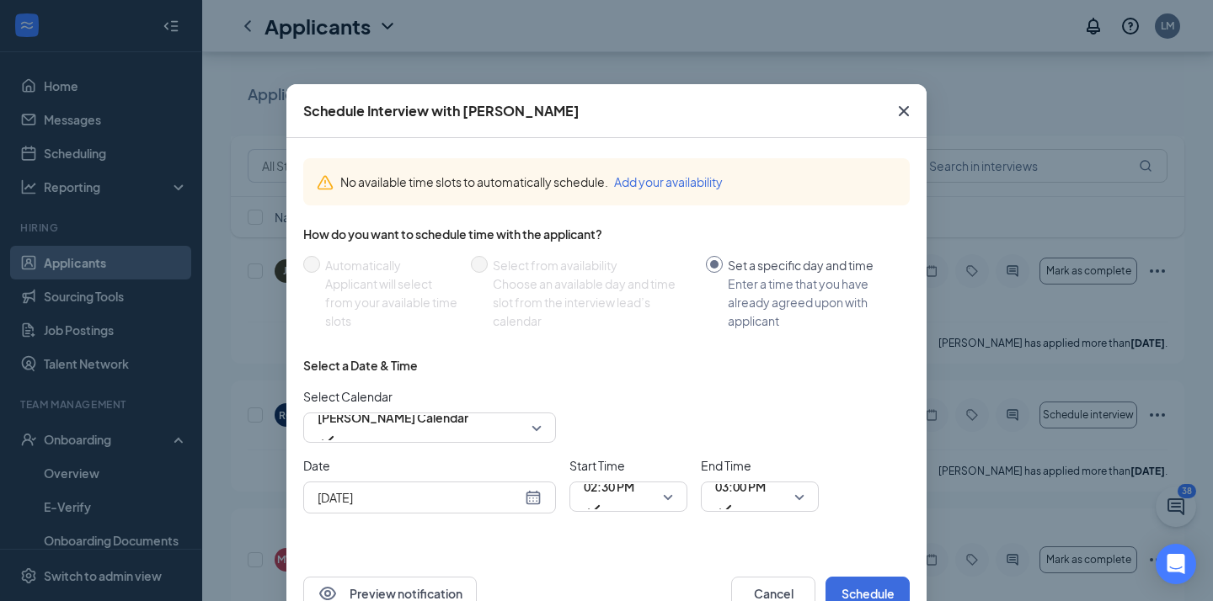
click at [443, 500] on input "[DATE]" at bounding box center [419, 497] width 204 height 19
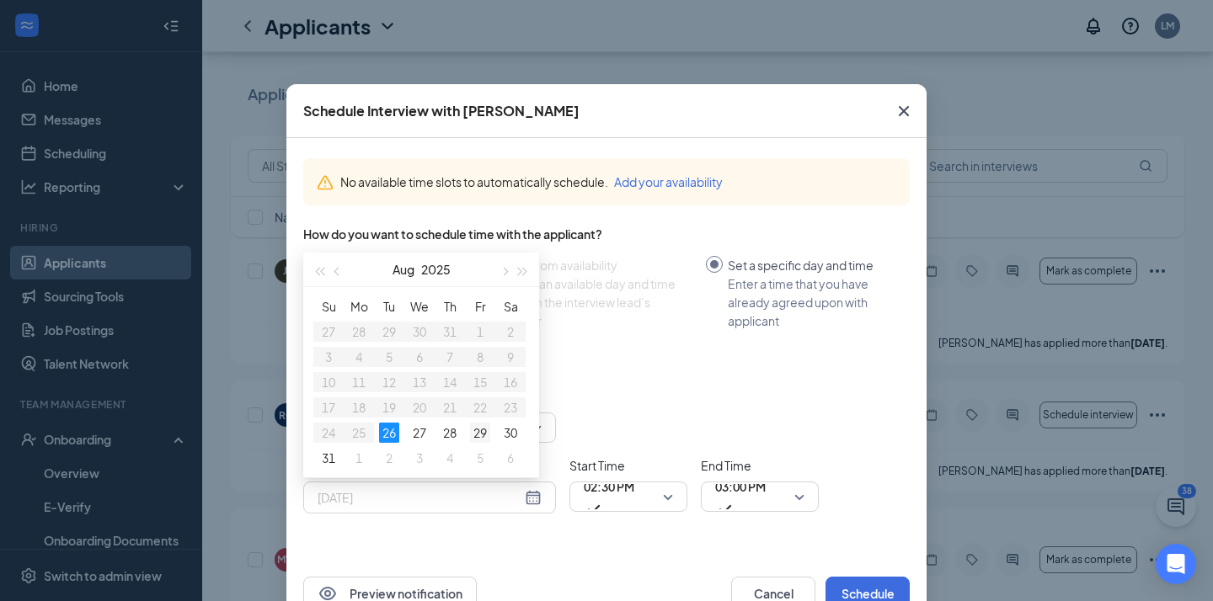
type input "[DATE]"
click at [480, 431] on div "29" at bounding box center [480, 433] width 20 height 20
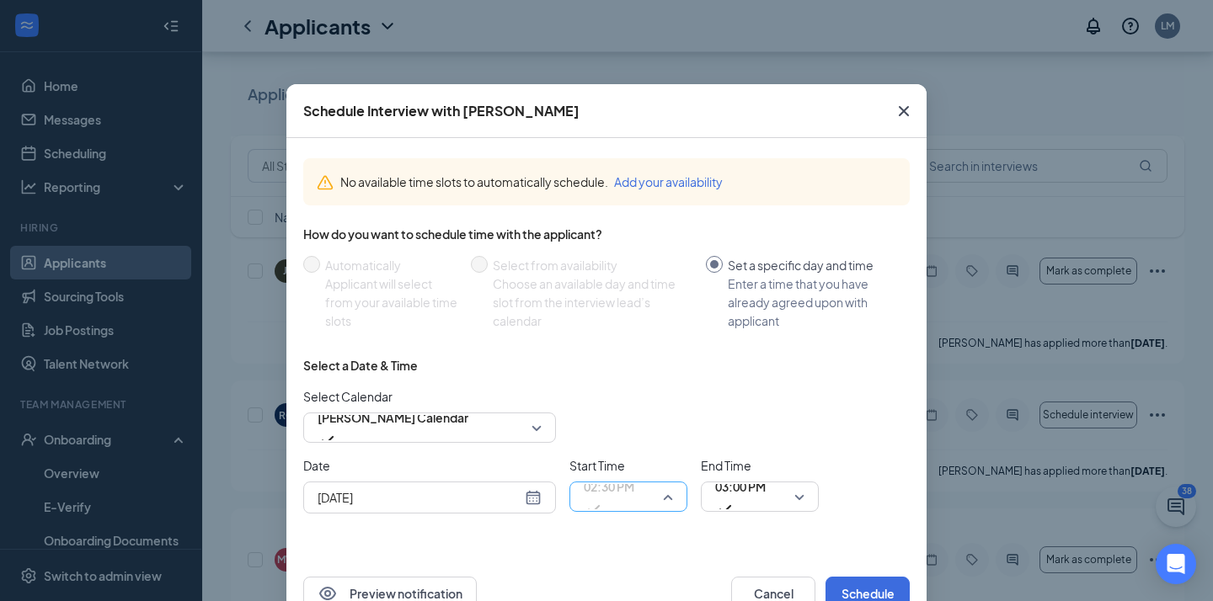
click at [634, 504] on span "02:30 PM" at bounding box center [609, 496] width 51 height 45
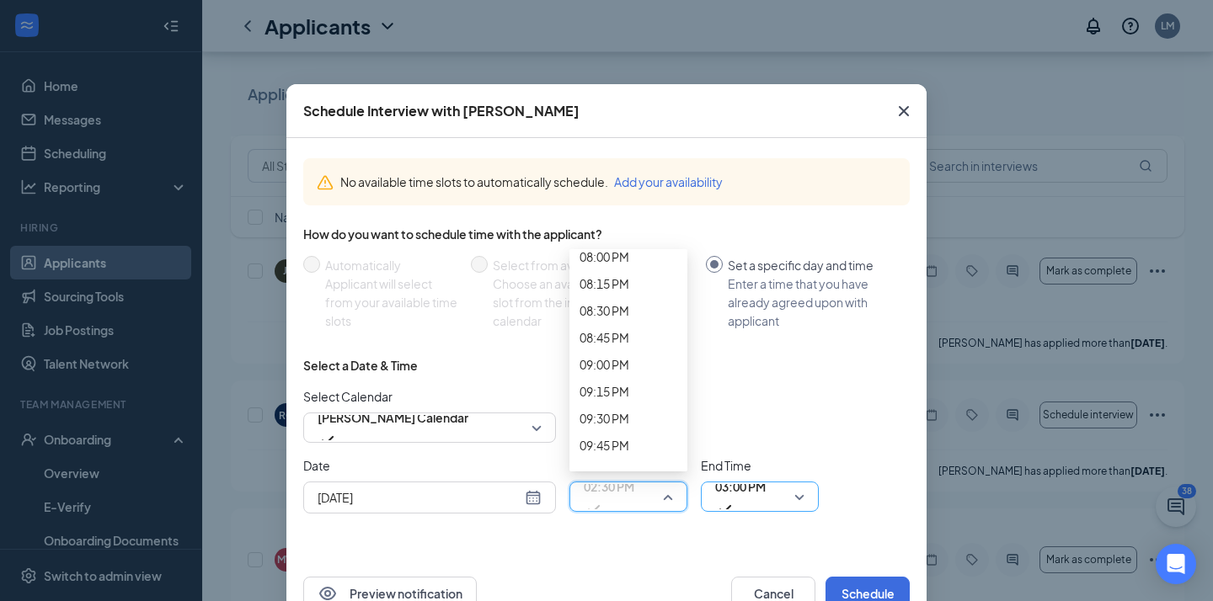
click at [751, 488] on span "03:00 PM" at bounding box center [740, 486] width 51 height 25
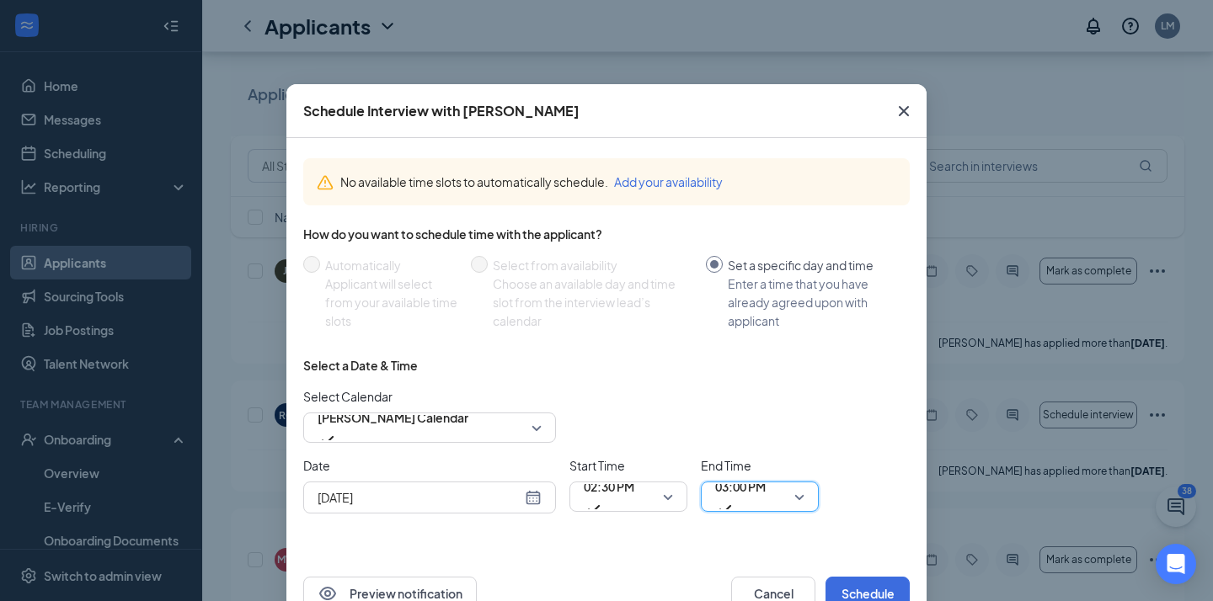
click at [754, 493] on span "03:00 PM" at bounding box center [740, 486] width 51 height 25
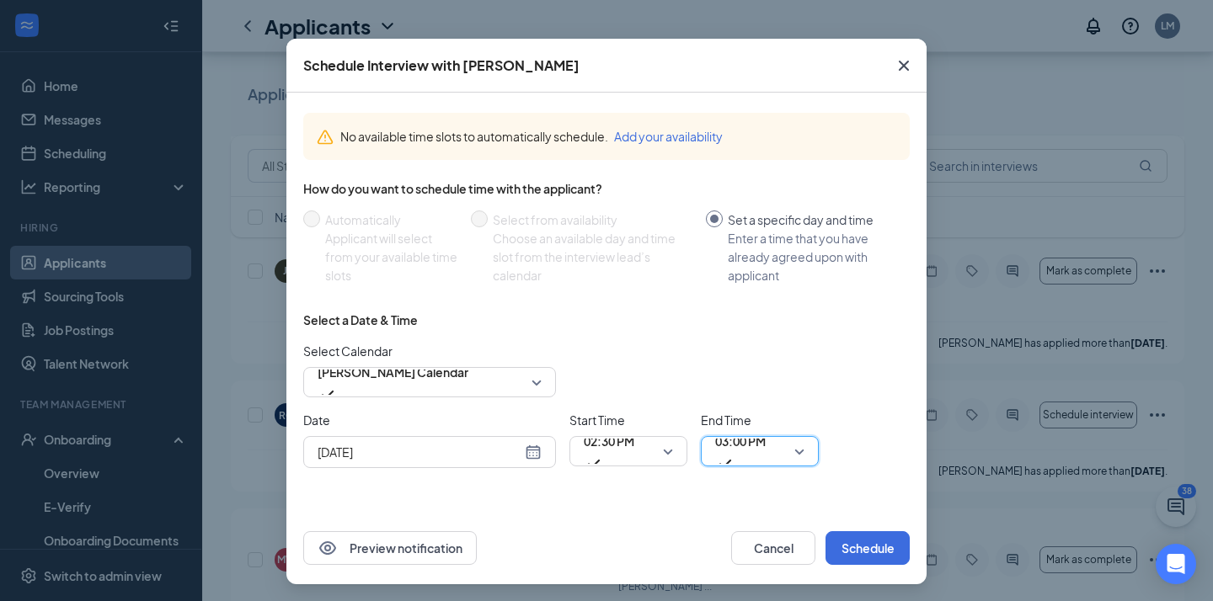
scroll to position [49, 0]
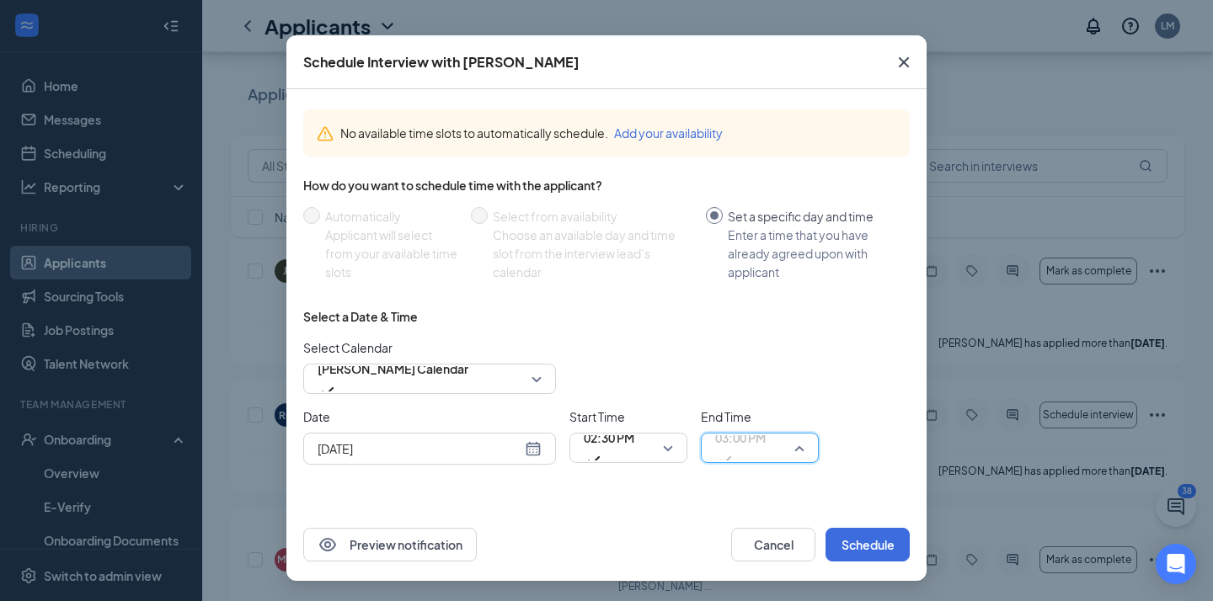
click at [743, 450] on span "03:00 PM" at bounding box center [740, 437] width 51 height 25
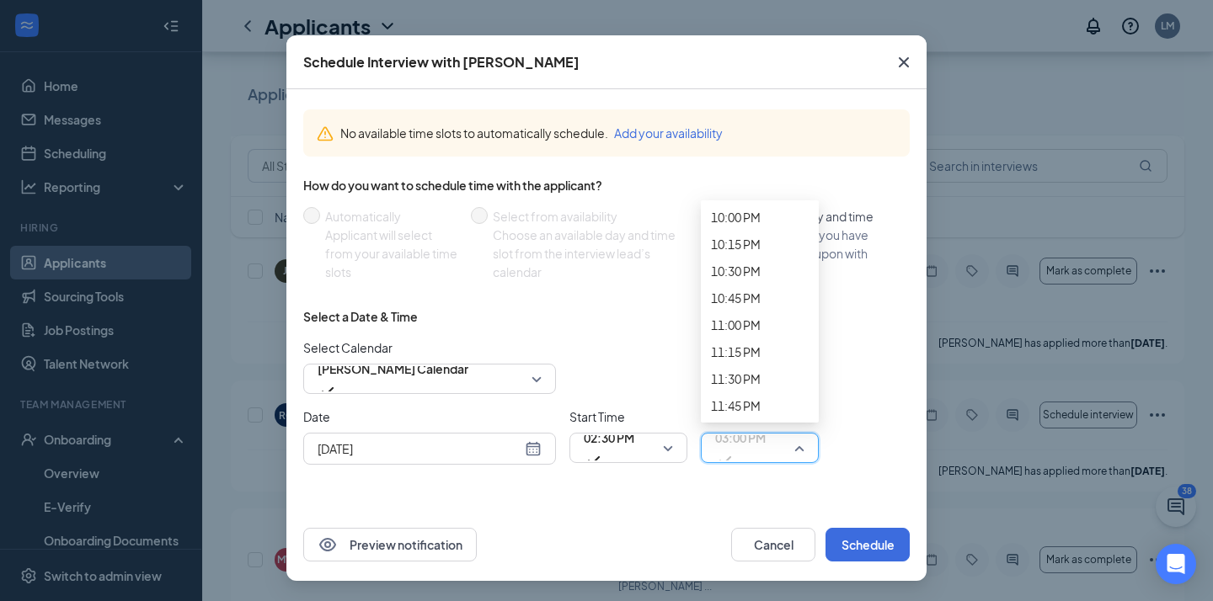
scroll to position [2711, 0]
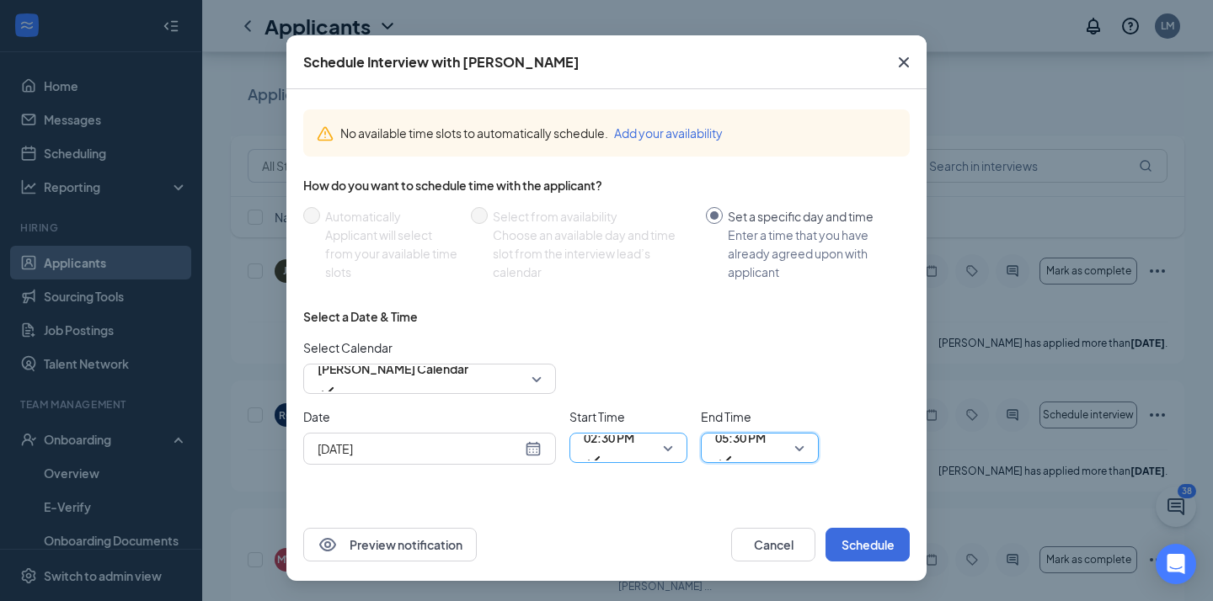
click at [632, 450] on span "02:30 PM" at bounding box center [609, 437] width 51 height 25
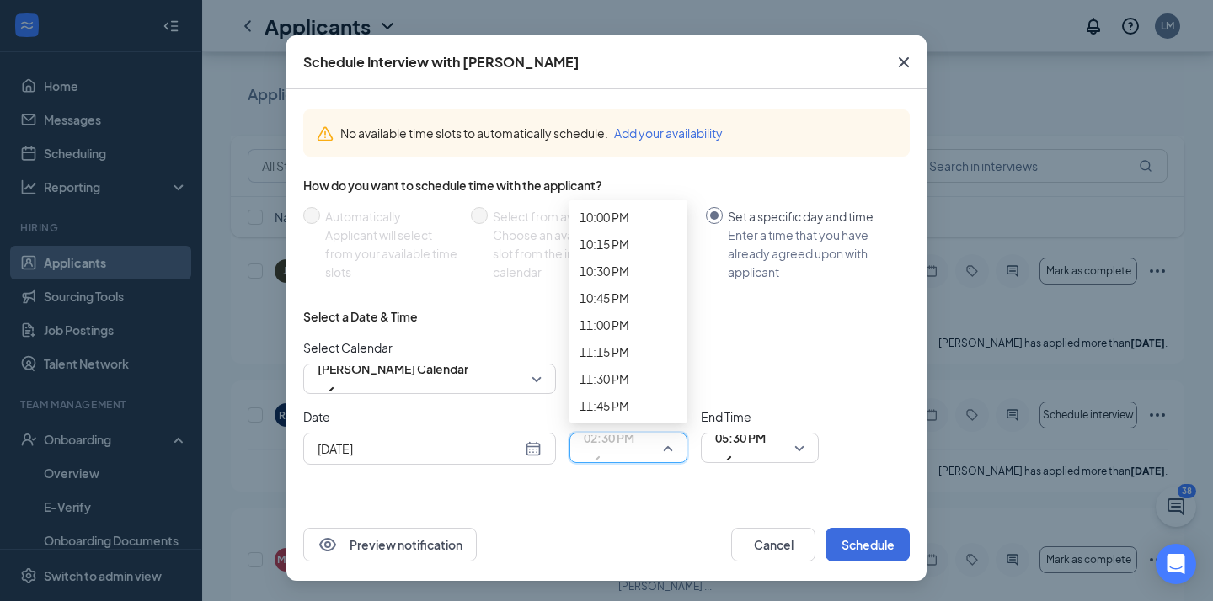
scroll to position [2604, 0]
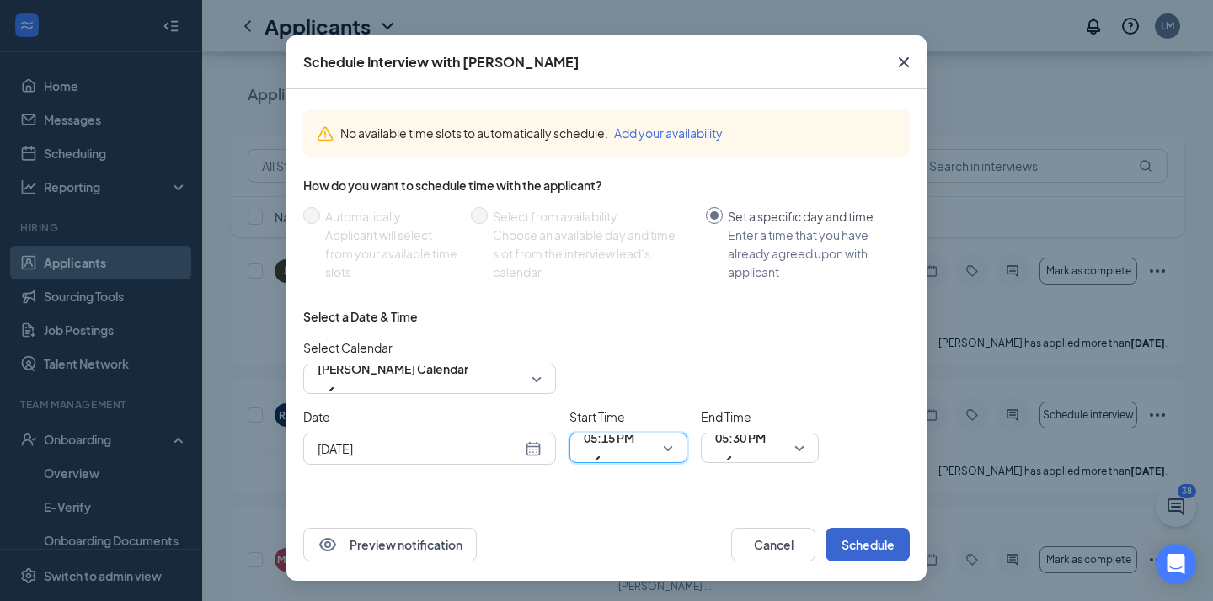
click at [865, 532] on button "Schedule" at bounding box center [867, 545] width 84 height 34
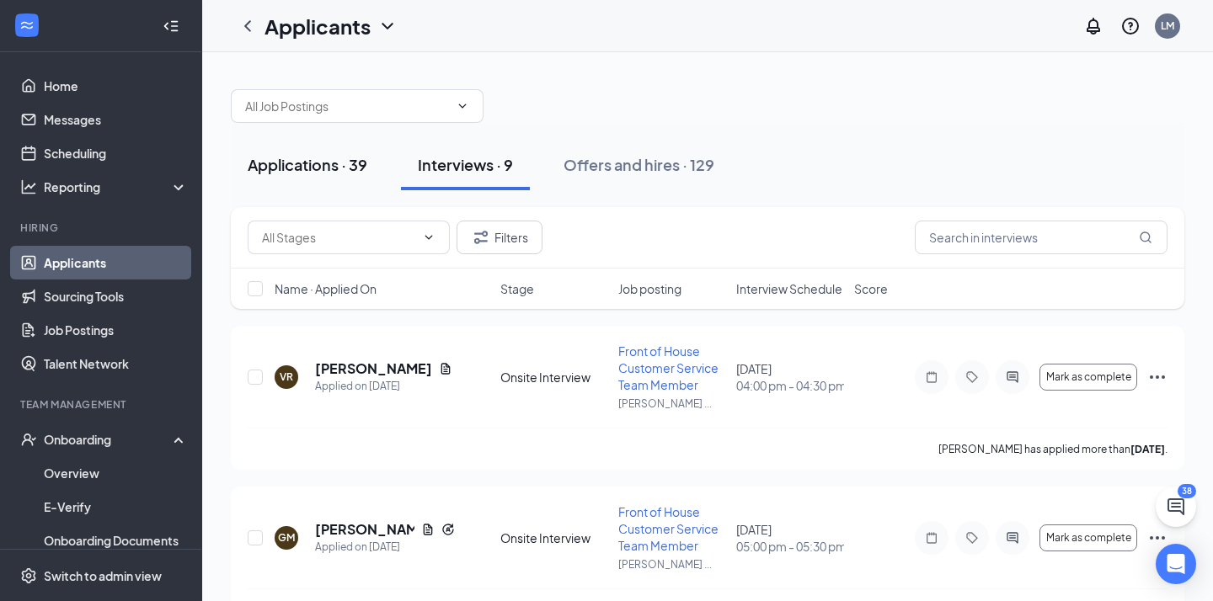
scroll to position [0, 0]
click at [313, 172] on div "Applications · 39" at bounding box center [308, 164] width 120 height 21
